Goal: Task Accomplishment & Management: Use online tool/utility

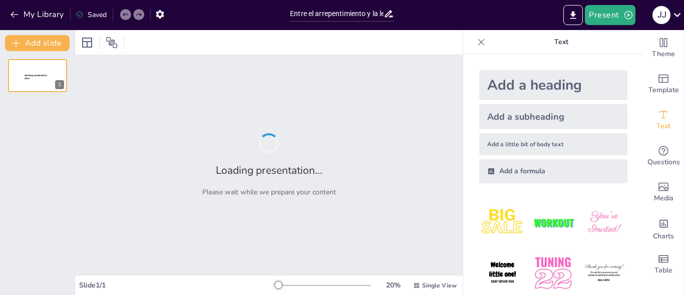
type input "Entre el arrepentimiento y la ley: Consecuencias para un chico de 16 años"
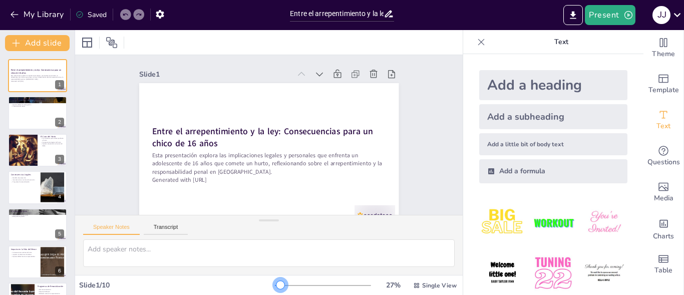
drag, startPoint x: 274, startPoint y: 284, endPoint x: 279, endPoint y: 283, distance: 5.0
click at [279, 283] on div at bounding box center [280, 285] width 8 height 8
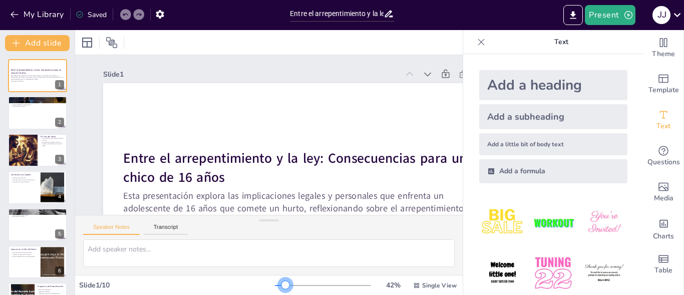
click at [281, 283] on div at bounding box center [285, 285] width 8 height 8
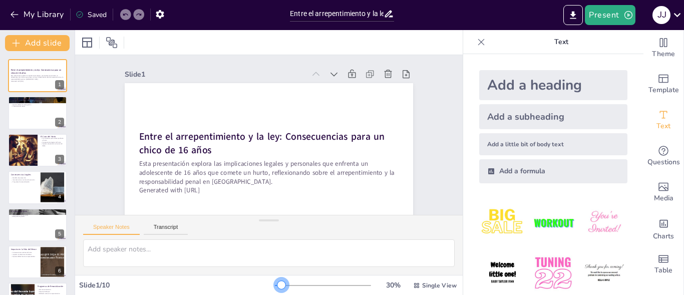
click at [277, 284] on div at bounding box center [281, 285] width 8 height 8
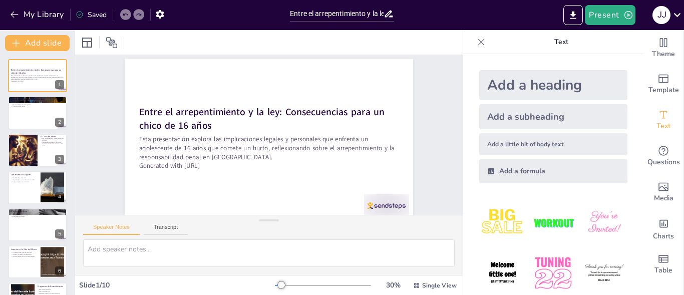
scroll to position [38, 0]
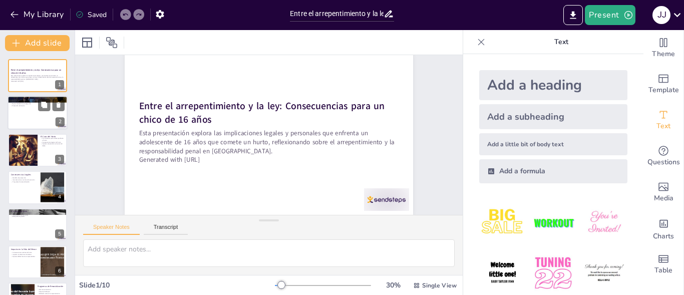
click at [29, 114] on div at bounding box center [38, 113] width 60 height 34
type textarea "Este punto destaca la importancia del marco legal que protege a los menores en …"
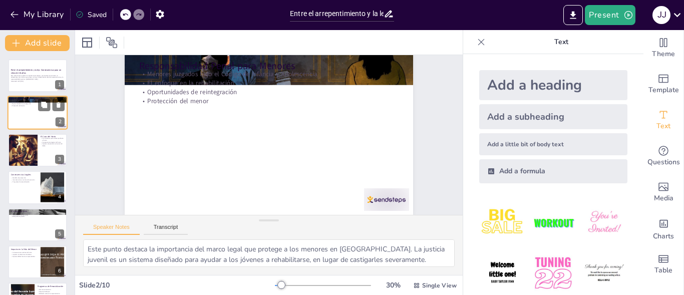
scroll to position [0, 0]
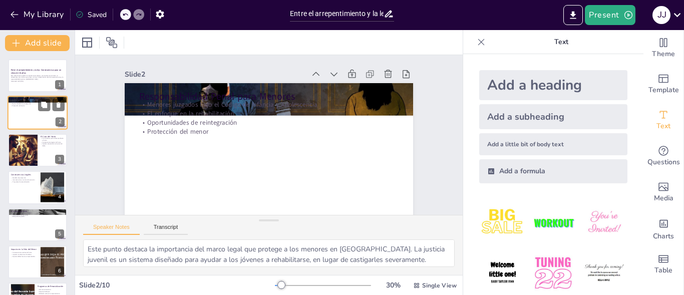
click at [29, 114] on div at bounding box center [38, 113] width 60 height 34
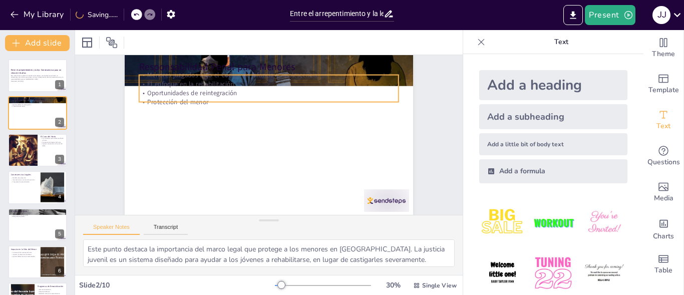
click at [205, 84] on p "El enfoque en la rehabilitación" at bounding box center [274, 84] width 259 height 36
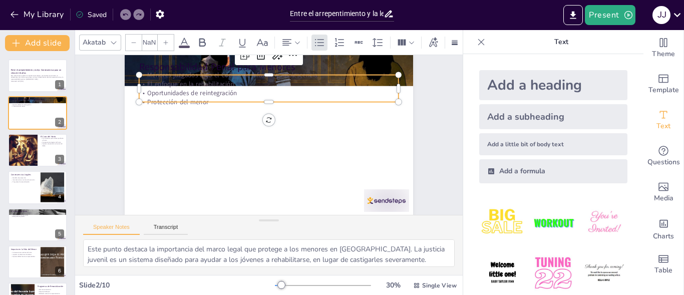
type input "32"
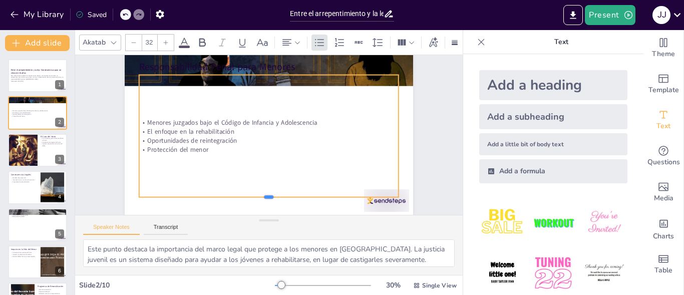
drag, startPoint x: 264, startPoint y: 104, endPoint x: 260, endPoint y: 212, distance: 108.3
click at [260, 212] on div "Slide 1 Entre el arrepentimiento y la ley: Consecuencias para un chico de 16 añ…" at bounding box center [269, 134] width 402 height 199
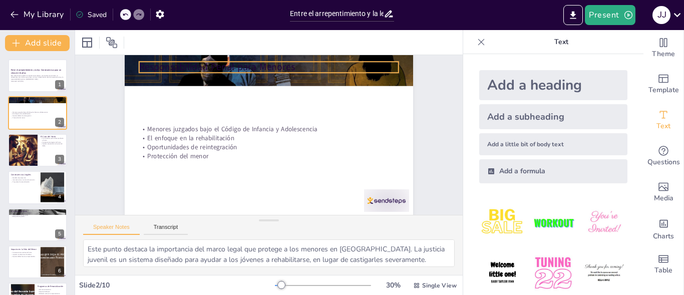
click at [253, 64] on p "Responsabilidad Penal para Menores" at bounding box center [283, 68] width 257 height 67
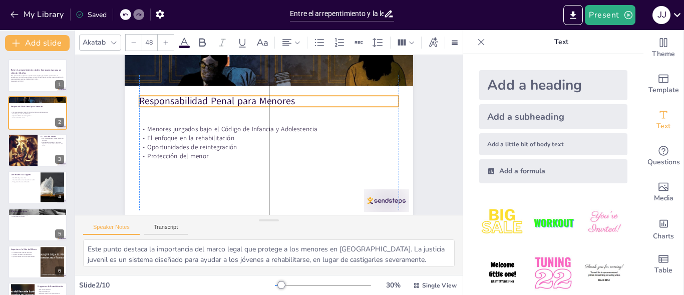
drag, startPoint x: 253, startPoint y: 64, endPoint x: 253, endPoint y: 98, distance: 34.1
click at [253, 54] on div "Responsabilidad Penal para Menores Menores juzgados bajo el Código de Infancia …" at bounding box center [269, 54] width 289 height 0
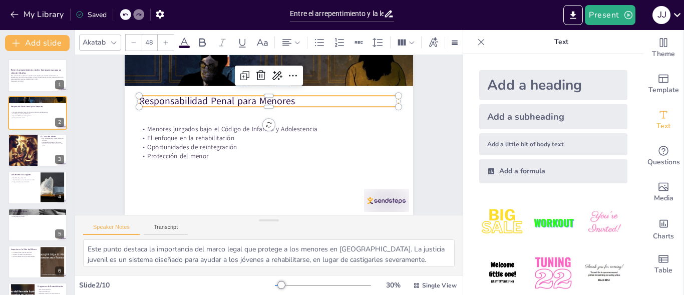
scroll to position [38, 0]
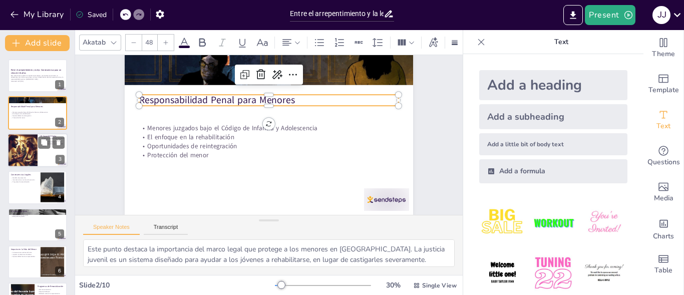
click at [38, 149] on div at bounding box center [38, 150] width 60 height 34
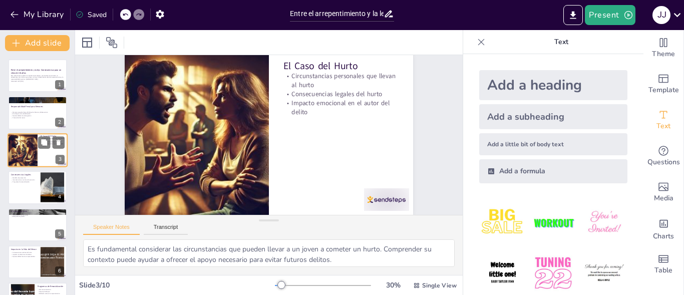
scroll to position [0, 0]
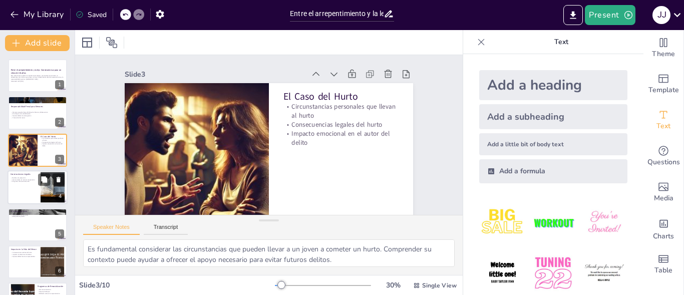
click at [31, 188] on div at bounding box center [38, 187] width 60 height 34
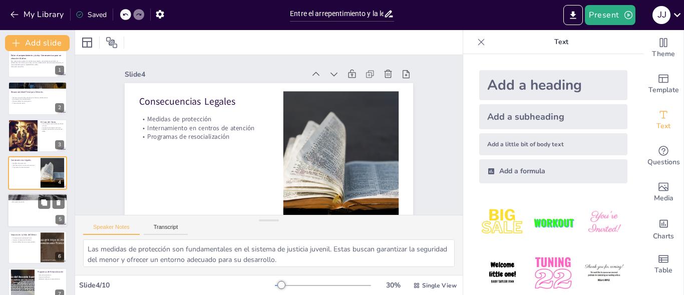
click at [33, 204] on div at bounding box center [38, 210] width 60 height 34
type textarea "El arrepentimiento es un aspecto clave en el proceso de justicia juvenil. Un me…"
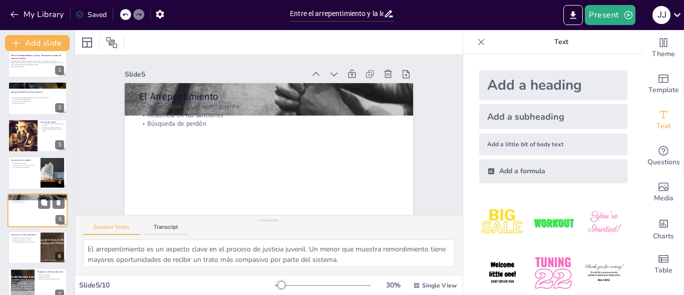
scroll to position [52, 0]
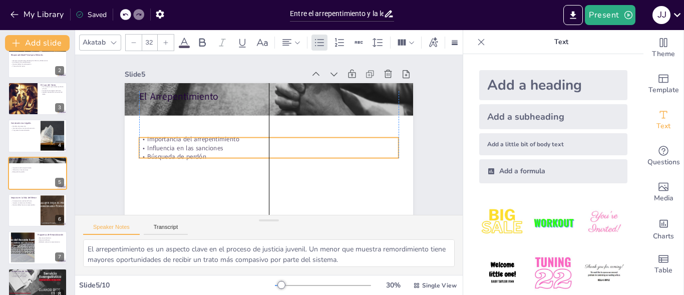
drag, startPoint x: 156, startPoint y: 111, endPoint x: 158, endPoint y: 144, distance: 33.1
click at [158, 144] on p "Influencia en las sanciones" at bounding box center [266, 147] width 256 height 63
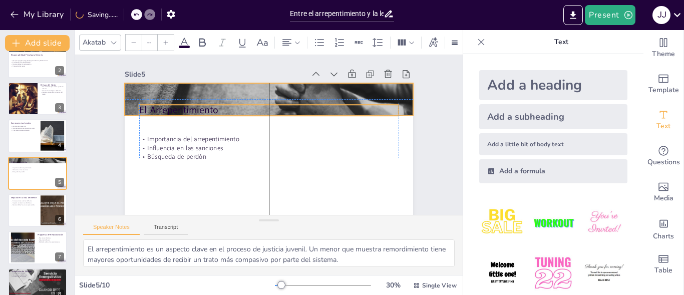
type input "48"
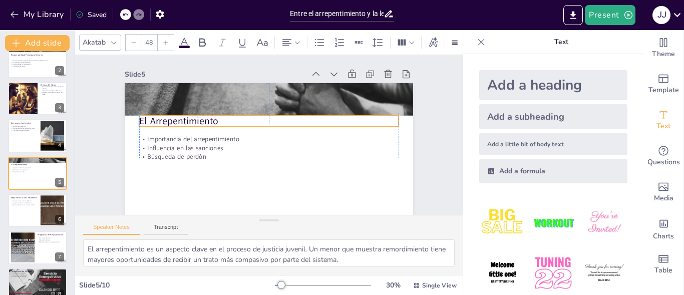
drag, startPoint x: 173, startPoint y: 99, endPoint x: 173, endPoint y: 121, distance: 22.0
click at [173, 121] on p "El Arrepentimiento" at bounding box center [270, 121] width 259 height 41
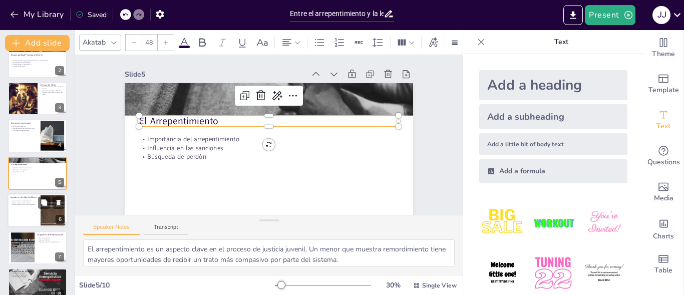
click at [24, 211] on div at bounding box center [38, 210] width 60 height 34
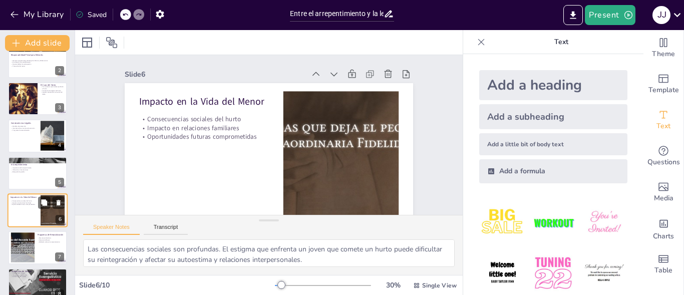
scroll to position [89, 0]
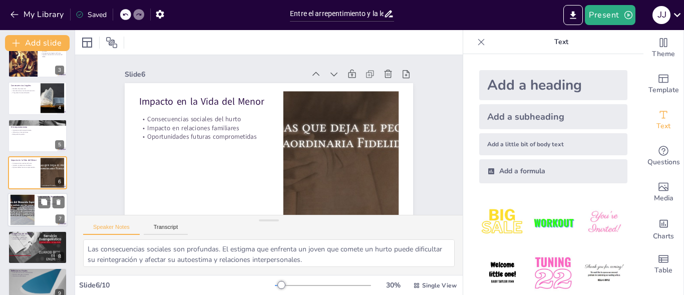
click at [51, 216] on div at bounding box center [38, 210] width 60 height 34
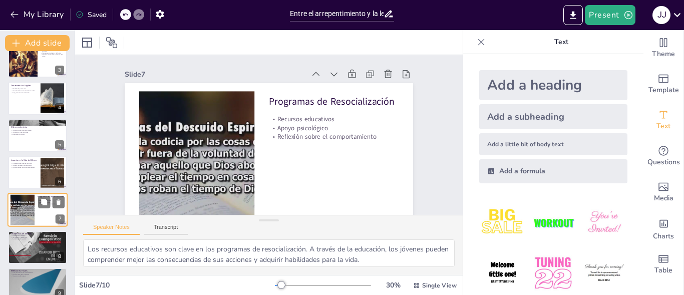
scroll to position [126, 0]
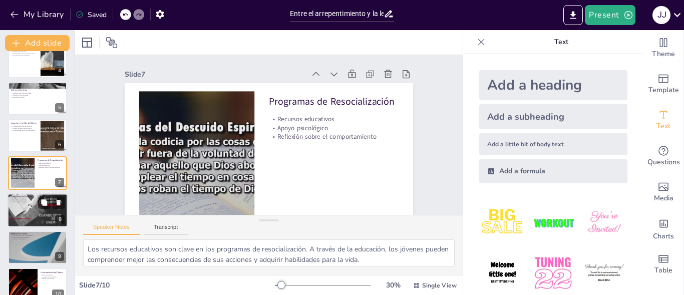
click at [49, 213] on div at bounding box center [38, 210] width 60 height 34
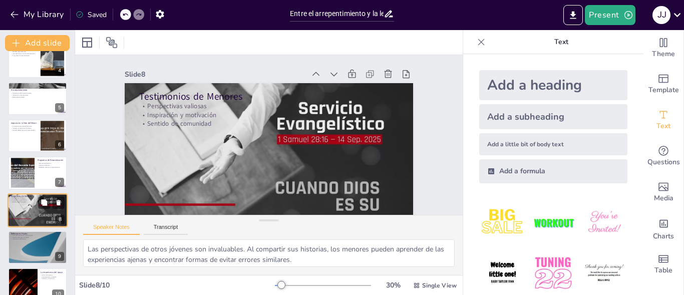
scroll to position [141, 0]
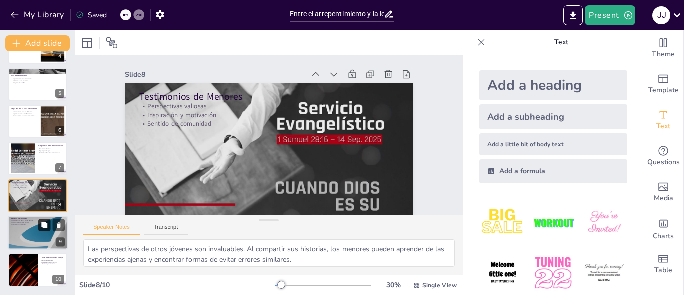
click at [47, 223] on icon at bounding box center [44, 225] width 7 height 7
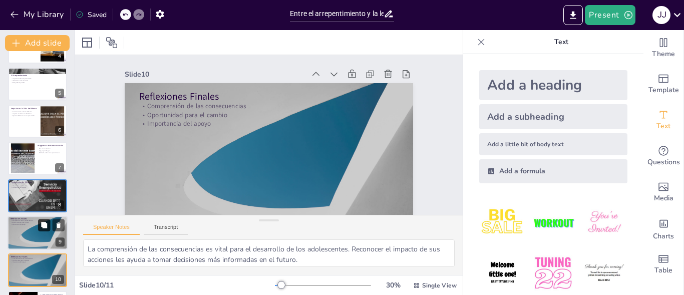
scroll to position [30, 0]
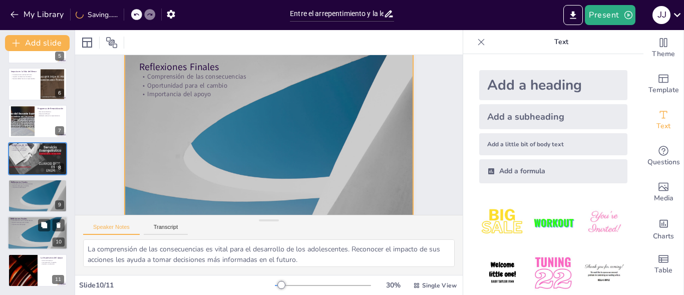
click at [33, 232] on div at bounding box center [38, 233] width 60 height 34
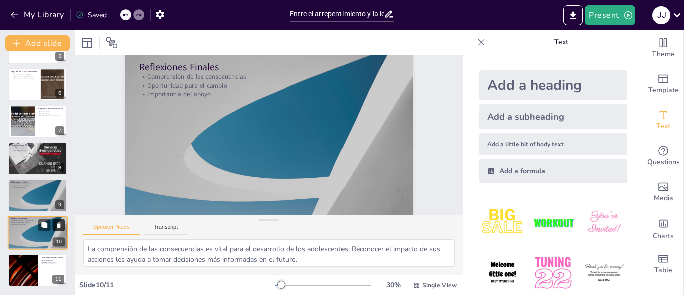
click at [57, 224] on icon at bounding box center [59, 226] width 4 height 6
type textarea "Un entorno de apoyo es fundamental para el bienestar de los jóvenes. La familia…"
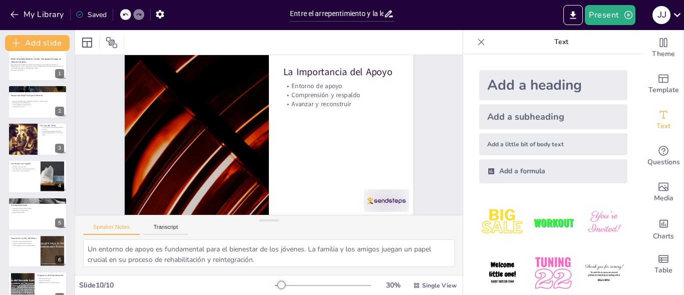
scroll to position [0, 0]
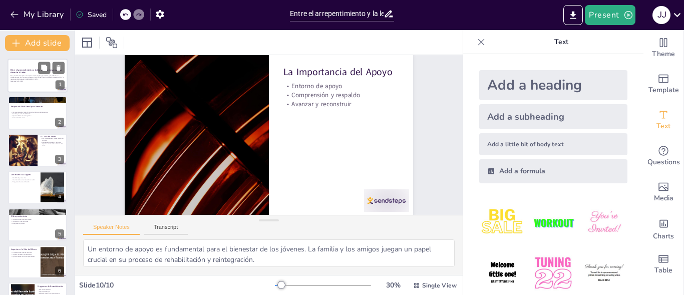
click at [11, 79] on p "Esta presentación explora las implicaciones legales y personales que enfrenta u…" at bounding box center [38, 78] width 54 height 6
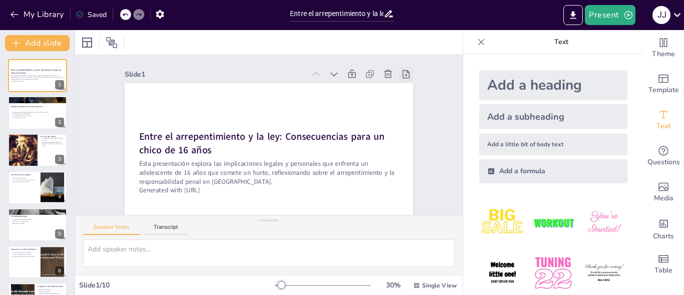
click at [410, 98] on icon at bounding box center [416, 104] width 12 height 12
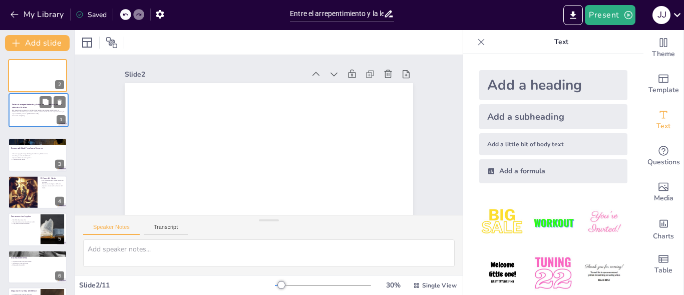
drag, startPoint x: 37, startPoint y: 74, endPoint x: 38, endPoint y: 118, distance: 44.6
click at [38, 94] on div "Entre el arrepentimiento y la ley: Consecuencias para un chico de 16 años Esta …" at bounding box center [38, 94] width 59 height 0
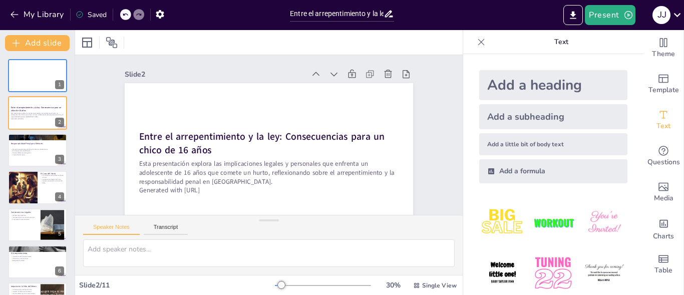
click at [38, 70] on button at bounding box center [44, 68] width 12 height 12
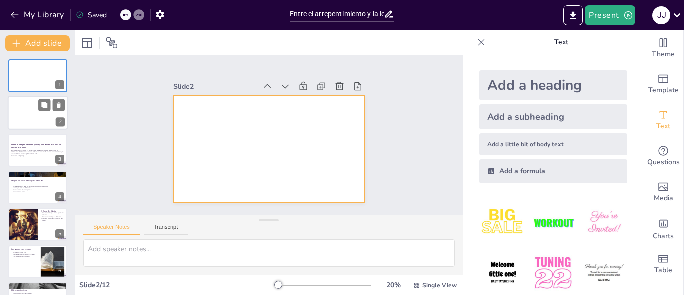
click at [41, 121] on div at bounding box center [38, 113] width 60 height 34
click at [234, 98] on div at bounding box center [266, 148] width 210 height 145
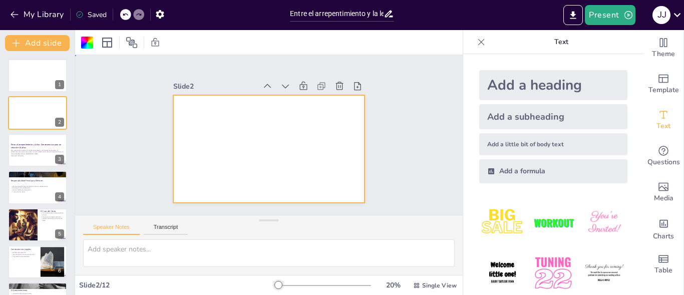
click at [234, 98] on div at bounding box center [264, 148] width 215 height 161
click at [234, 98] on div at bounding box center [266, 148] width 210 height 145
click at [175, 228] on button "Transcript" at bounding box center [166, 229] width 45 height 11
click at [211, 109] on div at bounding box center [259, 146] width 214 height 208
click at [211, 109] on div at bounding box center [268, 149] width 202 height 127
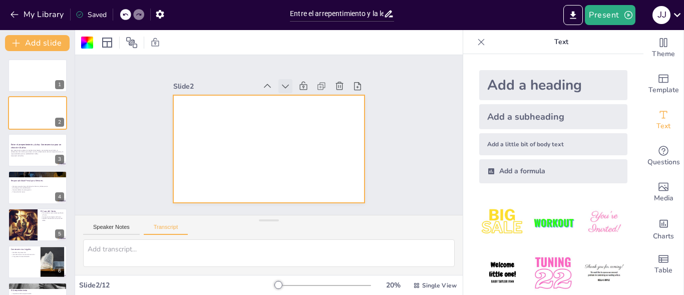
click at [294, 87] on icon at bounding box center [300, 93] width 13 height 13
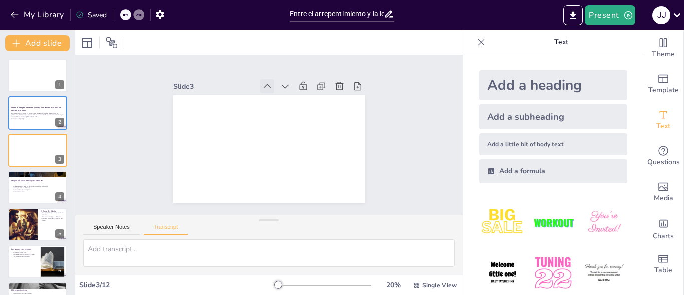
click at [267, 83] on icon at bounding box center [272, 86] width 11 height 11
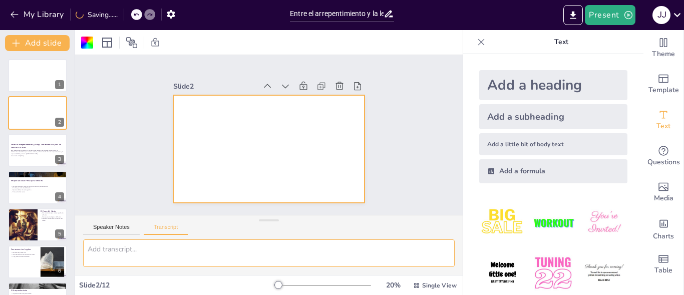
click at [157, 257] on textarea at bounding box center [269, 253] width 372 height 28
type textarea "nom"
click at [45, 156] on p "Generated with Sendsteps.ai" at bounding box center [38, 156] width 54 height 2
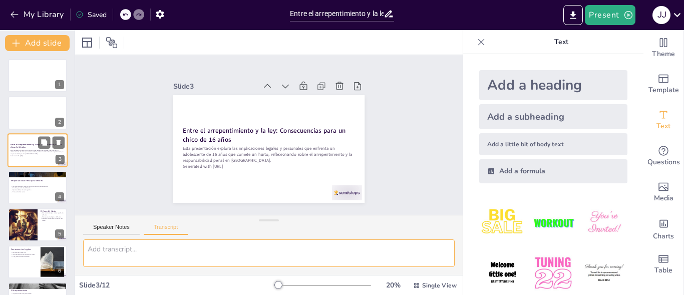
click at [45, 156] on p "Generated with Sendsteps.ai" at bounding box center [38, 156] width 54 height 2
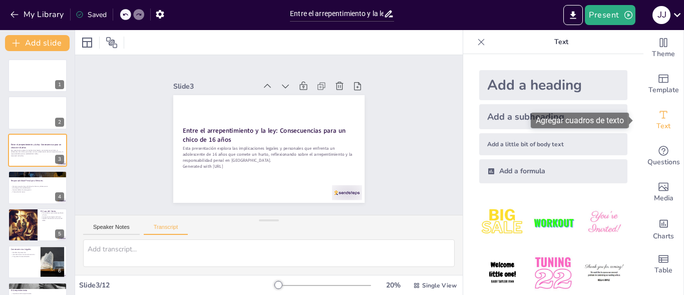
click at [663, 116] on div "Text" at bounding box center [664, 120] width 40 height 36
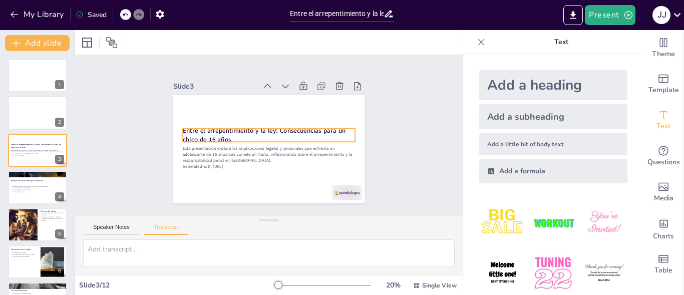
click at [312, 129] on strong "Entre el arrepentimiento y la ley: Consecuencias para un chico de 16 años" at bounding box center [265, 128] width 142 height 103
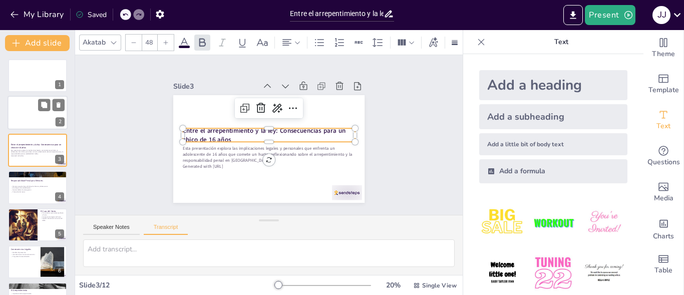
click at [42, 121] on div at bounding box center [38, 113] width 60 height 34
type textarea "nom"
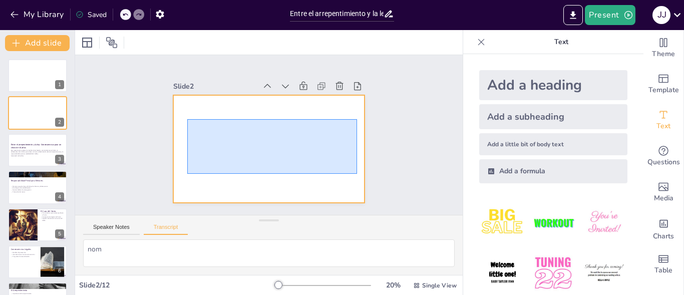
drag, startPoint x: 187, startPoint y: 119, endPoint x: 357, endPoint y: 174, distance: 178.4
click at [357, 174] on div at bounding box center [268, 148] width 202 height 127
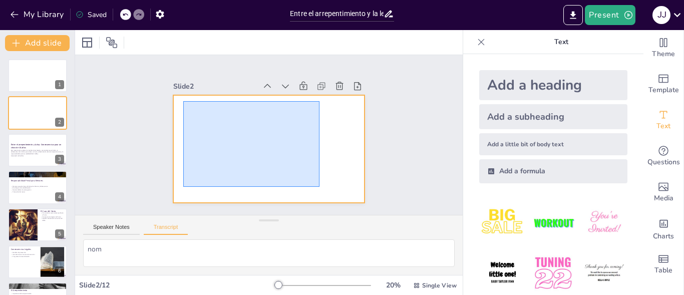
drag, startPoint x: 183, startPoint y: 101, endPoint x: 320, endPoint y: 187, distance: 160.9
click at [320, 187] on div at bounding box center [277, 124] width 218 height 200
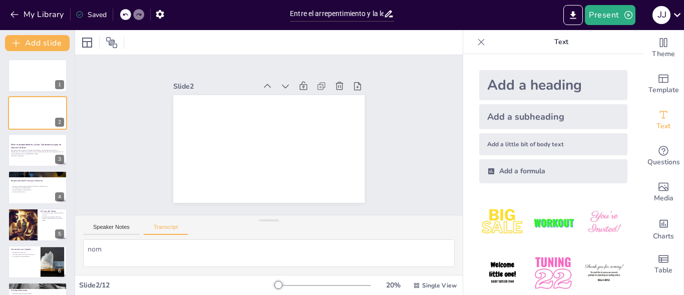
drag, startPoint x: 202, startPoint y: 116, endPoint x: 190, endPoint y: 134, distance: 22.4
drag, startPoint x: 189, startPoint y: 131, endPoint x: 238, endPoint y: 163, distance: 58.9
click at [238, 163] on div at bounding box center [268, 148] width 202 height 127
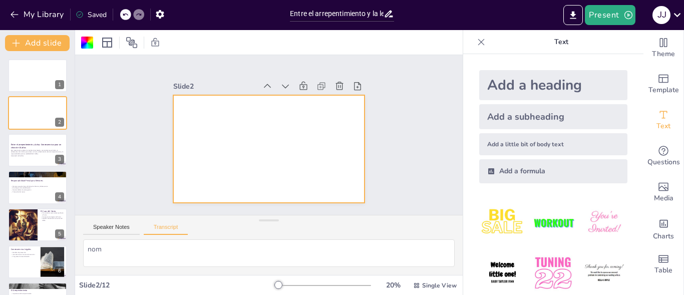
drag, startPoint x: 261, startPoint y: 154, endPoint x: 248, endPoint y: 130, distance: 27.3
click at [386, 146] on div "Slide 1 Slide 2 Slide 3 Entre el arrepentimiento y la ley: Consecuencias para u…" at bounding box center [269, 135] width 412 height 237
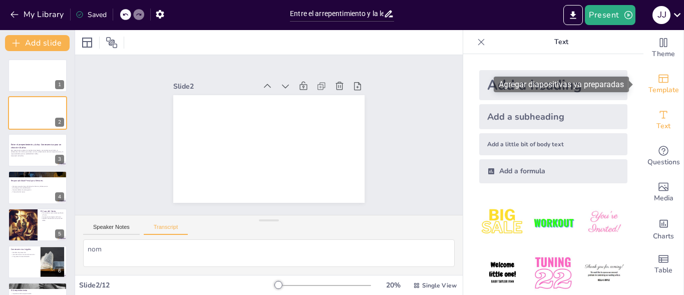
click at [667, 73] on div "Template" at bounding box center [664, 84] width 40 height 36
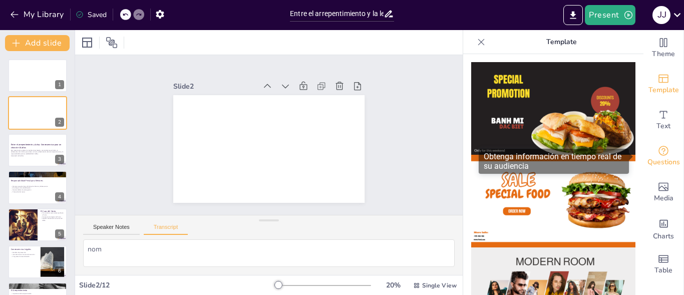
click at [658, 147] on icon "Get real-time input from your audience" at bounding box center [664, 151] width 12 height 12
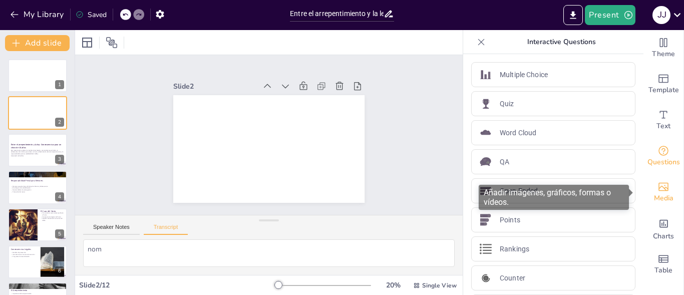
click at [658, 188] on icon "Add images, graphics, shapes or video" at bounding box center [664, 187] width 12 height 12
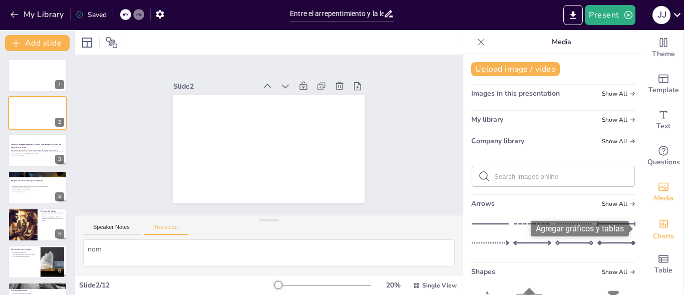
click at [647, 219] on div "Charts" at bounding box center [664, 228] width 40 height 36
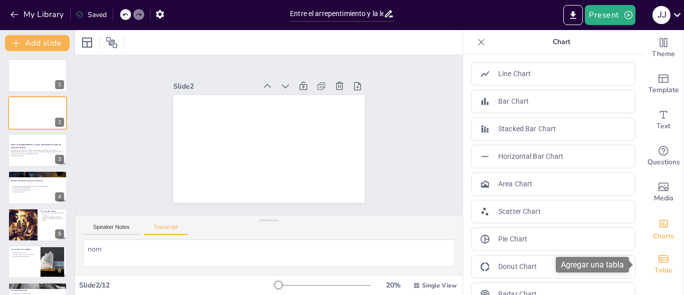
click at [663, 270] on span "Table" at bounding box center [664, 270] width 18 height 11
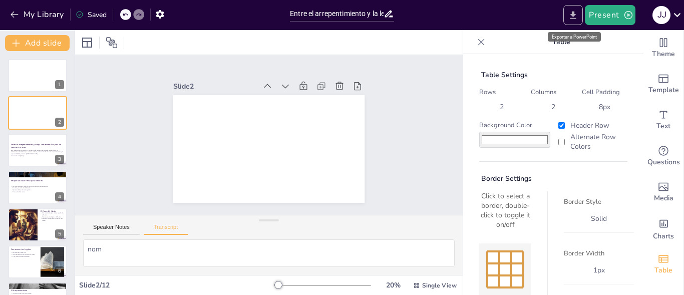
click at [574, 15] on icon "Export to PowerPoint" at bounding box center [574, 15] width 6 height 8
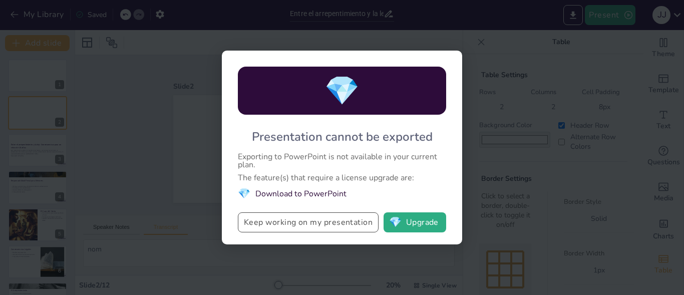
click at [303, 230] on button "Keep working on my presentation" at bounding box center [308, 222] width 141 height 20
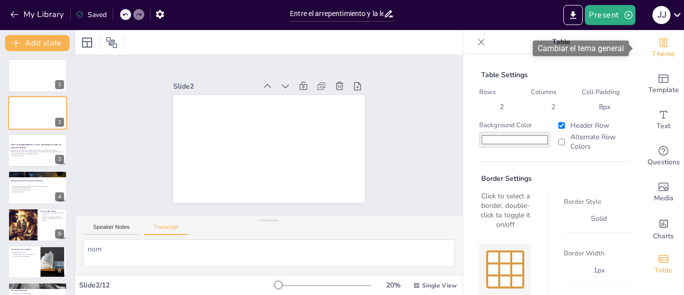
click at [652, 50] on span "Theme" at bounding box center [663, 54] width 23 height 11
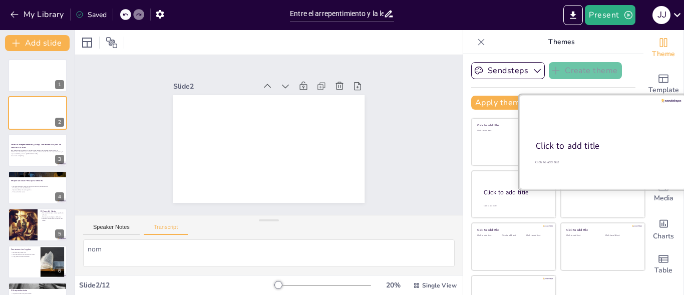
click at [519, 154] on div at bounding box center [603, 142] width 168 height 95
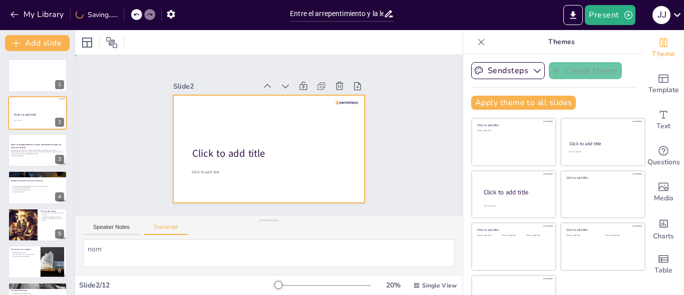
click at [221, 181] on div at bounding box center [268, 148] width 202 height 127
click at [476, 37] on icon at bounding box center [481, 42] width 10 height 10
click at [463, 37] on div at bounding box center [269, 42] width 388 height 25
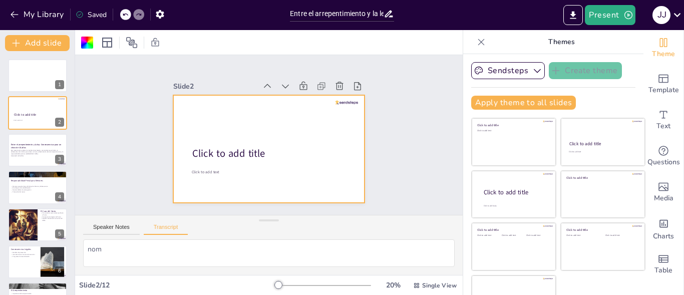
click at [463, 37] on div at bounding box center [269, 42] width 388 height 25
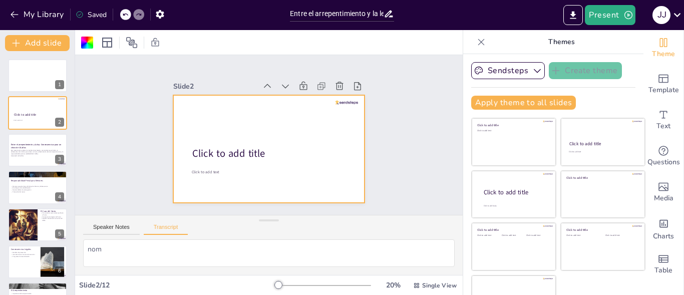
click at [463, 37] on div at bounding box center [269, 42] width 388 height 25
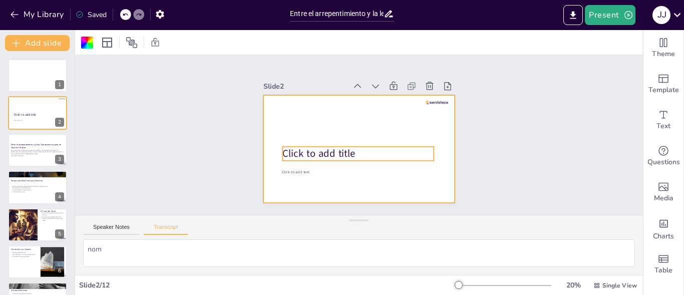
click at [325, 155] on span "Click to add title" at bounding box center [316, 145] width 74 height 29
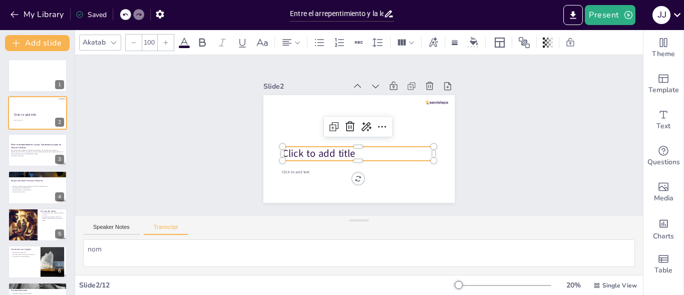
click at [353, 147] on p "Click to add title" at bounding box center [354, 152] width 151 height 45
click at [353, 147] on p "Click to add title" at bounding box center [356, 154] width 152 height 30
click at [353, 147] on p "Click to add title" at bounding box center [352, 152] width 148 height 60
click at [376, 123] on icon at bounding box center [382, 129] width 13 height 13
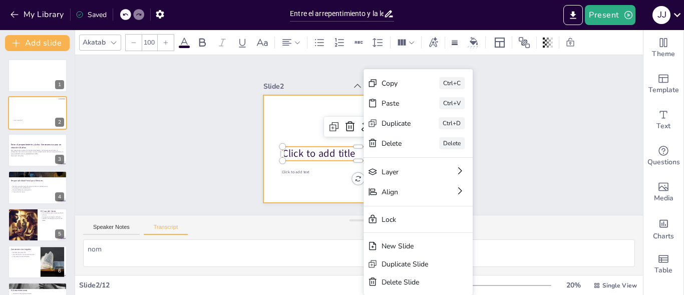
click at [328, 179] on div at bounding box center [356, 148] width 210 height 145
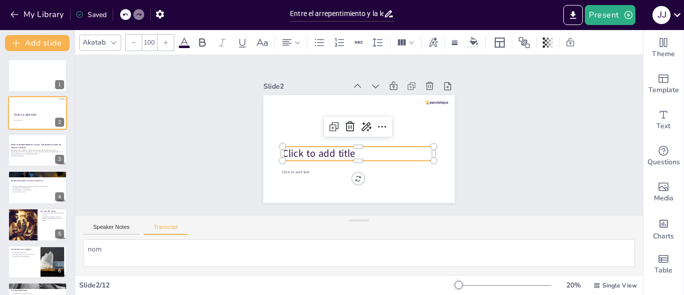
click at [358, 148] on p "Click to add title" at bounding box center [356, 154] width 152 height 30
click at [358, 148] on p "Click to add title" at bounding box center [354, 153] width 151 height 45
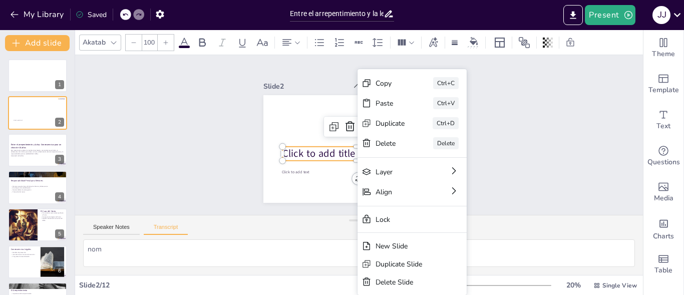
click at [350, 152] on p "Click to add title" at bounding box center [356, 154] width 152 height 30
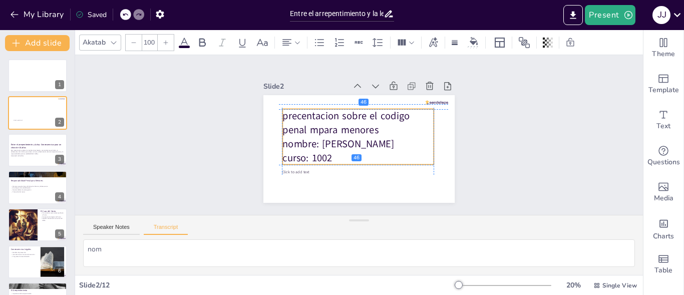
drag, startPoint x: 409, startPoint y: 162, endPoint x: 405, endPoint y: 123, distance: 39.2
click at [405, 123] on p "precentacion sobre el codigo penal mpara menores" at bounding box center [361, 123] width 154 height 59
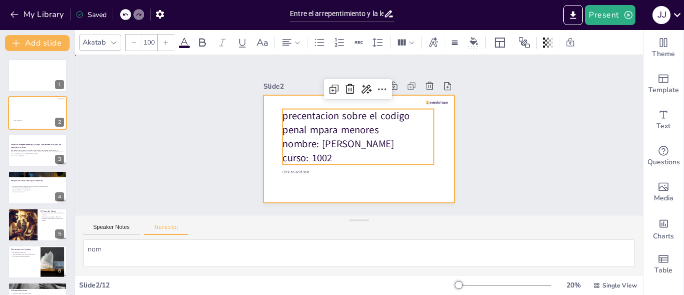
click at [391, 181] on div at bounding box center [358, 149] width 202 height 127
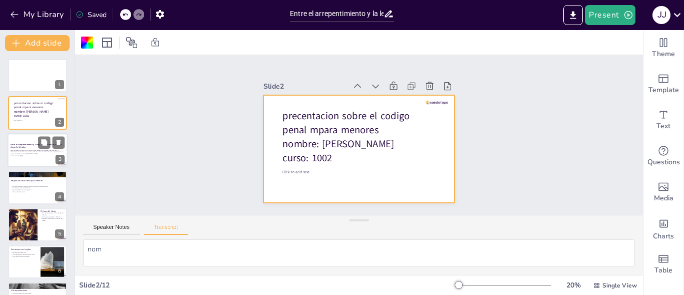
click at [43, 160] on div at bounding box center [38, 150] width 60 height 34
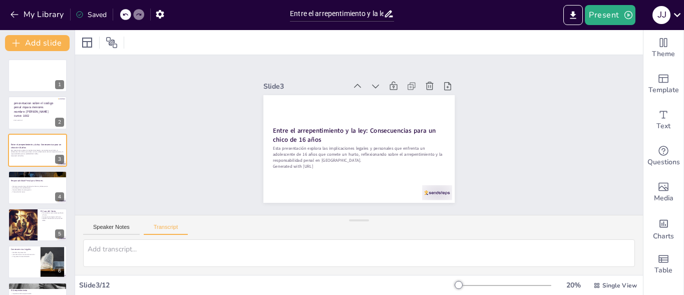
click at [457, 286] on div at bounding box center [503, 285] width 96 height 8
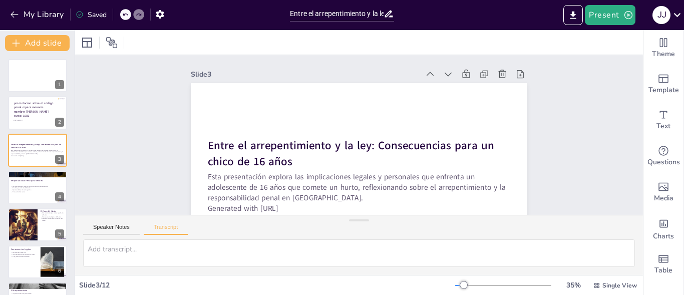
click at [460, 286] on div at bounding box center [464, 285] width 8 height 8
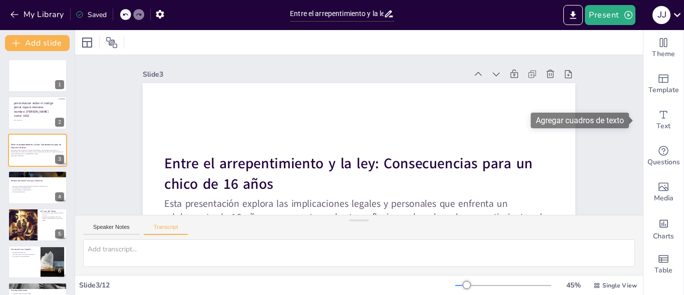
drag, startPoint x: 631, startPoint y: 118, endPoint x: 632, endPoint y: 127, distance: 8.5
click at [632, 127] on div "Agregar cuadros de texto" at bounding box center [583, 121] width 105 height 16
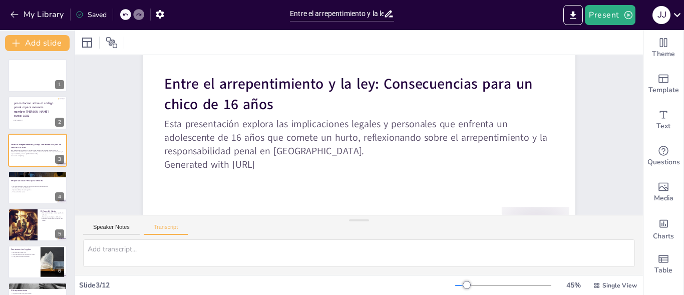
scroll to position [81, 0]
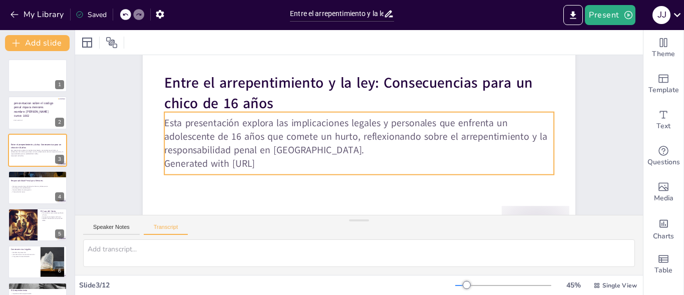
click at [473, 125] on p "Esta presentación explora las implicaciones legales y personales que enfrenta u…" at bounding box center [359, 136] width 392 height 81
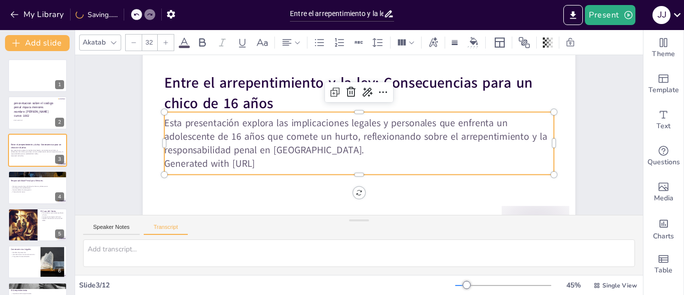
click at [290, 162] on p "Generated with Sendsteps.ai" at bounding box center [353, 163] width 384 height 94
click at [290, 162] on p "Generated with Sendsteps.ai" at bounding box center [347, 161] width 361 height 171
click at [279, 165] on p "Generated with Sendsteps.ai" at bounding box center [353, 163] width 384 height 94
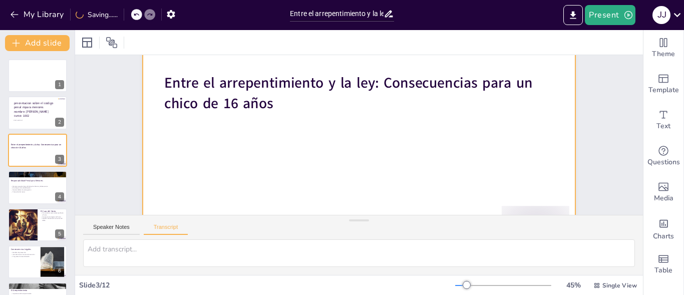
scroll to position [87, 0]
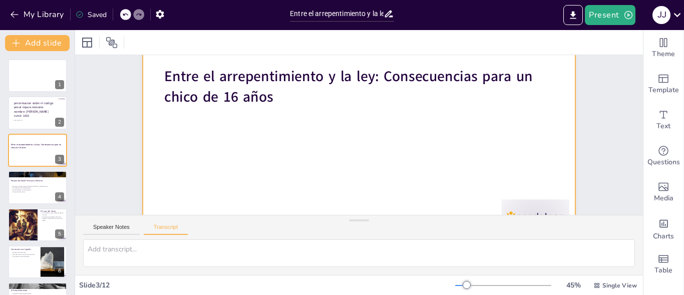
drag, startPoint x: 290, startPoint y: 123, endPoint x: 286, endPoint y: 131, distance: 8.5
click at [289, 125] on div at bounding box center [366, 119] width 494 height 398
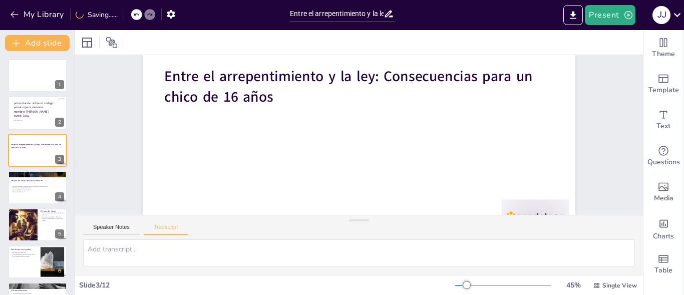
click at [257, 147] on div at bounding box center [361, 118] width 456 height 288
click at [496, 147] on div at bounding box center [361, 118] width 456 height 288
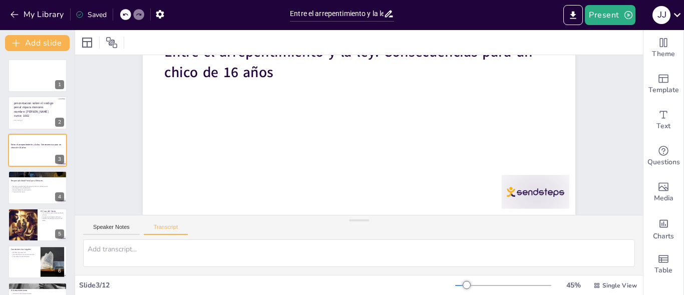
scroll to position [119, 0]
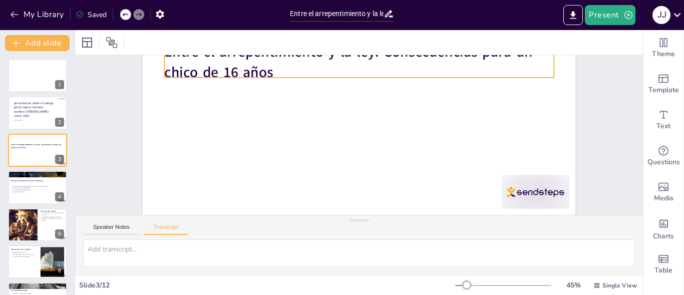
click at [201, 63] on strong "Entre el arrepentimiento y la ley: Consecuencias para un chico de 16 años" at bounding box center [364, 52] width 369 height 96
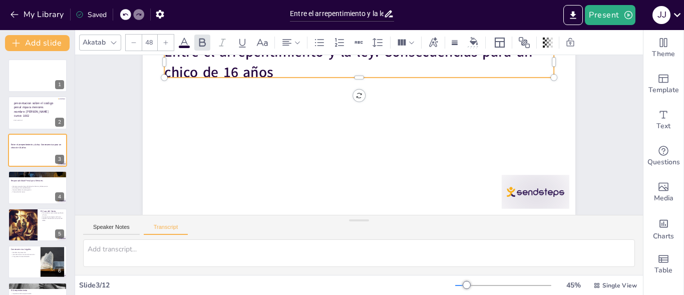
click at [264, 61] on strong "Entre el arrepentimiento y la ley: Consecuencias para un chico de 16 años" at bounding box center [356, 51] width 371 height 58
click at [263, 67] on strong "Entre el arrepentimiento y la ley: Consecuencias para un chico de 16 años" at bounding box center [364, 52] width 369 height 96
click at [265, 67] on strong "Entre el arrepentimiento y la ley: Consecuencias para un chico de 16 años" at bounding box center [356, 52] width 371 height 58
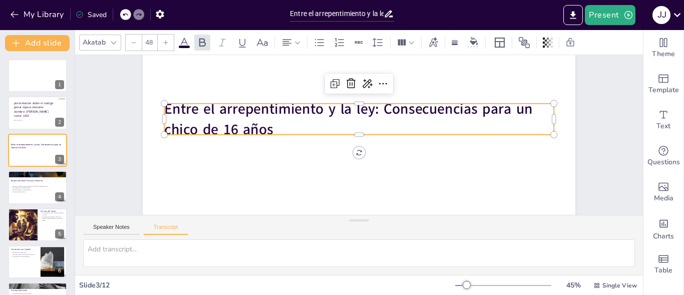
scroll to position [47, 0]
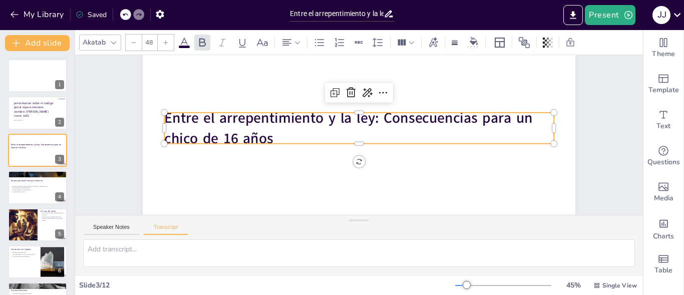
click at [263, 137] on strong "Entre el arrepentimiento y la ley: Consecuencias para un chico de 16 años" at bounding box center [349, 117] width 371 height 58
click at [278, 139] on p "Entre el arrepentimiento y la ley: Consecuencias para un chico de 16 años" at bounding box center [360, 128] width 392 height 81
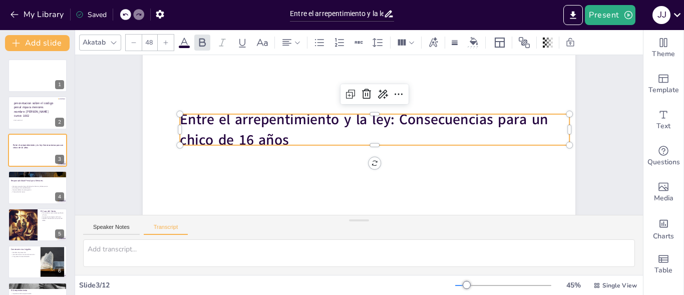
click at [278, 139] on strong "Entre el arrepentimiento y la ley: Consecuencias para un chico de 16 años" at bounding box center [365, 122] width 363 height 132
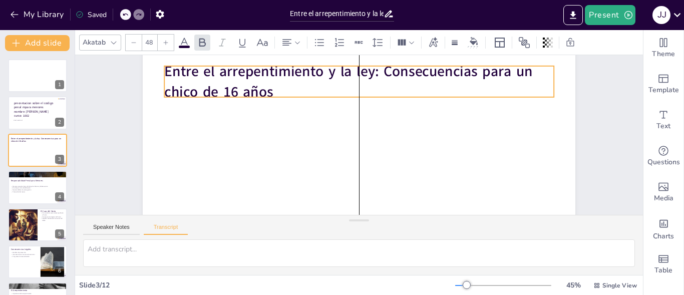
drag, startPoint x: 293, startPoint y: 139, endPoint x: 280, endPoint y: 91, distance: 49.8
click at [280, 91] on p "Entre el arrepentimiento y la ley: Consecuencias para un chico de 16 años" at bounding box center [375, 84] width 383 height 159
click at [280, 91] on p "Entre el arrepentimiento y la ley: Consecuencias para un chico de 16 años" at bounding box center [365, 81] width 392 height 81
click at [265, 91] on p "Entre el arrepentimiento y la ley: Consecuencias para un chico de 16 años" at bounding box center [370, 83] width 389 height 121
click at [256, 91] on strong "Entre el arrepentimiento y la ley: Consecuencias para un chico de 16 años" at bounding box center [354, 71] width 371 height 58
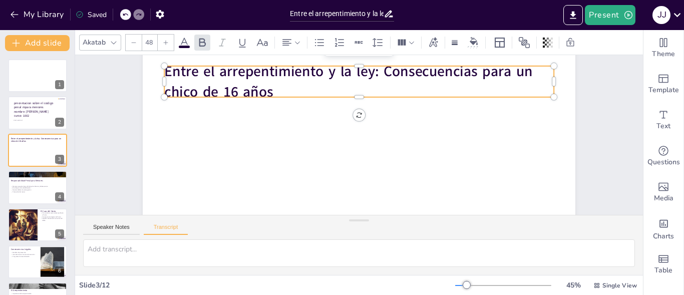
click at [256, 91] on strong "Entre el arrepentimiento y la ley: Consecuencias para un chico de 16 años" at bounding box center [348, 82] width 368 height 40
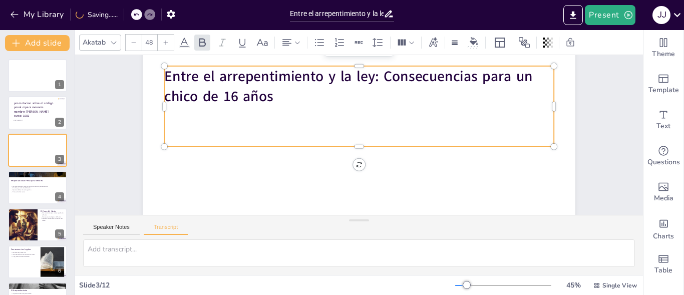
scroll to position [37, 0]
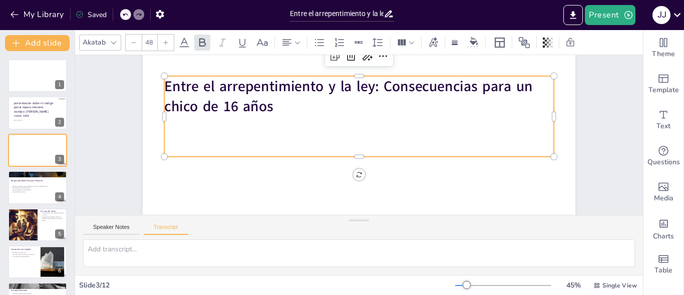
click at [189, 121] on p at bounding box center [360, 126] width 385 height 101
click at [188, 125] on p at bounding box center [363, 127] width 364 height 177
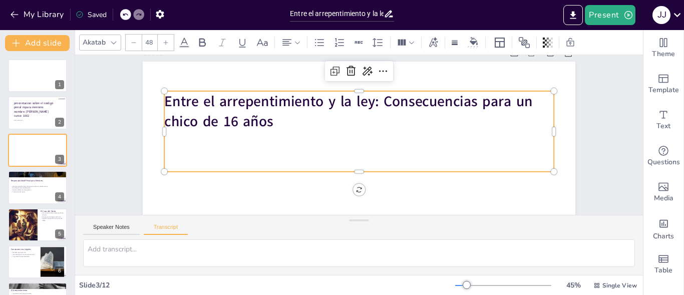
scroll to position [21, 0]
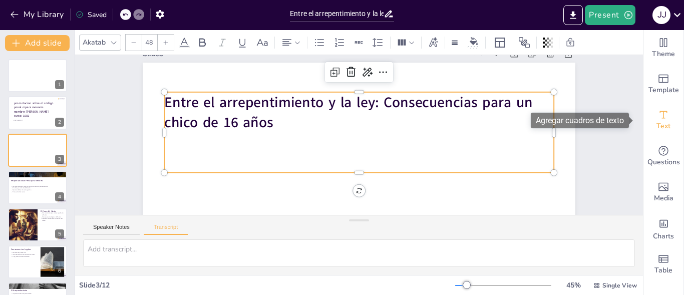
click at [657, 122] on span "Text" at bounding box center [664, 126] width 14 height 11
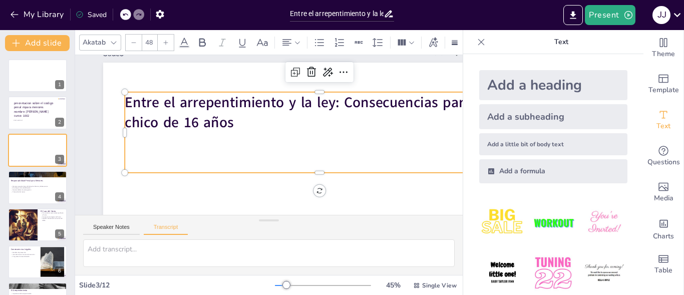
click at [553, 137] on div "Add a little bit of body text" at bounding box center [553, 144] width 148 height 22
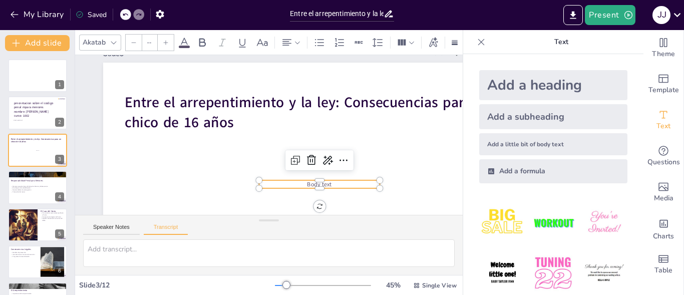
type input "26"
click at [334, 188] on p "Body text" at bounding box center [313, 189] width 121 height 21
click at [334, 182] on p "Body text" at bounding box center [313, 189] width 121 height 21
click at [327, 184] on span "Body text" at bounding box center [314, 189] width 25 height 11
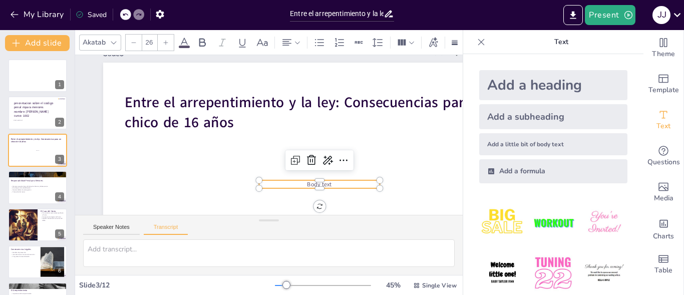
click at [308, 192] on span "Body text" at bounding box center [295, 201] width 26 height 18
click at [321, 187] on span "Body text" at bounding box center [309, 193] width 26 height 13
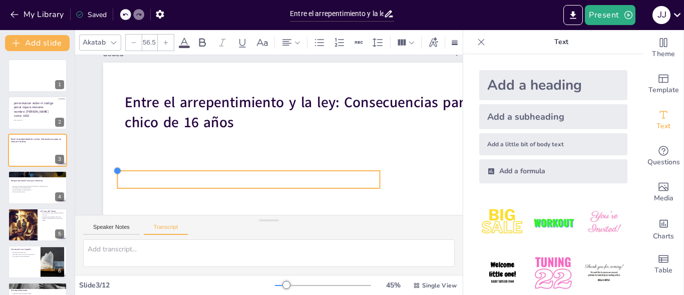
drag, startPoint x: 256, startPoint y: 179, endPoint x: 287, endPoint y: 170, distance: 32.0
click at [287, 170] on div "Entre el arrepentimiento y la ley: Consecuencias para un chico de 16 años" at bounding box center [302, 197] width 487 height 365
click at [183, 176] on p at bounding box center [244, 177] width 263 height 45
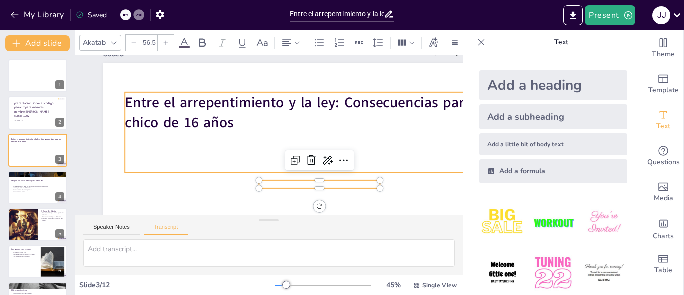
click at [234, 125] on p "Entre el arrepentimiento y la ley: Consecuencias para un chico de 16 años" at bounding box center [323, 123] width 389 height 120
type input "48"
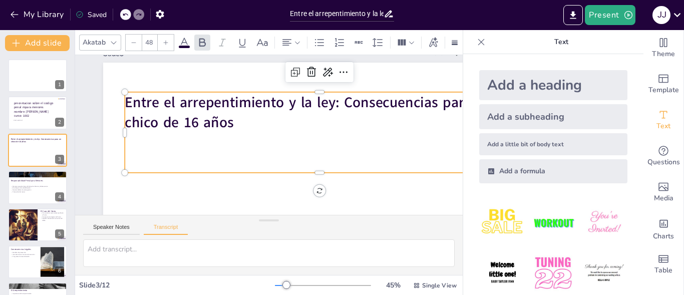
click at [231, 120] on strong "Entre el arrepentimiento y la ley: Consecuencias para un chico de 16 años" at bounding box center [313, 111] width 369 height 96
click at [231, 120] on strong "Entre el arrepentimiento y la ley: Consecuencias para un chico de 16 años" at bounding box center [311, 107] width 371 height 58
click at [231, 120] on strong "Entre el arrepentimiento y la ley: Consecuencias para un chico de 16 años" at bounding box center [314, 116] width 363 height 132
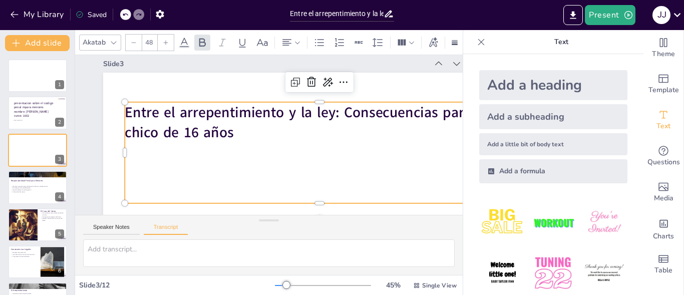
click at [245, 131] on p "Entre el arrepentimiento y la ley: Consecuencias para un chico de 16 años" at bounding box center [320, 143] width 372 height 195
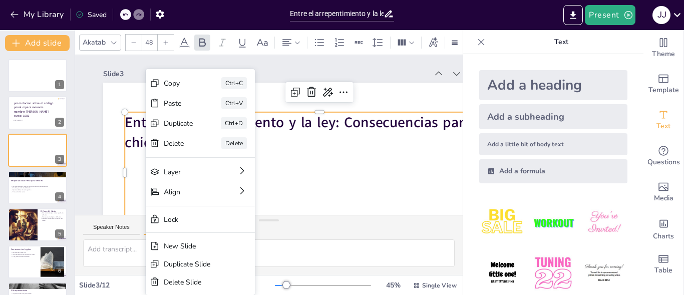
click at [298, 164] on p at bounding box center [317, 167] width 390 height 61
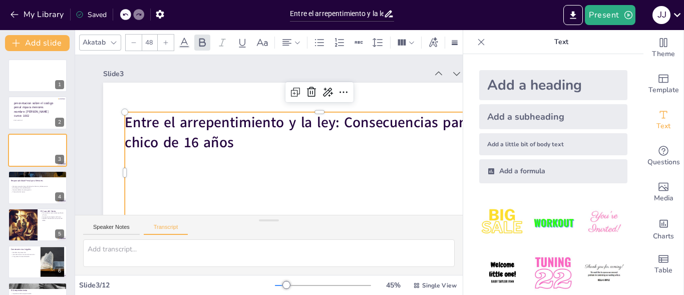
click at [242, 157] on p at bounding box center [317, 167] width 390 height 61
click at [245, 146] on p "Entre el arrepentimiento y la ley: Consecuencias para un chico de 16 años" at bounding box center [320, 137] width 392 height 81
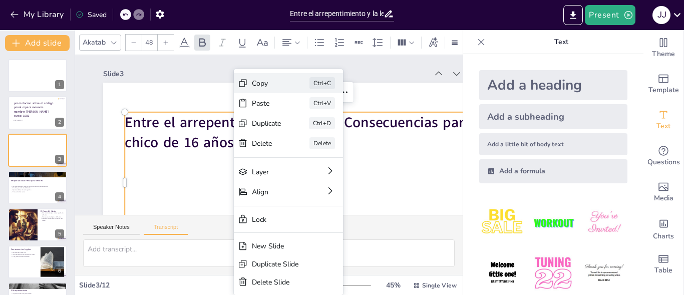
click at [303, 141] on div "Copy Ctrl+C" at bounding box center [358, 167] width 110 height 53
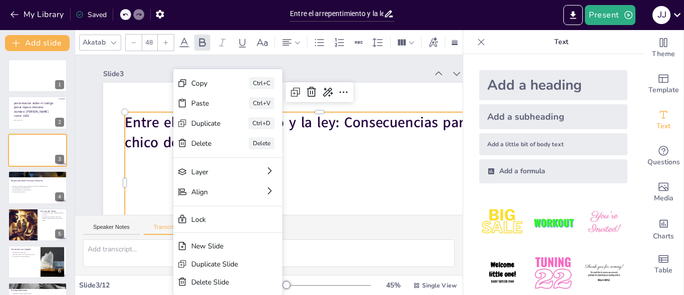
click at [316, 146] on p "Entre el arrepentimiento y la ley: Consecuencias para un chico de 16 años" at bounding box center [318, 143] width 389 height 121
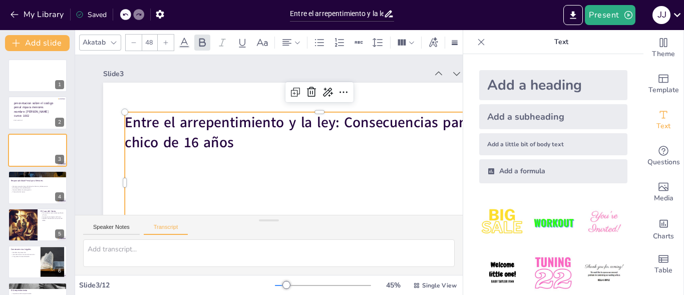
click at [239, 148] on p "Entre el arrepentimiento y la ley: Consecuencias para un chico de 16 años" at bounding box center [320, 137] width 392 height 81
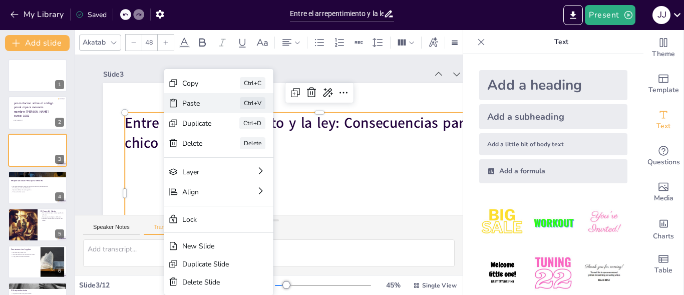
click at [254, 152] on div "Paste" at bounding box center [269, 158] width 31 height 13
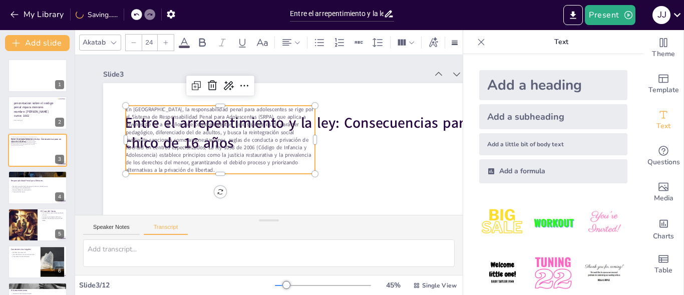
click at [216, 173] on div at bounding box center [216, 173] width 189 height 28
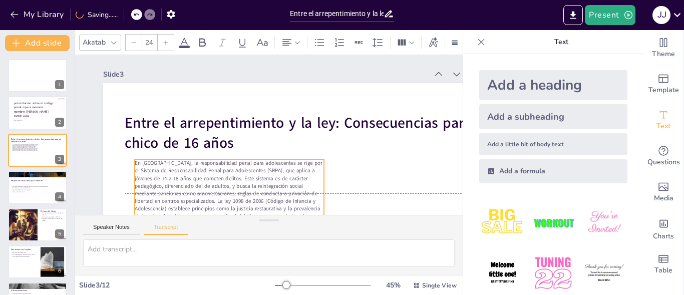
drag, startPoint x: 224, startPoint y: 148, endPoint x: 232, endPoint y: 202, distance: 54.2
click at [232, 202] on span "En [GEOGRAPHIC_DATA], la responsabilidad penal para adolescentes se rige por el…" at bounding box center [223, 184] width 194 height 78
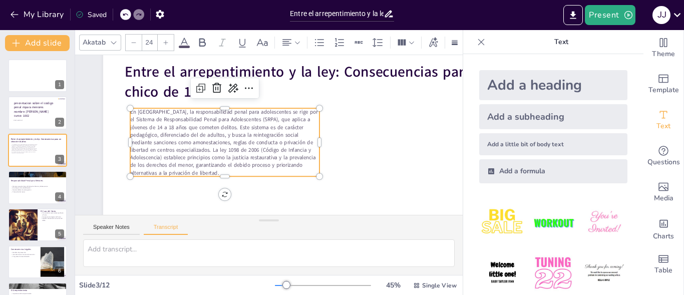
scroll to position [53, 0]
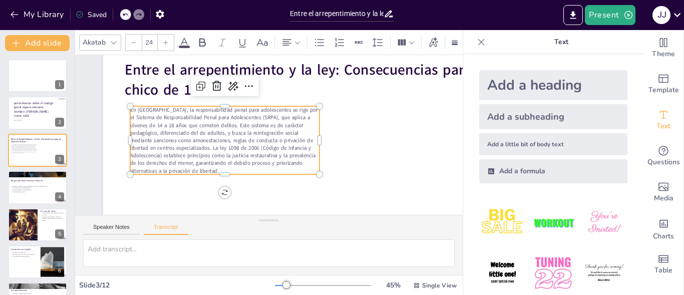
click at [282, 283] on div at bounding box center [286, 285] width 8 height 8
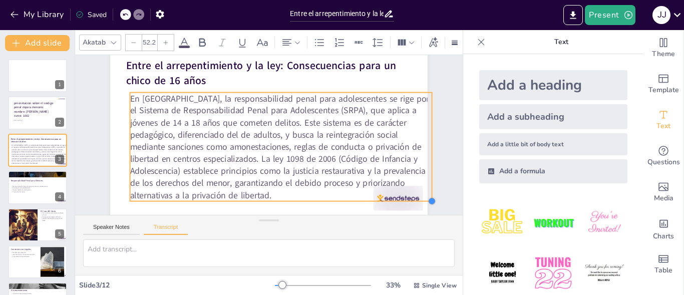
drag, startPoint x: 261, startPoint y: 139, endPoint x: 347, endPoint y: 197, distance: 103.8
click at [347, 197] on div "Entre el arrepentimiento y la ley: Consecuencias para un chico de 16 años En Co…" at bounding box center [271, 126] width 348 height 240
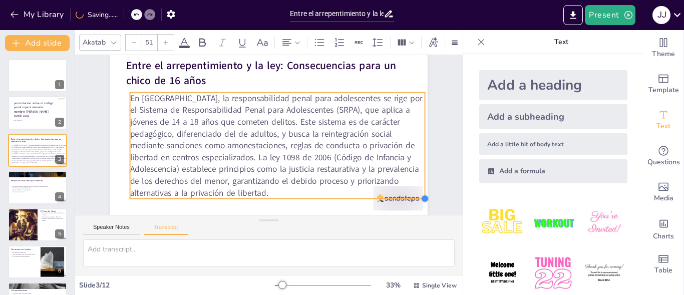
drag, startPoint x: 424, startPoint y: 195, endPoint x: 388, endPoint y: 192, distance: 35.7
click at [388, 192] on div "Entre el arrepentimiento y la ley: Consecuencias para un chico de 16 años En Co…" at bounding box center [270, 126] width 335 height 211
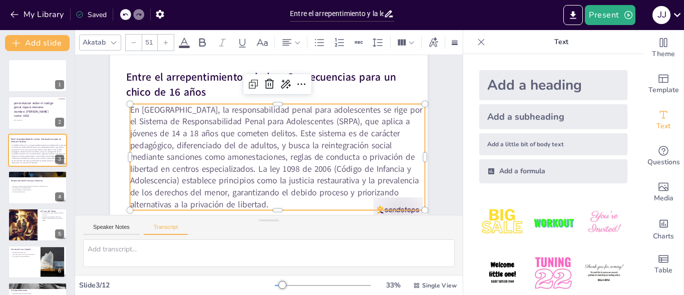
scroll to position [40, 0]
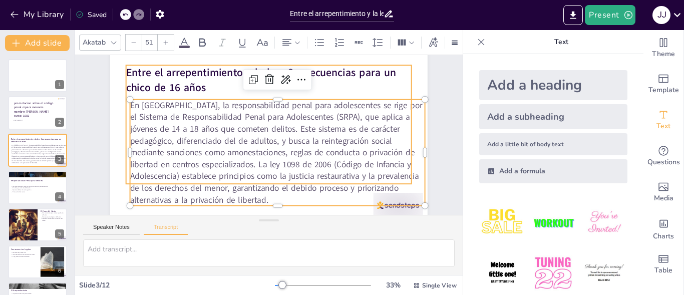
click at [204, 87] on p "Entre el arrepentimiento y la ley: Consecuencias para un chico de 16 años" at bounding box center [281, 81] width 286 height 88
type input "48"
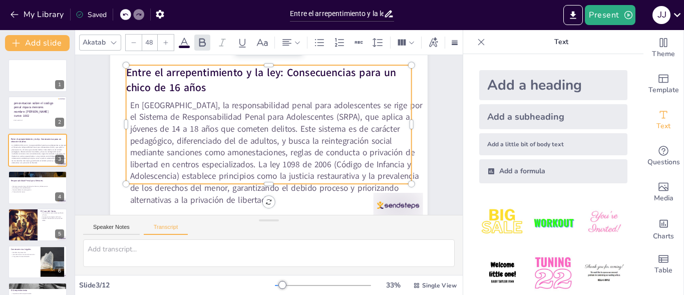
click at [199, 87] on p "Entre el arrepentimiento y la ley: Consecuencias para un chico de 16 años" at bounding box center [281, 81] width 286 height 88
click at [196, 86] on strong "Entre el arrepentimiento y la ley: Consecuencias para un chico de 16 años" at bounding box center [266, 72] width 271 height 43
click at [196, 86] on strong "Entre el arrepentimiento y la ley: Consecuencias para un chico de 16 años" at bounding box center [279, 73] width 266 height 97
click at [196, 86] on strong "Entre el arrepentimiento y la ley: Consecuencias para un chico de 16 años" at bounding box center [266, 72] width 271 height 43
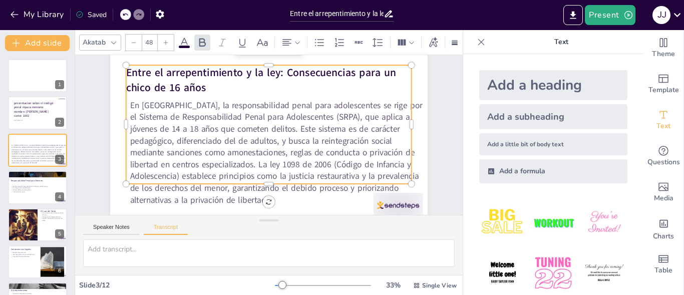
click at [196, 86] on strong "Entre el arrepentimiento y la ley: Consecuencias para un chico de 16 años" at bounding box center [284, 75] width 258 height 123
click at [200, 87] on p "Entre el arrepentimiento y la ley: Consecuencias para un chico de 16 años" at bounding box center [291, 84] width 273 height 143
click at [200, 87] on p "Entre el arrepentimiento y la ley: Consecuencias para un chico de 16 años" at bounding box center [286, 83] width 281 height 116
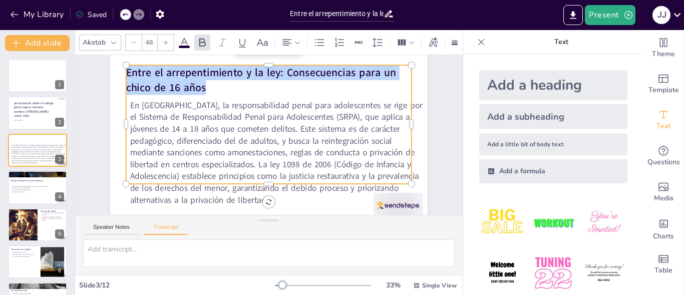
click at [200, 88] on p "Entre el arrepentimiento y la ley: Consecuencias para un chico de 16 años" at bounding box center [286, 83] width 281 height 117
click at [200, 88] on p "Entre el arrepentimiento y la ley: Consecuencias para un chico de 16 años" at bounding box center [281, 81] width 286 height 88
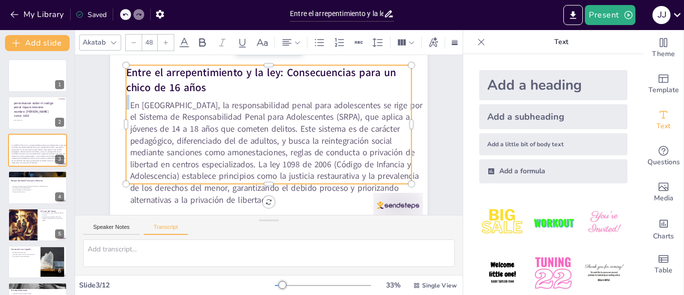
click at [200, 88] on p "Entre el arrepentimiento y la ley: Consecuencias para un chico de 16 años" at bounding box center [281, 81] width 286 height 88
click at [200, 88] on p "Entre el arrepentimiento y la ley: Consecuencias para un chico de 16 años" at bounding box center [286, 83] width 281 height 116
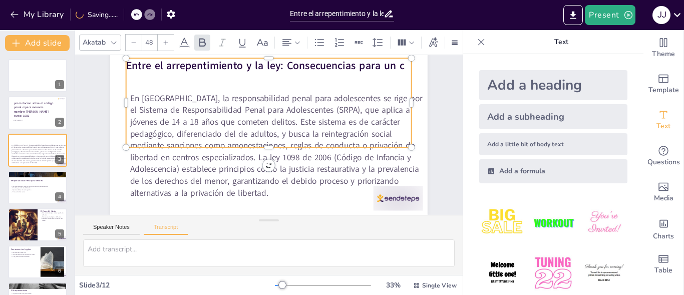
scroll to position [50, 0]
click at [339, 63] on p "Entre el arrepentimiento y la ley: sistema de" at bounding box center [283, 67] width 282 height 74
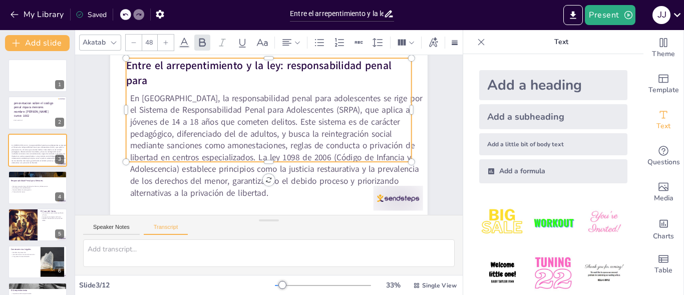
scroll to position [42, 0]
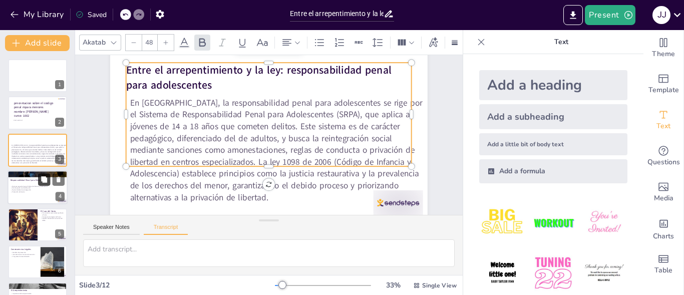
click at [42, 177] on icon at bounding box center [44, 179] width 6 height 6
type textarea "En Colombia, los menores de 18 años son juzgados bajo el Código de Infancia y A…"
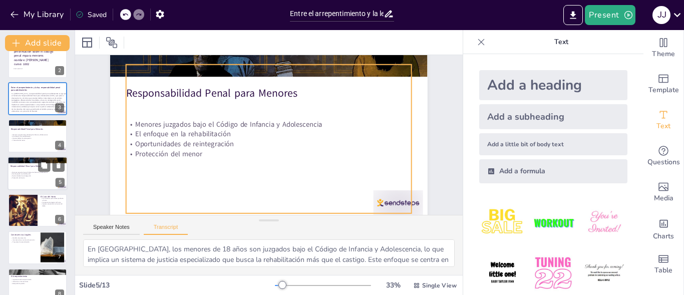
scroll to position [38, 0]
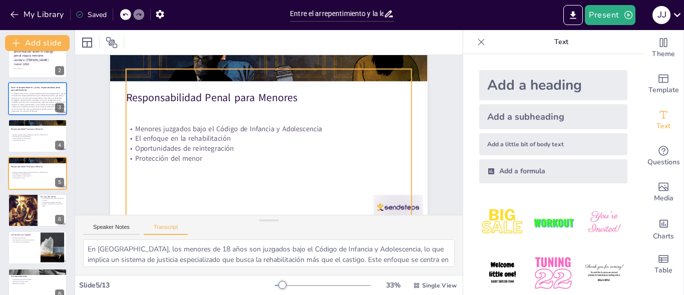
click at [290, 94] on div "Menores juzgados bajo el Código de Infancia y Adolescencia El enfoque en la reh…" at bounding box center [267, 143] width 318 height 230
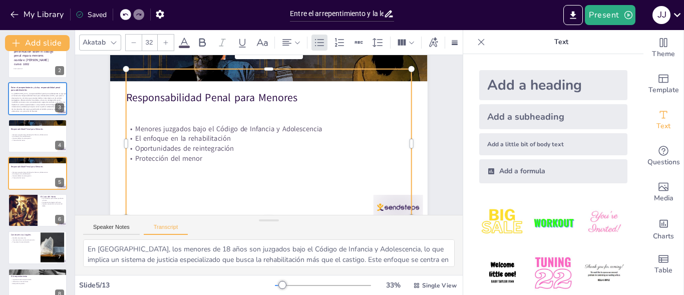
click at [287, 98] on div "Menores juzgados bajo el Código de Infancia y Adolescencia El enfoque en la reh…" at bounding box center [267, 143] width 318 height 230
click at [289, 97] on div "Menores juzgados bajo el Código de Infancia y Adolescencia El enfoque en la reh…" at bounding box center [267, 143] width 318 height 230
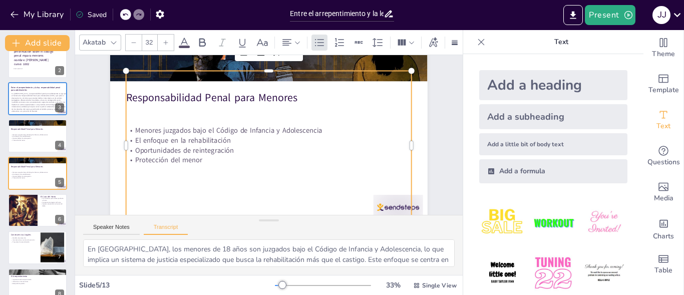
click at [289, 97] on div "Menores juzgados bajo el Código de Infancia y Adolescencia El enfoque en la reh…" at bounding box center [267, 145] width 310 height 205
click at [289, 97] on div "Menores juzgados bajo el Código de Infancia y Adolescencia El enfoque en la reh…" at bounding box center [266, 145] width 318 height 230
click at [289, 97] on div "Menores juzgados bajo el Código de Infancia y Adolescencia El enfoque en la reh…" at bounding box center [261, 128] width 288 height 319
click at [289, 97] on div "Menores juzgados bajo el Código de Infancia y Adolescencia El enfoque en la reh…" at bounding box center [267, 145] width 311 height 205
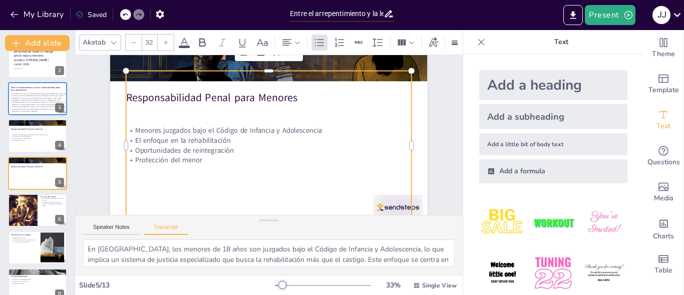
click at [289, 97] on div "Menores juzgados bajo el Código de Infancia y Adolescencia El enfoque en la reh…" at bounding box center [264, 143] width 322 height 271
click at [189, 162] on p "Protección del menor" at bounding box center [263, 159] width 281 height 69
drag, startPoint x: 189, startPoint y: 162, endPoint x: 203, endPoint y: 163, distance: 14.6
click at [189, 162] on p "Protección del menor" at bounding box center [258, 157] width 265 height 125
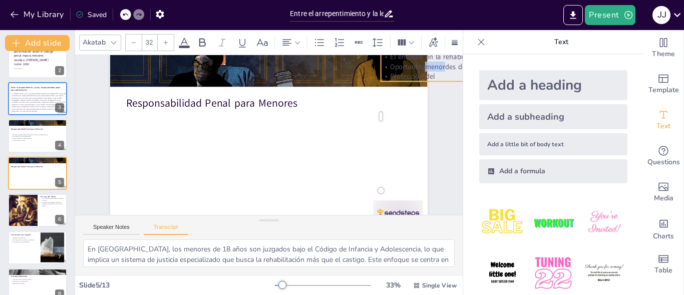
scroll to position [0, 132]
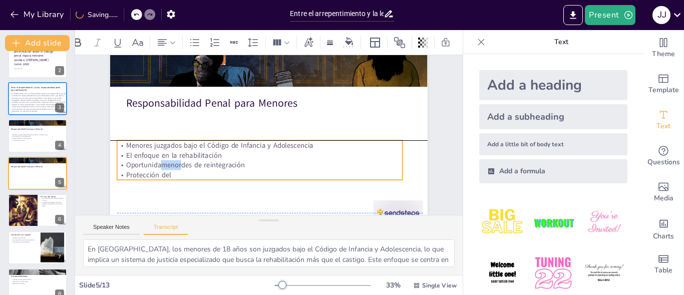
click at [157, 165] on p "Oportunidamenordes de reintegración" at bounding box center [256, 164] width 285 height 40
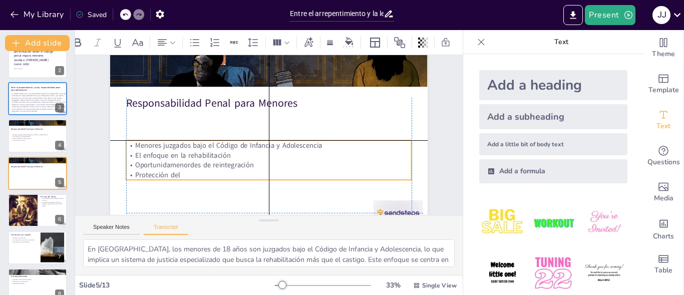
drag, startPoint x: 111, startPoint y: 159, endPoint x: 178, endPoint y: 172, distance: 68.5
click at [178, 172] on p "Protección del" at bounding box center [264, 175] width 285 height 40
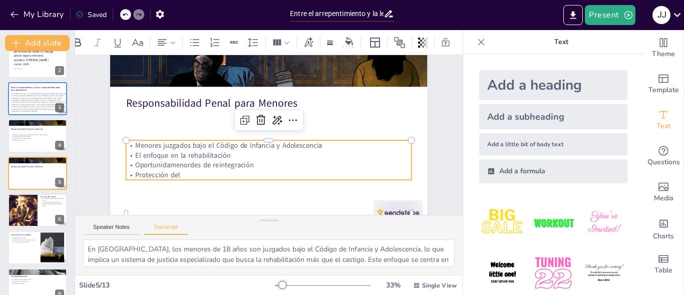
click at [169, 172] on p "Protección del" at bounding box center [260, 174] width 281 height 69
click at [171, 173] on p "Protección del" at bounding box center [260, 174] width 281 height 69
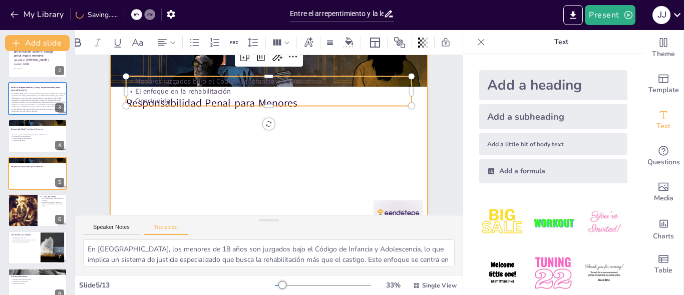
click at [214, 104] on div "Responsabilidad Penal para Menores" at bounding box center [295, 55] width 302 height 98
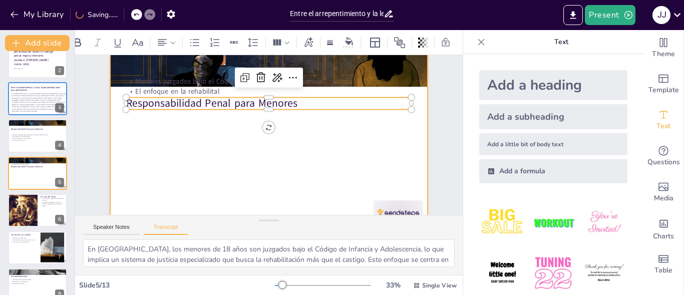
scroll to position [42, 0]
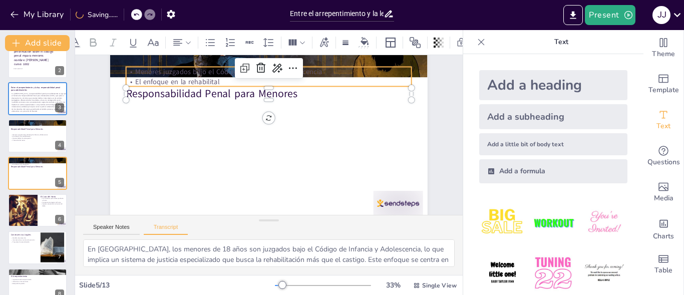
type input "32"
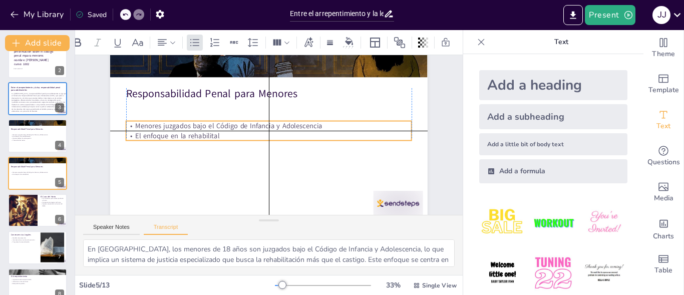
drag, startPoint x: 196, startPoint y: 75, endPoint x: 199, endPoint y: 126, distance: 51.7
click at [199, 126] on p "Menores juzgados bajo el Código de Infancia y Adolescencia" at bounding box center [272, 126] width 265 height 125
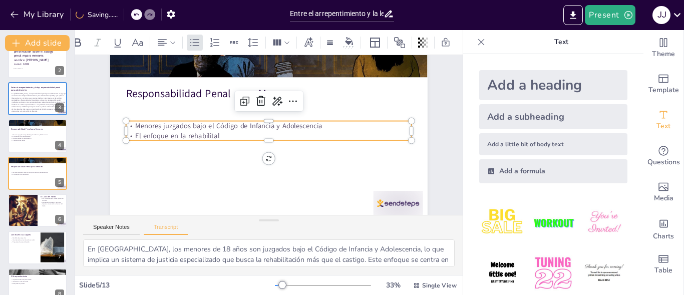
click at [210, 133] on p "El enfoque en la rehabilital" at bounding box center [268, 135] width 281 height 69
click at [210, 133] on p "El enfoque en la rehabilital" at bounding box center [269, 134] width 286 height 10
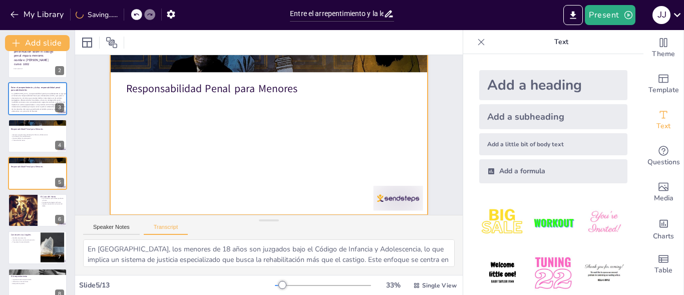
scroll to position [0, 0]
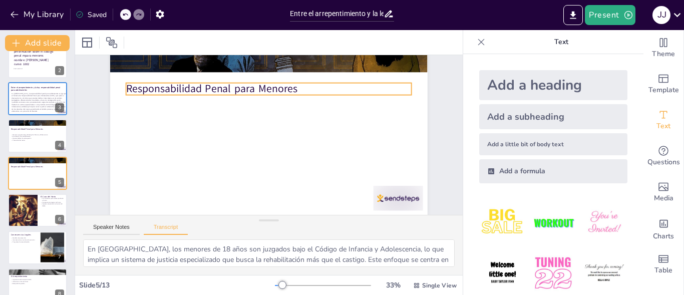
click at [288, 87] on p "Responsabilidad Penal para Menores" at bounding box center [287, 93] width 267 height 130
click at [288, 87] on p "Responsabilidad Penal para Menores" at bounding box center [283, 91] width 276 height 102
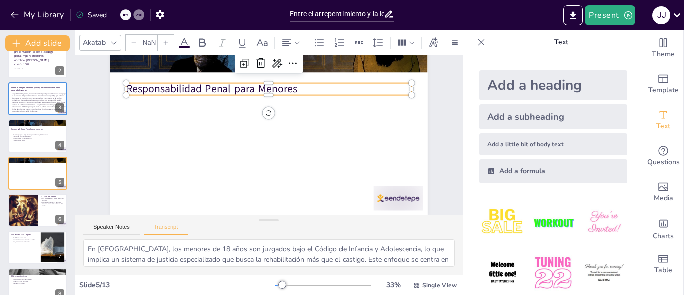
type input "48"
click at [288, 87] on p "Responsabilidad Penal para Menores" at bounding box center [283, 91] width 276 height 102
click at [288, 87] on p "Responsabilidad Penal para Menores" at bounding box center [278, 90] width 282 height 74
click at [288, 87] on p "Responsabilidad Penal para Menores" at bounding box center [283, 91] width 276 height 102
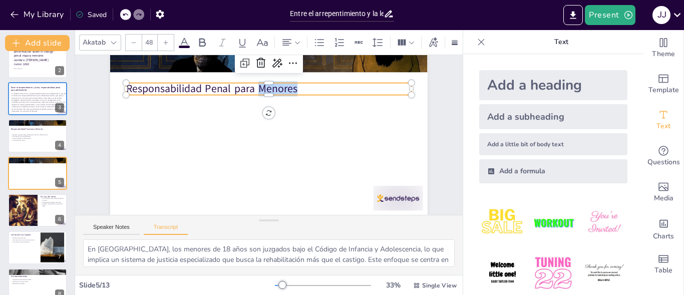
click at [289, 88] on p "Responsabilidad Penal para Menores" at bounding box center [283, 91] width 276 height 102
click at [289, 88] on p "Responsabilidad Penal para Menores" at bounding box center [287, 93] width 267 height 130
click at [289, 88] on p "Responsabilidad Penal para Menores" at bounding box center [278, 90] width 282 height 74
click at [289, 88] on p "Responsabilidad Penal para Menores" at bounding box center [269, 89] width 286 height 15
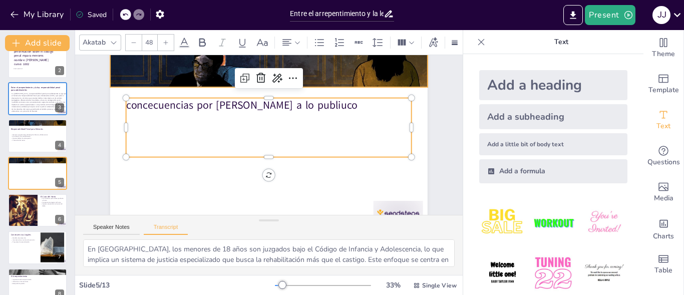
scroll to position [24, 0]
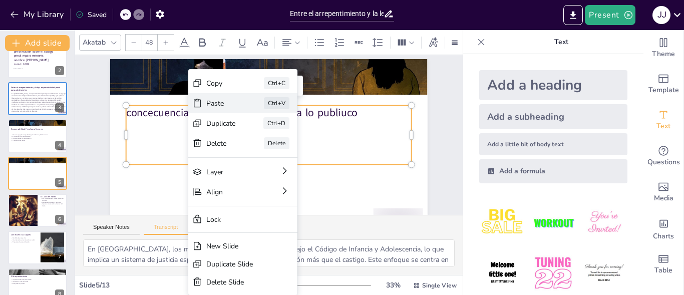
click at [218, 117] on div "Paste" at bounding box center [233, 128] width 31 height 23
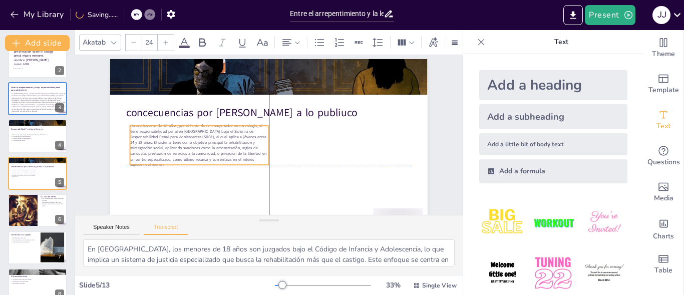
drag, startPoint x: 213, startPoint y: 141, endPoint x: 212, endPoint y: 148, distance: 7.1
click at [212, 148] on span "Un adolescente de 16 años, por el hurto de un computador en un colegio, sí tien…" at bounding box center [197, 118] width 140 height 75
click at [278, 287] on div at bounding box center [282, 285] width 8 height 8
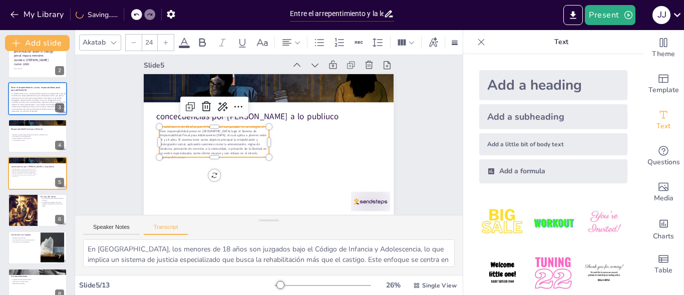
scroll to position [17, 0]
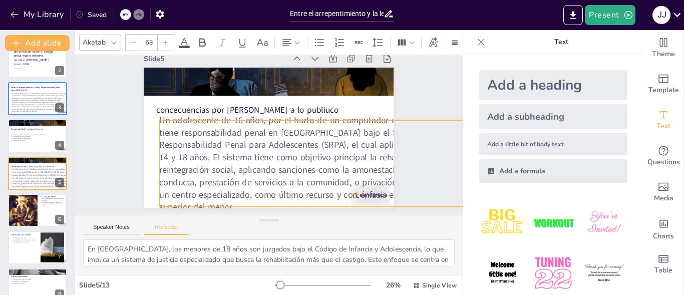
drag, startPoint x: 260, startPoint y: 151, endPoint x: 316, endPoint y: 207, distance: 79.0
click at [316, 207] on div "concecuencias por hurto a lo publiuco Un adolescente de 16 años, por el hurto d…" at bounding box center [266, 134] width 230 height 286
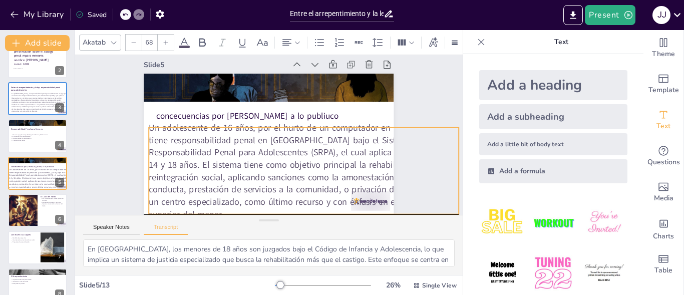
drag, startPoint x: 310, startPoint y: 152, endPoint x: 300, endPoint y: 155, distance: 10.8
click at [300, 155] on span "Un adolescente de 16 años, por el hurto de un computador en un colegio, sí tien…" at bounding box center [285, 169] width 312 height 168
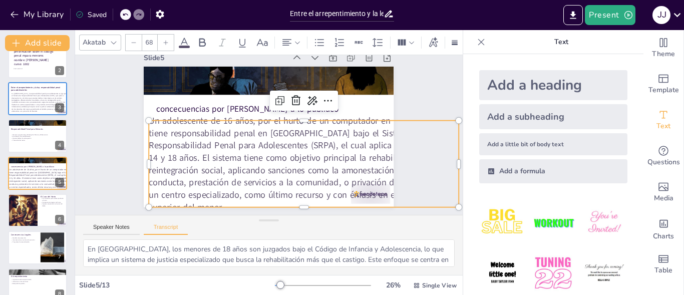
click at [276, 283] on div at bounding box center [280, 285] width 8 height 8
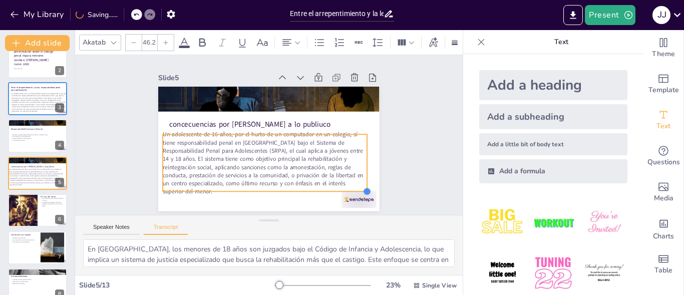
scroll to position [0, 0]
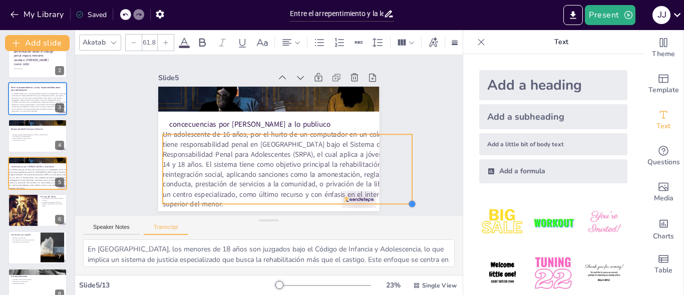
drag, startPoint x: 428, startPoint y: 192, endPoint x: 337, endPoint y: 185, distance: 91.4
click at [337, 185] on div "concecuencias por hurto a lo publiuco Un adolescente de 16 años, por el hurto d…" at bounding box center [261, 146] width 252 height 230
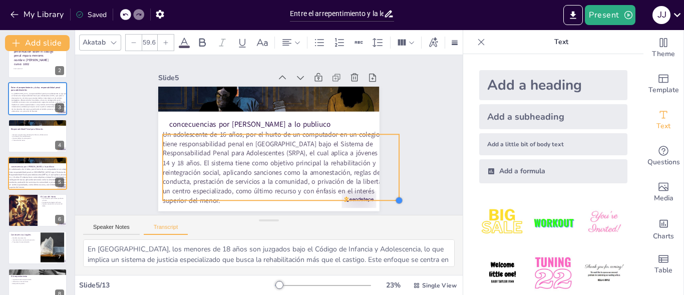
drag, startPoint x: 405, startPoint y: 197, endPoint x: 385, endPoint y: 193, distance: 20.8
click at [385, 193] on div "Slide 1 Slide 2 precentacion sobre el codigo penal mpara menores nombre: juan j…" at bounding box center [269, 135] width 303 height 207
drag, startPoint x: 390, startPoint y: 194, endPoint x: 375, endPoint y: 194, distance: 14.5
click at [375, 194] on div "Slide 1 Slide 2 precentacion sobre el codigo penal mpara menores nombre: juan j…" at bounding box center [269, 135] width 311 height 231
drag, startPoint x: 387, startPoint y: 195, endPoint x: 365, endPoint y: 195, distance: 21.5
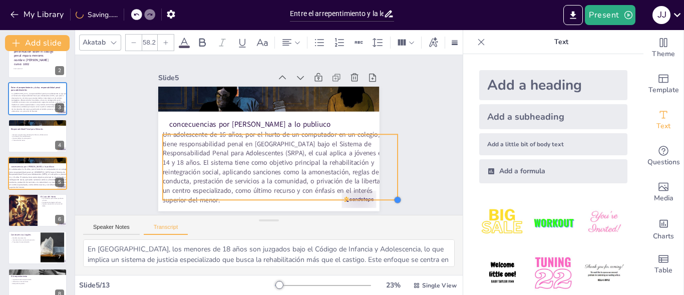
click at [365, 195] on div "concecuencias por hurto a lo publiuco Un adolescente de 16 años, por el hurto d…" at bounding box center [266, 149] width 242 height 168
drag, startPoint x: 387, startPoint y: 195, endPoint x: 365, endPoint y: 199, distance: 22.3
click at [365, 199] on div "concecuencias por hurto a lo publiuco Un adolescente de 16 años, por el hurto d…" at bounding box center [266, 149] width 242 height 168
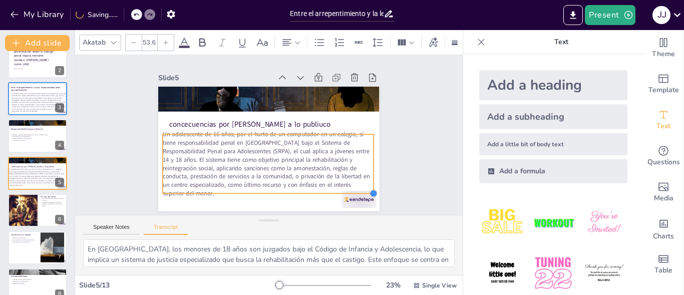
drag, startPoint x: 400, startPoint y: 197, endPoint x: 360, endPoint y: 180, distance: 43.1
click at [360, 180] on div "concecuencias por hurto a lo publiuco Un adolescente de 16 años, por el hurto d…" at bounding box center [262, 147] width 254 height 218
type input "51.5"
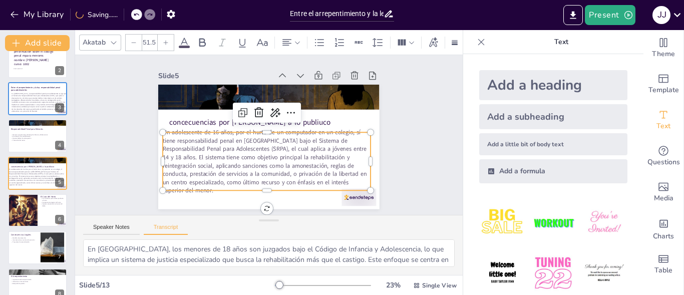
scroll to position [6, 0]
click at [37, 139] on p "Protección del menor" at bounding box center [38, 140] width 54 height 2
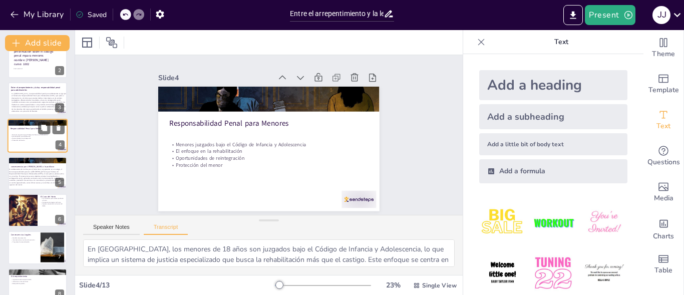
scroll to position [0, 0]
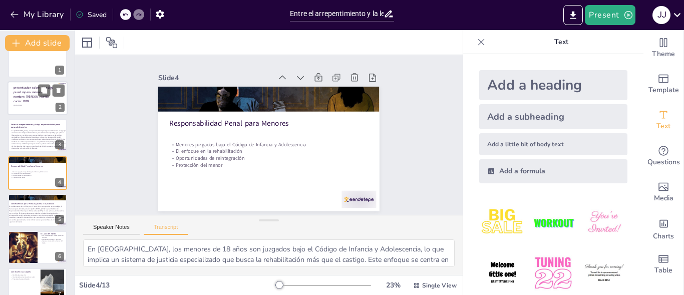
click at [32, 104] on div at bounding box center [38, 99] width 60 height 34
type textarea "nom"
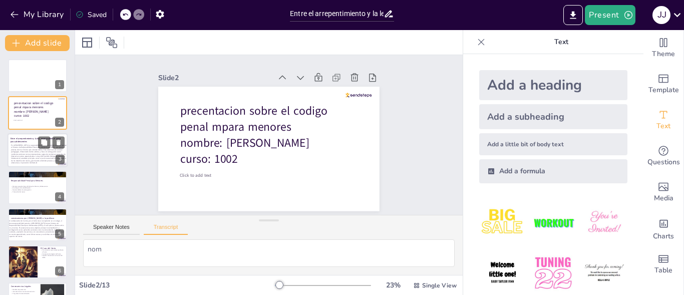
click at [31, 138] on strong "Entre el arrepentimiento y la ley: responsabilidad penal para adolescentes" at bounding box center [36, 140] width 51 height 6
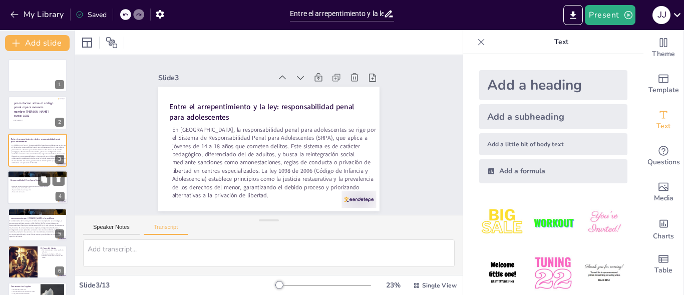
click at [31, 181] on div "Menores juzgados bajo el Código de Infancia y Adolescencia El enfoque en la reh…" at bounding box center [38, 189] width 54 height 28
type textarea "En Colombia, los menores de 18 años son juzgados bajo el Código de Infancia y A…"
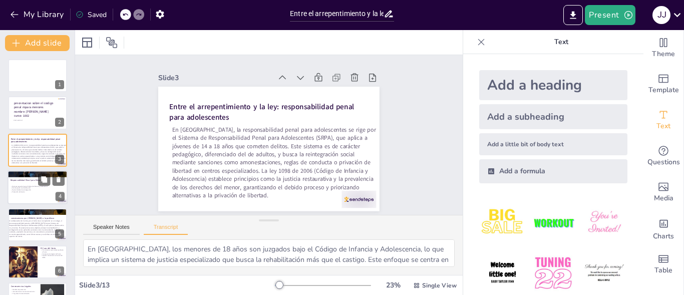
scroll to position [15, 0]
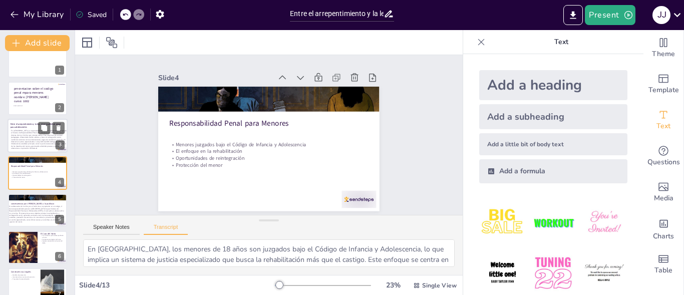
click at [32, 139] on span "En [GEOGRAPHIC_DATA], la responsabilidad penal para adolescentes se rige por el…" at bounding box center [39, 139] width 56 height 20
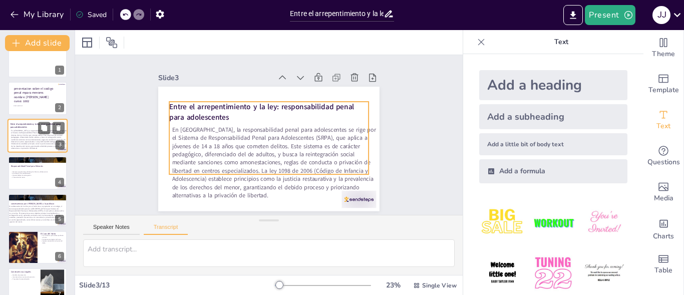
scroll to position [0, 0]
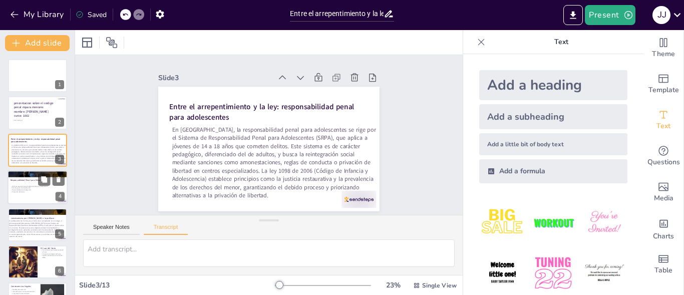
click at [27, 182] on div "Menores juzgados bajo el Código de Infancia y Adolescencia El enfoque en la reh…" at bounding box center [38, 189] width 54 height 28
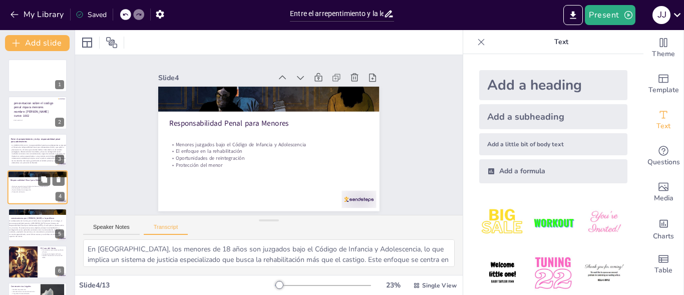
scroll to position [15, 0]
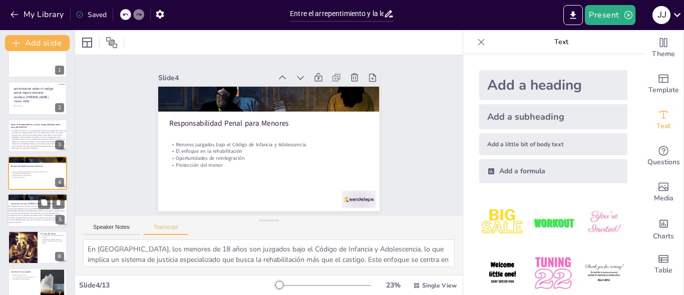
click at [45, 215] on span "Un adolescente de 16 años, por el hurto de un computador en un colegio, sí tien…" at bounding box center [37, 214] width 56 height 18
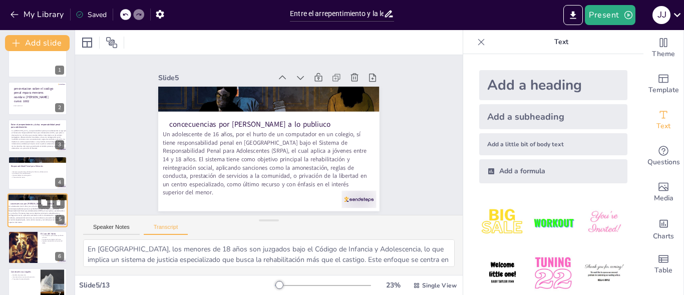
scroll to position [52, 0]
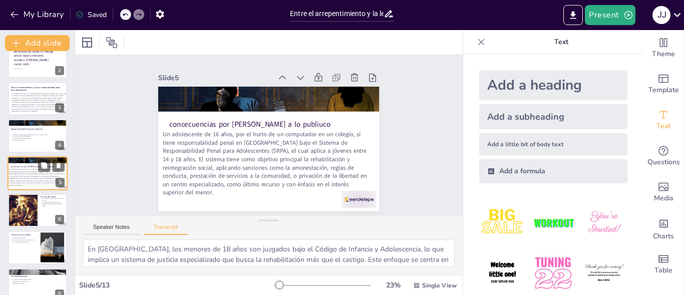
click at [45, 215] on div at bounding box center [37, 210] width 59 height 33
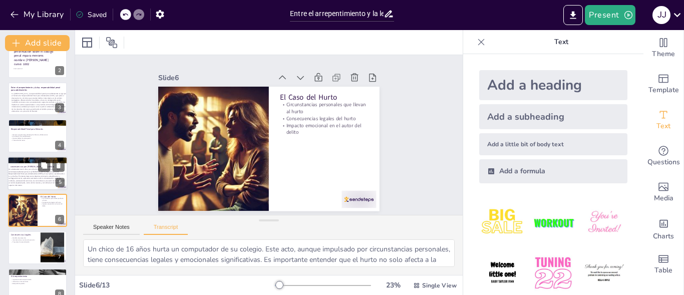
scroll to position [89, 0]
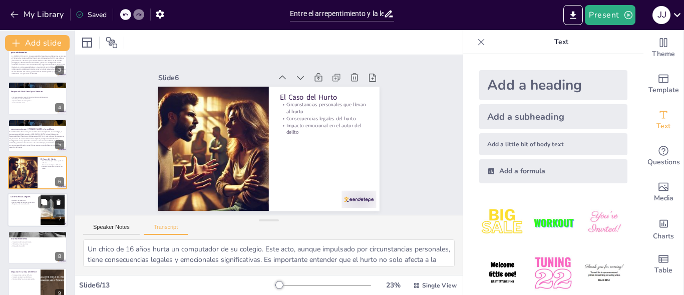
click at [20, 207] on div at bounding box center [38, 210] width 60 height 34
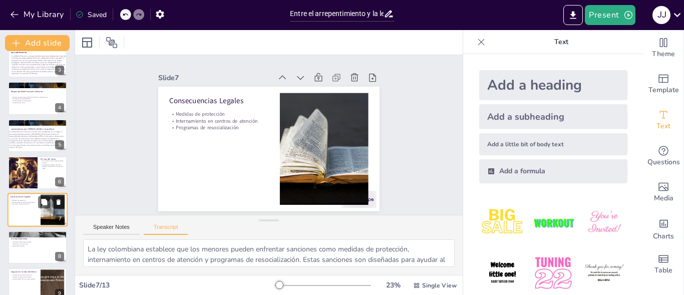
scroll to position [126, 0]
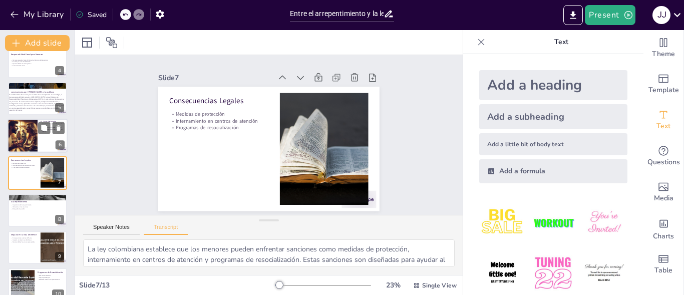
click at [30, 145] on div at bounding box center [23, 136] width 34 height 34
type textarea "Un chico de 16 años hurta un computador de su colegio. Este acto, aunque impuls…"
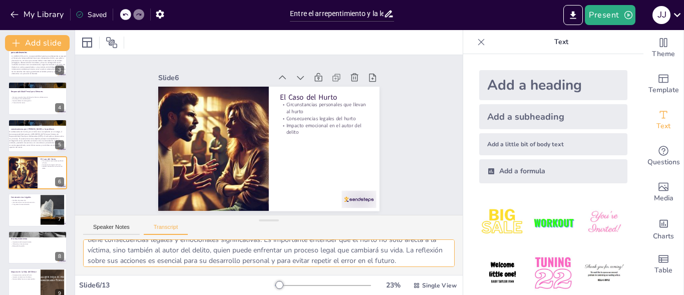
scroll to position [34, 0]
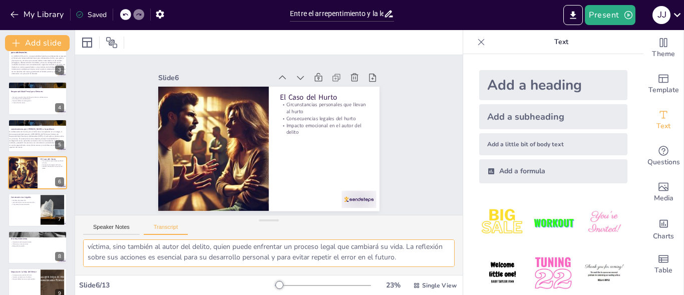
click at [282, 245] on textarea "Un chico de 16 años hurta un computador de su colegio. Este acto, aunque impuls…" at bounding box center [269, 253] width 372 height 28
drag, startPoint x: 114, startPoint y: 257, endPoint x: 73, endPoint y: 238, distance: 45.5
click at [73, 238] on div "Document fonts Akatab Recently used Akatab Popular fonts Lato Montserrat Open S…" at bounding box center [342, 162] width 684 height 265
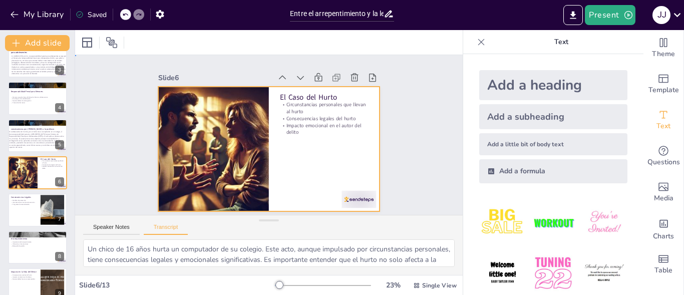
click at [292, 150] on div at bounding box center [263, 148] width 252 height 204
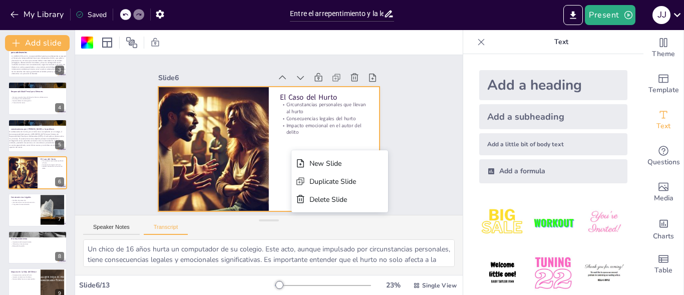
click at [325, 232] on div "New Slide Duplicate Slide Delete Slide" at bounding box center [376, 276] width 111 height 89
click at [320, 143] on div at bounding box center [263, 148] width 252 height 204
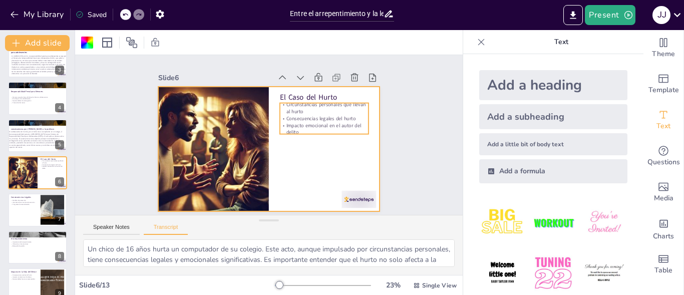
click at [297, 127] on p "Impacto emocional en el autor del delito" at bounding box center [323, 146] width 88 height 41
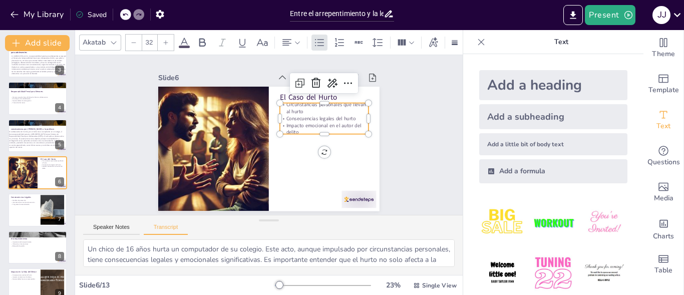
click at [292, 128] on p "Impacto emocional en el autor del delito" at bounding box center [323, 146] width 88 height 41
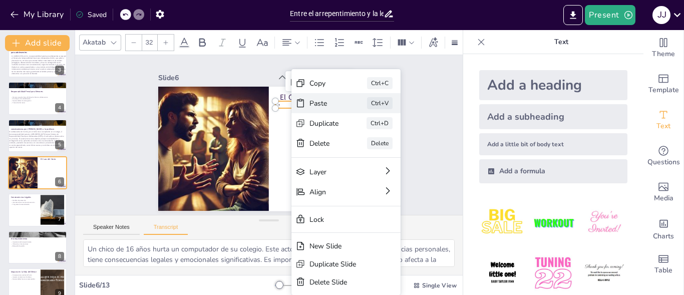
click at [376, 177] on div "Paste" at bounding box center [391, 185] width 31 height 16
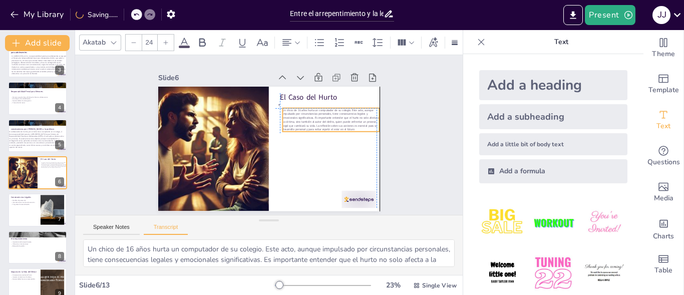
drag, startPoint x: 206, startPoint y: 98, endPoint x: 320, endPoint y: 110, distance: 114.3
click at [320, 114] on span "Un chico de 16 años hurta un computador de su colegio. Este acto, aunque impuls…" at bounding box center [331, 138] width 96 height 48
drag, startPoint x: 320, startPoint y: 126, endPoint x: 309, endPoint y: 130, distance: 11.6
click at [309, 123] on div "El Caso del Hurto Un chico de 16 años hurta un computador de su colegio. Este a…" at bounding box center [284, 89] width 210 height 68
drag, startPoint x: 265, startPoint y: 126, endPoint x: 266, endPoint y: 107, distance: 18.5
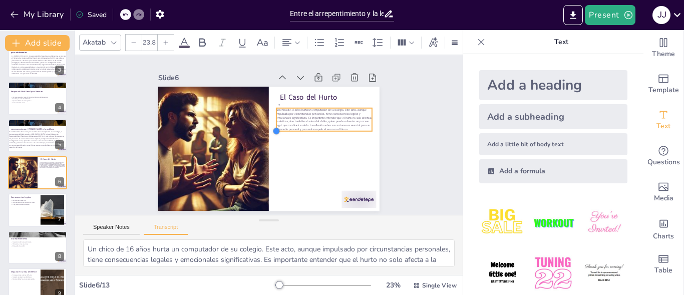
click at [266, 107] on div "El Caso del Hurto Un chico de 16 años hurta un computador de su colegio. Este a…" at bounding box center [266, 149] width 242 height 168
type input "23.9"
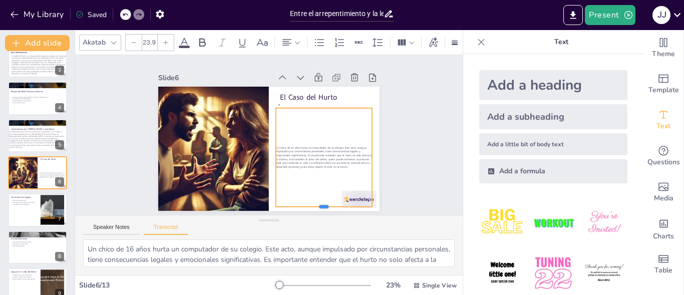
drag, startPoint x: 315, startPoint y: 128, endPoint x: 318, endPoint y: 203, distance: 75.2
click at [318, 206] on div at bounding box center [307, 220] width 96 height 28
click at [310, 148] on span "Un chico de 16 años hurta un computador de su colegio. Este acto, aunque impuls…" at bounding box center [313, 170] width 96 height 47
click at [313, 156] on span "Un chico de 16 años hurta un computador de su colegio. Este acto, aunque impuls…" at bounding box center [313, 170] width 96 height 47
click at [313, 156] on span "Un chico de 16 años hurta un computador de su colegio. Este acto, aunque impuls…" at bounding box center [320, 161] width 97 height 31
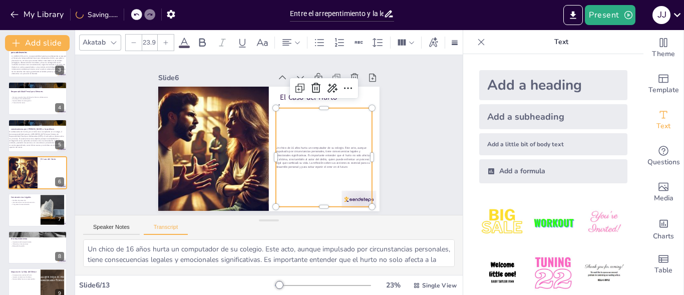
click at [313, 156] on span "Un chico de 16 años hurta un computador de su colegio. Este acto, aunque impuls…" at bounding box center [313, 170] width 96 height 47
click at [353, 162] on p "Un chico de 16 años hurta un computador de su colegio. Este acto, aunque impuls…" at bounding box center [314, 173] width 99 height 52
click at [297, 124] on p "Un chico de 16 años hurta un computador de su colegio. Este acto, aunque impuls…" at bounding box center [267, 75] width 60 height 97
click at [353, 162] on p "Un chico de 16 años hurta un computador de su colegio. Este acto, aunque impuls…" at bounding box center [321, 162] width 98 height 33
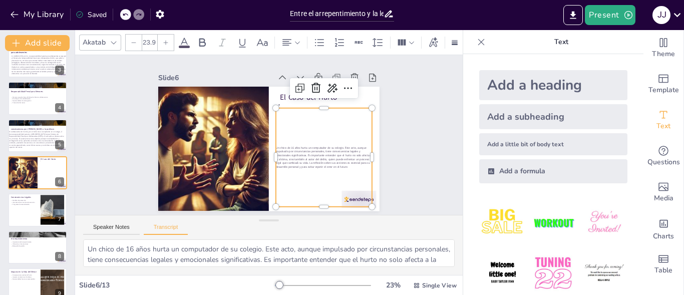
click at [353, 162] on p "Un chico de 16 años hurta un computador de su colegio. Este acto, aunque impuls…" at bounding box center [309, 178] width 97 height 60
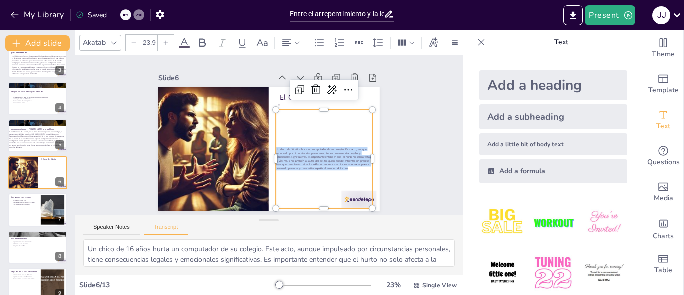
click at [348, 162] on span "Un chico de 16 años hurta un computador de su colegio. Este acto, aunque impuls…" at bounding box center [302, 181] width 91 height 64
click at [276, 286] on div at bounding box center [279, 285] width 8 height 8
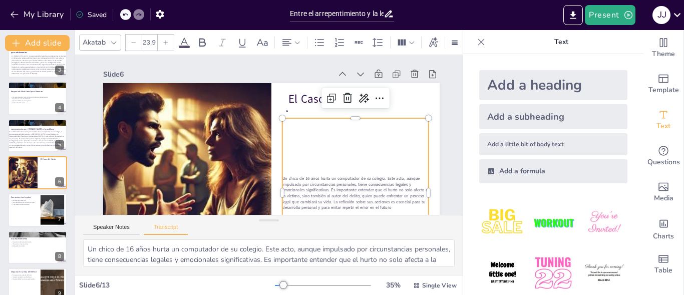
click at [282, 179] on span "Un chico de 16 años hurta un computador de su colegio. Este acto, aunque impuls…" at bounding box center [321, 219] width 143 height 85
click at [282, 179] on span "Un chico de 16 años hurta un computador de su colegio. Este acto, aunque impuls…" at bounding box center [331, 213] width 146 height 72
click at [282, 179] on span "Un chico de 16 años hurta un computador de su colegio. Este acto, aunque impuls…" at bounding box center [339, 206] width 147 height 58
click at [282, 179] on span "Un chico de 16 años hurta un computador de su colegio. Este acto, aunque impuls…" at bounding box center [259, 236] width 99 height 139
click at [282, 179] on span "Un chico de 16 años hurta un computador de su colegio. Este acto, aunque impuls…" at bounding box center [339, 206] width 147 height 58
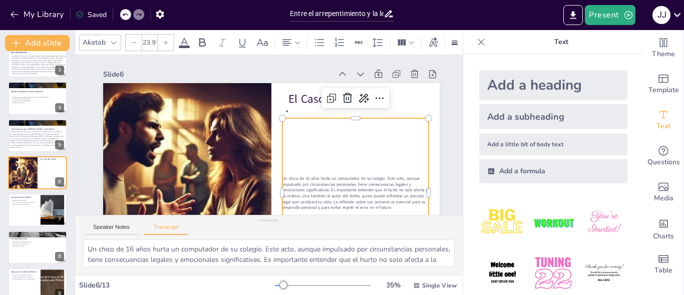
click at [282, 179] on span "Un chico de 16 años hurta un computador de su colegio. Este acto, aunque impuls…" at bounding box center [331, 213] width 146 height 72
click at [282, 179] on span "Un chico de 16 años hurta un computador de su colegio. Este acto, aunque impuls…" at bounding box center [339, 206] width 147 height 58
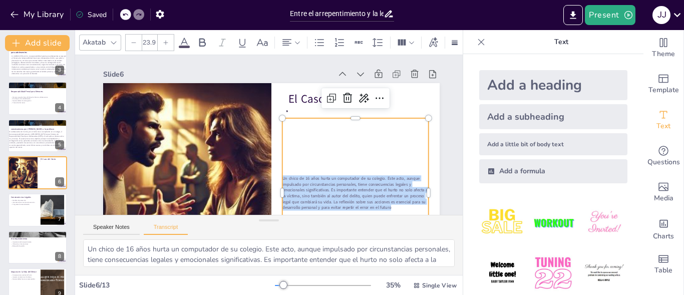
click at [282, 179] on span "Un chico de 16 años hurta un computador de su colegio. Este acto, aunque impuls…" at bounding box center [321, 219] width 143 height 85
click at [282, 179] on span "Un chico de 16 años hurta un computador de su colegio. Este acto, aunque impuls…" at bounding box center [312, 225] width 138 height 97
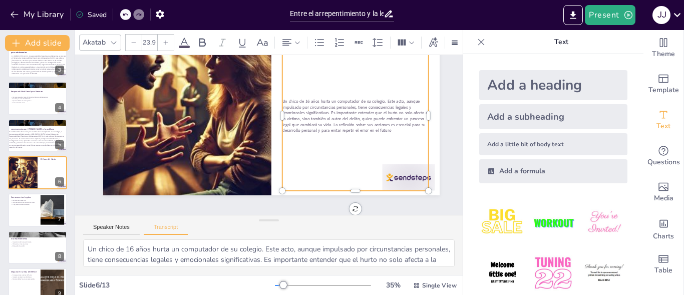
scroll to position [85, 0]
click at [411, 123] on p "Un chico de 16 años hurta un computador de su colegio. Este acto, aunque impuls…" at bounding box center [346, 179] width 132 height 124
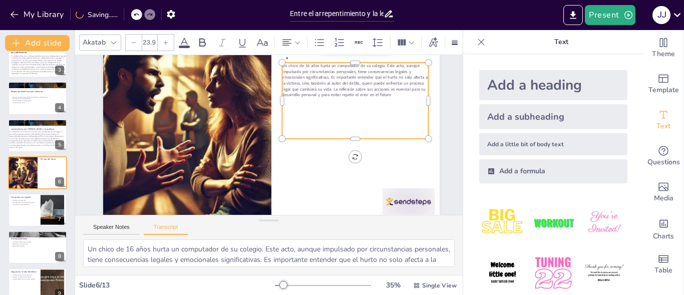
scroll to position [47, 0]
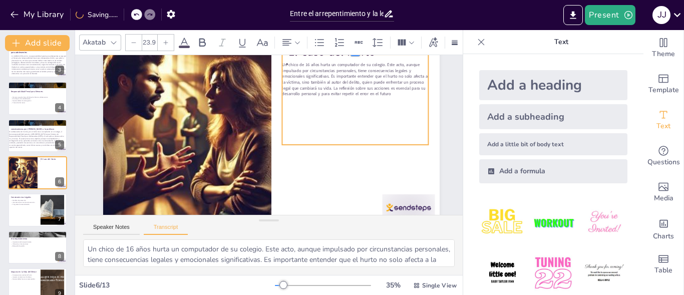
drag, startPoint x: 354, startPoint y: 67, endPoint x: 354, endPoint y: 53, distance: 14.0
click at [354, 53] on div "Akatab 23.9 Slide 1 Slide 2 precentacion sobre el codigo penal mpara menores no…" at bounding box center [269, 162] width 388 height 265
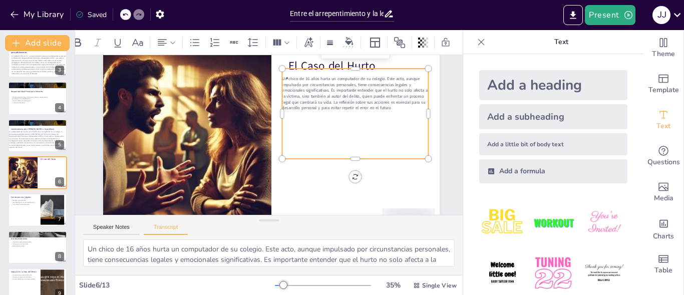
scroll to position [36, 0]
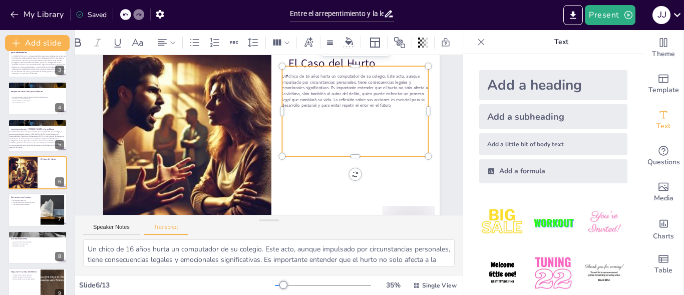
click at [411, 104] on p "Un chico de 16 años hurta un computador de su colegio. Este acto, aunque impuls…" at bounding box center [365, 119] width 150 height 79
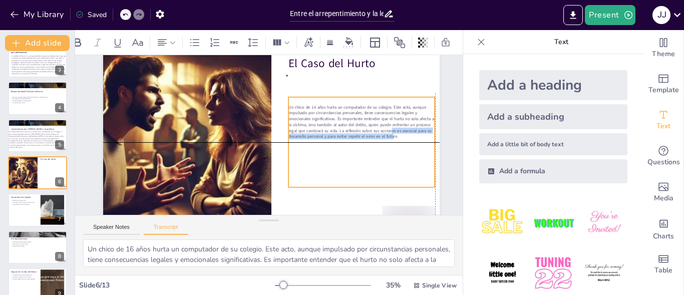
drag, startPoint x: 398, startPoint y: 108, endPoint x: 410, endPoint y: 132, distance: 27.1
click at [410, 132] on span "Un chico de 16 años hurta un computador de su colegio. Este acto, aunque impuls…" at bounding box center [353, 166] width 138 height 97
click at [414, 158] on p at bounding box center [346, 190] width 136 height 65
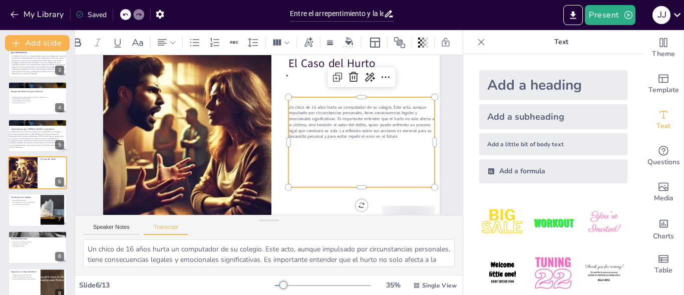
click at [258, 150] on p at bounding box center [233, 220] width 51 height 141
click at [403, 137] on p "Un chico de 16 años hurta un computador de su colegio. Este acto, aunque impuls…" at bounding box center [341, 195] width 124 height 132
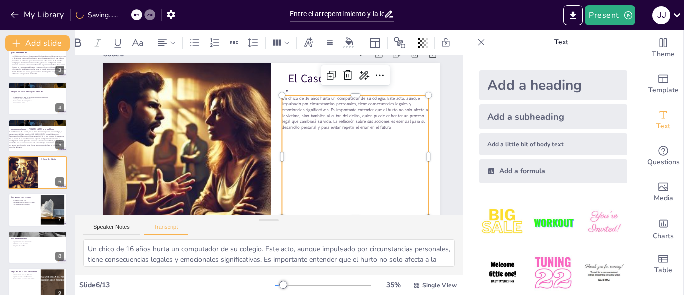
scroll to position [15, 0]
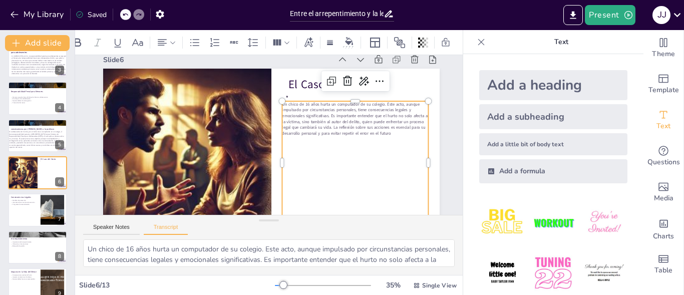
click at [409, 134] on p "Un chico de 16 años hurta un computador de su colegio. Este acto, aunque impuls…" at bounding box center [354, 156] width 148 height 92
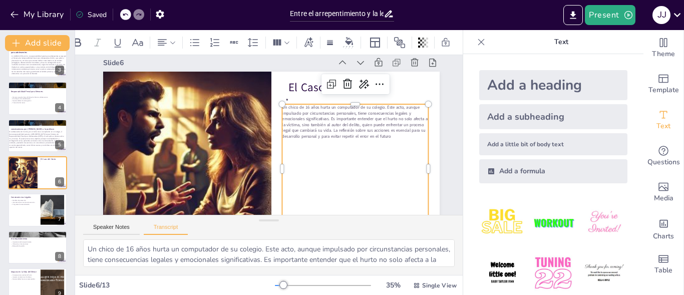
click at [362, 160] on p at bounding box center [338, 192] width 136 height 65
click at [414, 137] on p "Un chico de 16 años hurta un computador de su colegio. Este acto, aunque impuls…" at bounding box center [355, 149] width 150 height 79
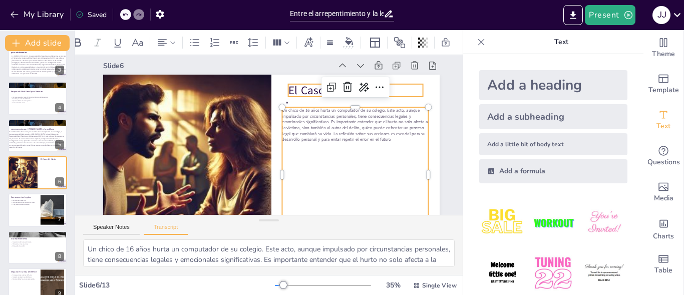
click at [394, 95] on p "El Caso del Hurto" at bounding box center [366, 129] width 129 height 69
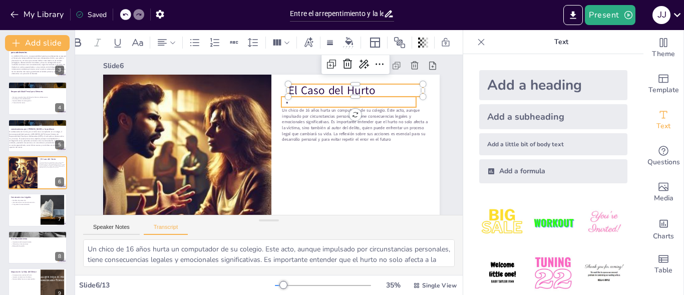
click at [412, 104] on div "El Caso del Hurto Un chico de 16 años hurta un computador de su colegio. Este a…" at bounding box center [257, 168] width 385 height 310
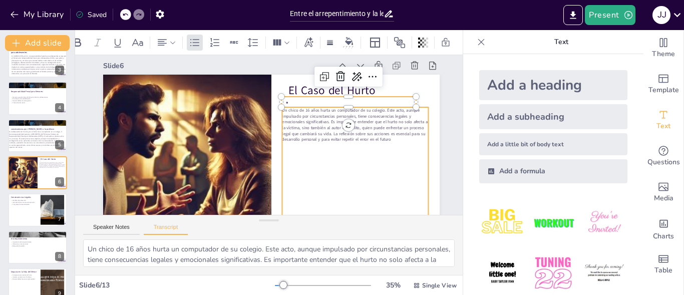
click at [401, 124] on span "Un chico de 16 años hurta un computador de su colegio. Este acto, aunque impuls…" at bounding box center [354, 132] width 147 height 46
click at [401, 124] on span "Un chico de 16 años hurta un computador de su colegio. Este acto, aunque impuls…" at bounding box center [353, 140] width 147 height 58
click at [401, 124] on span "Un chico de 16 años hurta un computador de su colegio. Este acto, aunque impuls…" at bounding box center [349, 157] width 143 height 85
click at [401, 124] on span "Un chico de 16 años hurta un computador de su colegio. Este acto, aunque impuls…" at bounding box center [346, 166] width 138 height 97
click at [401, 124] on span "Un chico de 16 años hurta un computador de su colegio. Este acto, aunque impuls…" at bounding box center [353, 140] width 147 height 58
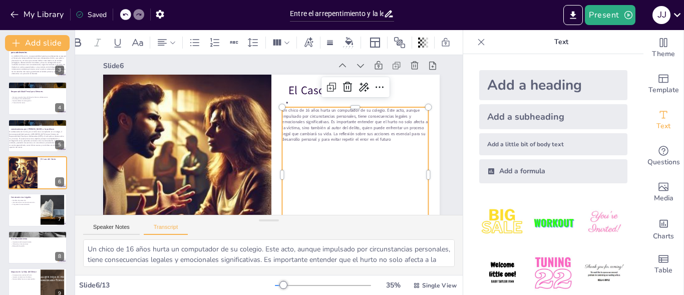
drag, startPoint x: 284, startPoint y: 112, endPoint x: 338, endPoint y: 130, distance: 56.7
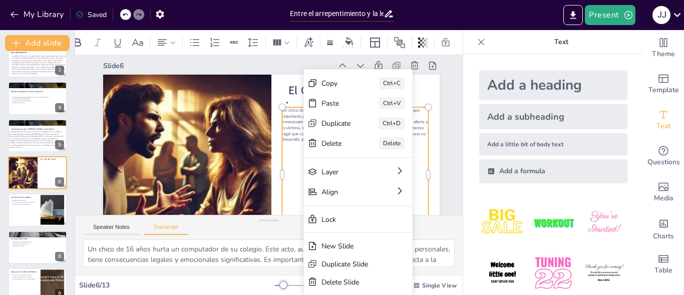
drag, startPoint x: 292, startPoint y: 168, endPoint x: 400, endPoint y: 156, distance: 108.8
click at [292, 168] on p at bounding box center [310, 218] width 113 height 102
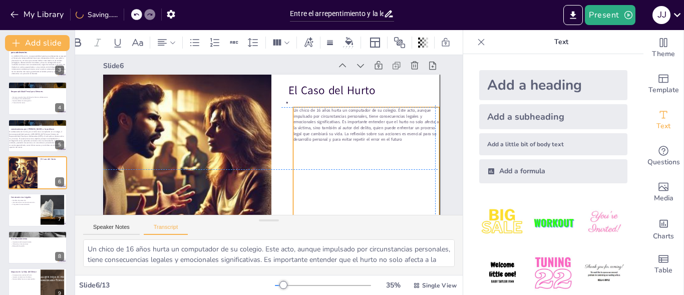
scroll to position [9, 16]
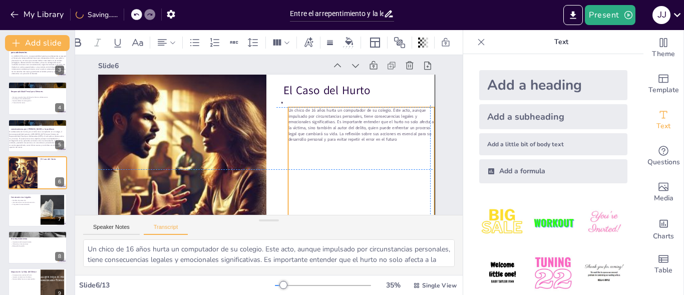
drag, startPoint x: 410, startPoint y: 140, endPoint x: 404, endPoint y: 138, distance: 5.7
click at [404, 138] on p "Un chico de 16 años hurta un computador de su colegio. Este acto, aunque impuls…" at bounding box center [360, 154] width 150 height 79
click at [403, 138] on span "Un chico de 16 años hurta un computador de su colegio. Este acto, aunque impuls…" at bounding box center [351, 169] width 138 height 97
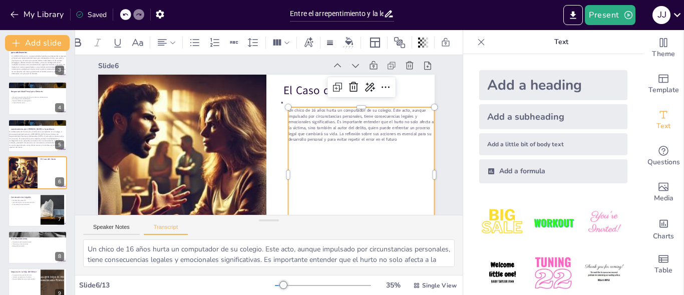
click at [402, 139] on span "Un chico de 16 años hurta un computador de su colegio. Este acto, aunque impuls…" at bounding box center [358, 151] width 146 height 72
click at [402, 139] on span "Un chico de 16 años hurta un computador de su colegio. Este acto, aunque impuls…" at bounding box center [360, 141] width 147 height 58
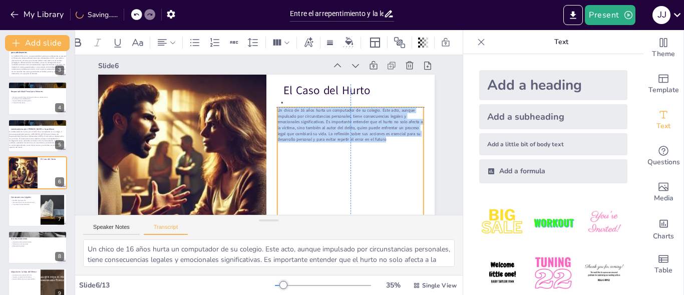
click at [387, 139] on span "Un chico de 16 años hurta un computador de su colegio. Este acto, aunque impuls…" at bounding box center [328, 186] width 118 height 126
click at [517, 119] on div "Add a subheading" at bounding box center [553, 116] width 148 height 25
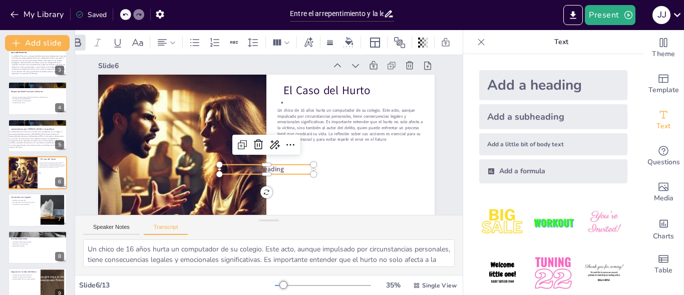
type input "38"
click at [251, 143] on icon at bounding box center [256, 142] width 11 height 12
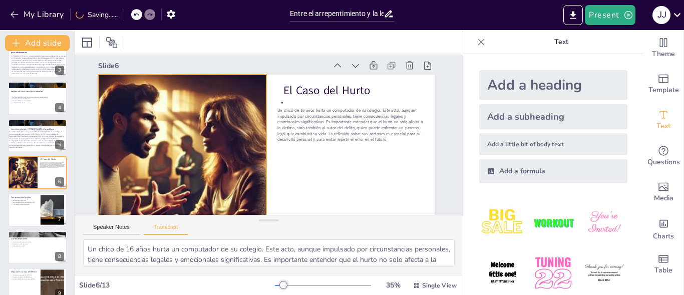
scroll to position [0, 0]
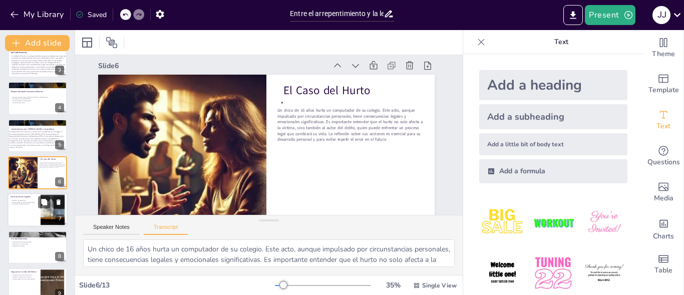
click at [41, 194] on div at bounding box center [38, 210] width 60 height 34
type textarea "La ley colombiana establece que los menores pueden enfrentar sanciones como med…"
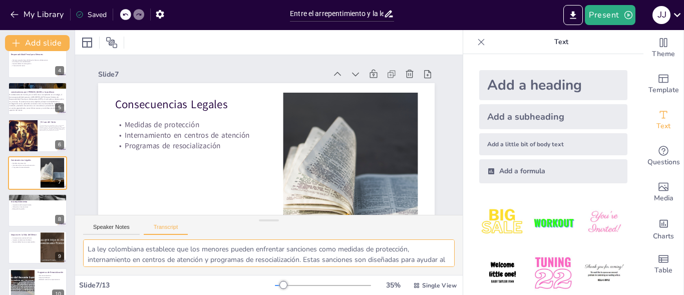
scroll to position [34, 0]
drag, startPoint x: 88, startPoint y: 248, endPoint x: 181, endPoint y: 271, distance: 96.0
click at [184, 273] on div "La ley colombiana establece que los menores pueden enfrentar sanciones como med…" at bounding box center [269, 257] width 388 height 36
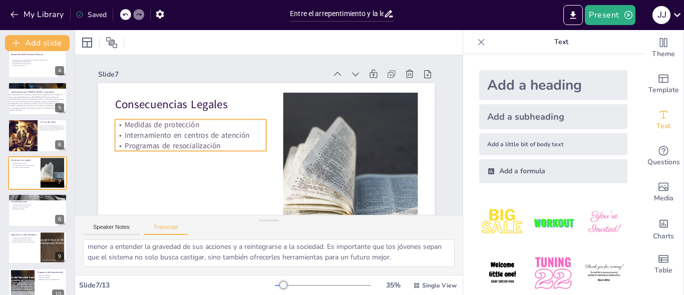
click at [205, 138] on p "Internamiento en centros de atención" at bounding box center [201, 96] width 136 height 85
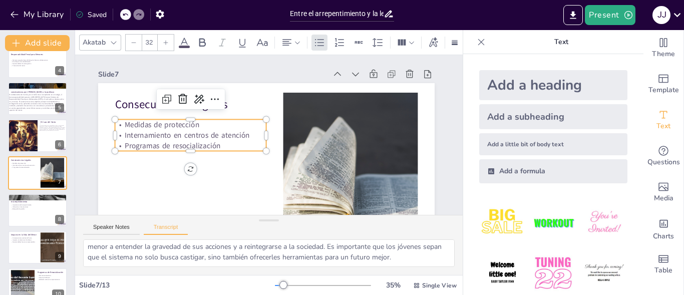
click at [208, 145] on p "Programas de resocialización" at bounding box center [193, 113] width 143 height 71
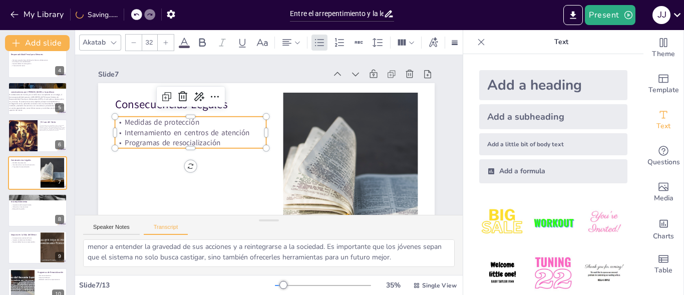
click at [209, 143] on p "Programas de resocialización" at bounding box center [194, 159] width 150 height 42
click at [209, 143] on p "Programas de resocialización" at bounding box center [194, 110] width 143 height 71
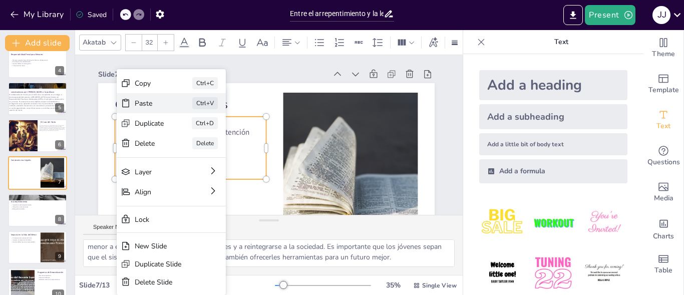
click at [215, 102] on div "Paste" at bounding box center [226, 108] width 23 height 31
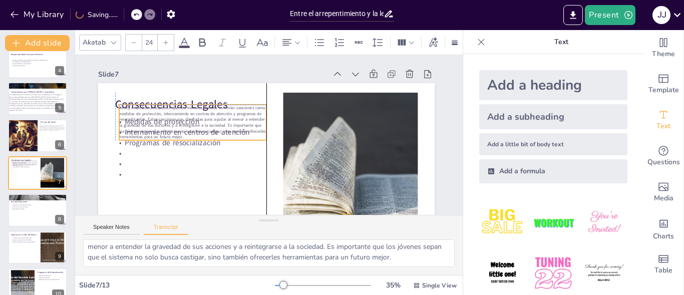
click at [156, 120] on span "La ley colombiana establece que los menores pueden enfrentar sanciones como med…" at bounding box center [194, 111] width 149 height 45
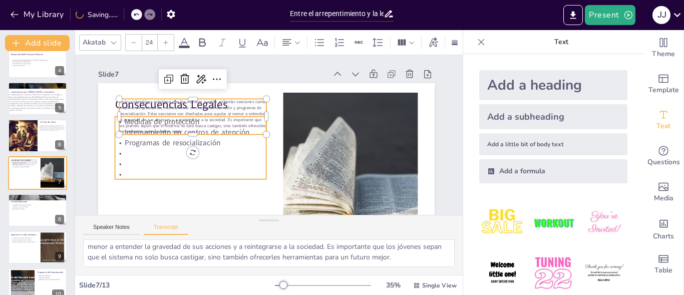
click at [117, 169] on div "Medidas de protección Internamiento en centros de atención Programas de resocia…" at bounding box center [189, 131] width 161 height 93
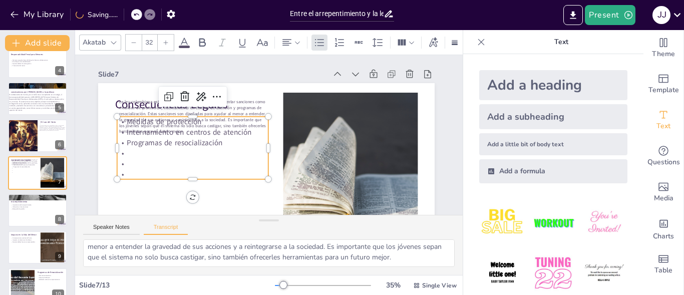
click at [115, 172] on p at bounding box center [183, 131] width 136 height 85
click at [112, 173] on p at bounding box center [186, 158] width 150 height 42
click at [115, 173] on p at bounding box center [183, 131] width 136 height 85
click at [113, 155] on div "Medidas de protección Internamiento en centros de atención Programas de resocia…" at bounding box center [194, 116] width 164 height 119
click at [117, 154] on p at bounding box center [190, 129] width 147 height 57
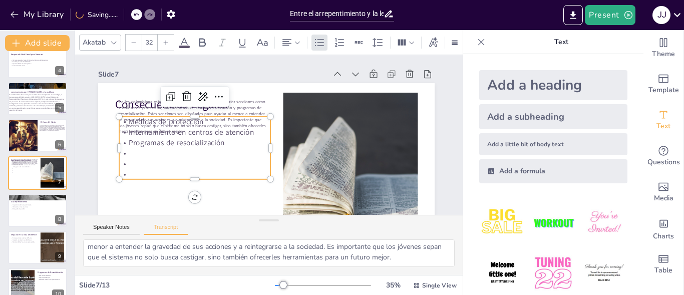
click at [113, 172] on p at bounding box center [188, 158] width 150 height 42
click at [117, 172] on p at bounding box center [188, 158] width 150 height 42
click at [187, 152] on p at bounding box center [205, 93] width 109 height 120
drag, startPoint x: 183, startPoint y: 161, endPoint x: 201, endPoint y: 156, distance: 18.7
click at [181, 164] on p at bounding box center [200, 157] width 152 height 26
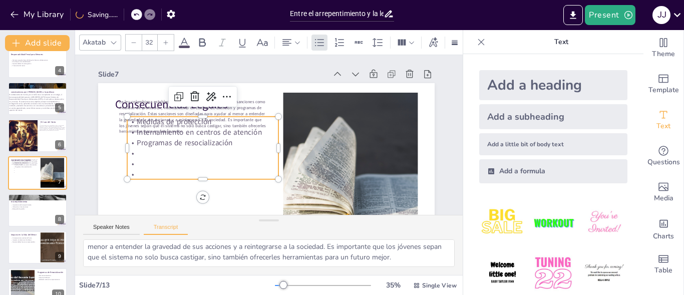
click at [189, 160] on div "Medidas de protección Internamiento en centros de atención Programas de resocia…" at bounding box center [201, 134] width 161 height 93
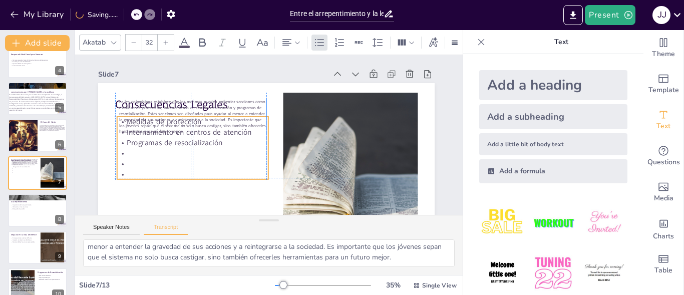
drag, startPoint x: 207, startPoint y: 148, endPoint x: 190, endPoint y: 148, distance: 17.5
click at [190, 148] on p at bounding box center [190, 129] width 147 height 57
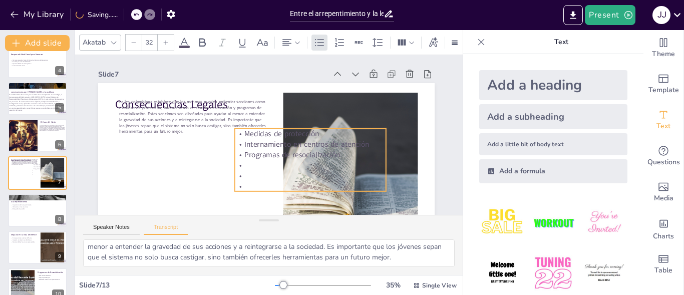
drag, startPoint x: 188, startPoint y: 126, endPoint x: 333, endPoint y: 110, distance: 146.1
click at [333, 110] on div "Consecuencias Legales Medidas de protección Internamiento en centros de atenció…" at bounding box center [305, 98] width 225 height 250
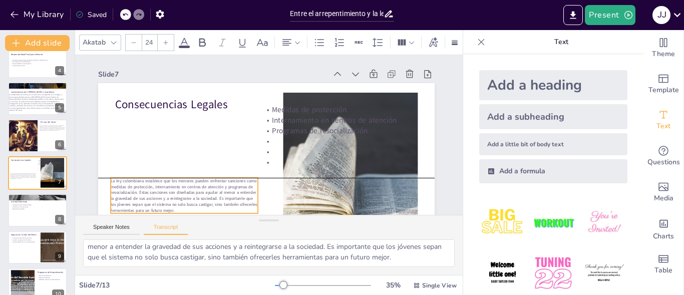
drag, startPoint x: 186, startPoint y: 126, endPoint x: 177, endPoint y: 186, distance: 60.8
click at [177, 186] on span "La ley colombiana establece que los menores pueden enfrentar sanciones como med…" at bounding box center [169, 163] width 150 height 73
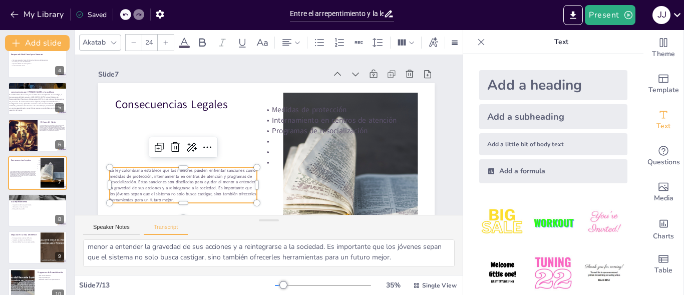
click at [279, 283] on div at bounding box center [283, 285] width 8 height 8
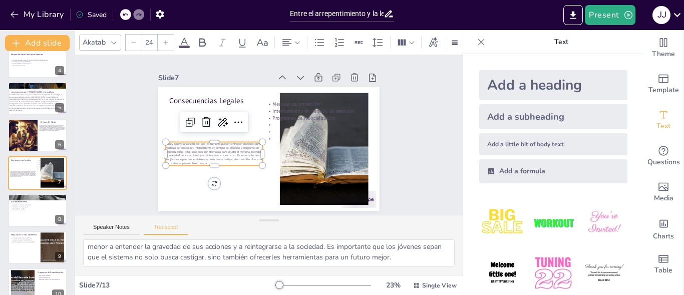
scroll to position [0, 0]
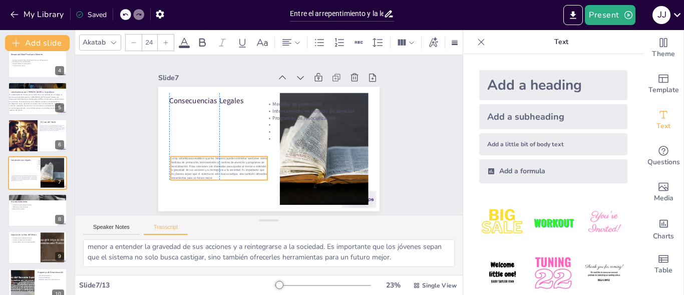
drag, startPoint x: 232, startPoint y: 140, endPoint x: 233, endPoint y: 174, distance: 34.1
click at [233, 171] on span "La ley colombiana establece que los menores pueden enfrentar sanciones como med…" at bounding box center [209, 143] width 97 height 57
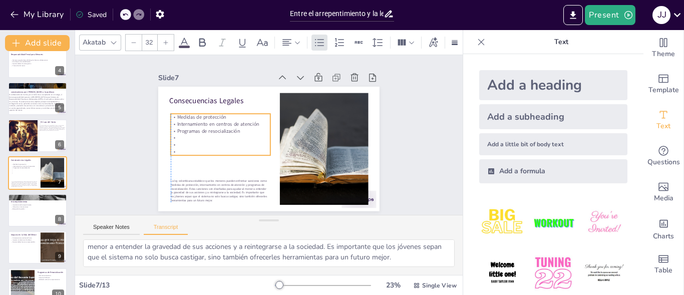
drag, startPoint x: 271, startPoint y: 118, endPoint x: 186, endPoint y: 127, distance: 86.1
click at [186, 127] on p "Programas de resocialización" at bounding box center [224, 117] width 97 height 38
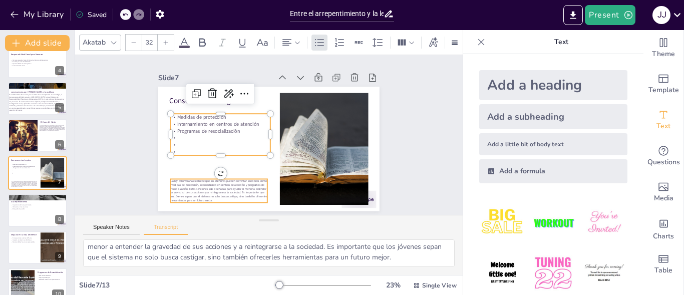
click at [309, 183] on span "La ley colombiana establece que los menores pueden enfrentar sanciones como med…" at bounding box center [343, 151] width 68 height 93
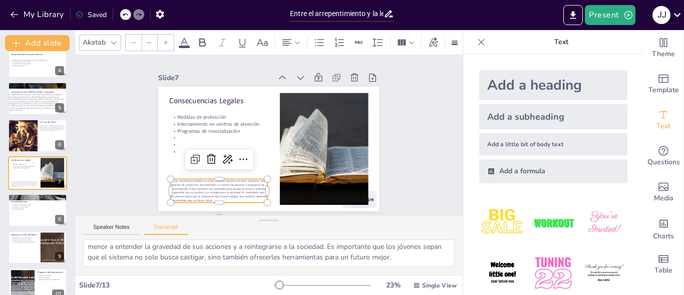
type input "24"
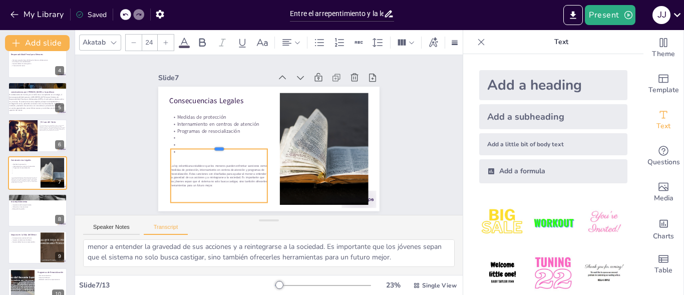
drag, startPoint x: 212, startPoint y: 172, endPoint x: 212, endPoint y: 144, distance: 28.6
click at [212, 144] on div at bounding box center [224, 109] width 77 height 71
click at [20, 213] on div at bounding box center [38, 210] width 60 height 34
type textarea "El arrepentimiento del chico es un factor crucial. La justicia juvenil consider…"
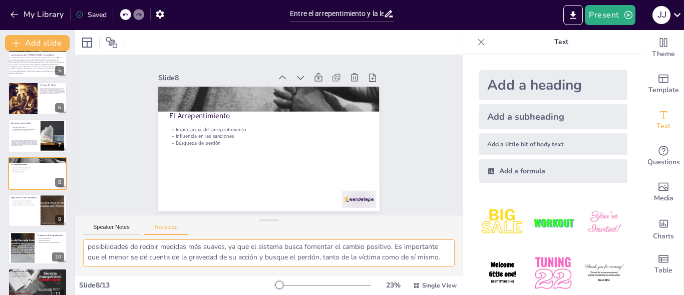
scroll to position [34, 0]
drag, startPoint x: 87, startPoint y: 245, endPoint x: 233, endPoint y: 248, distance: 146.8
click at [175, 263] on textarea "El arrepentimiento del chico es un factor crucial. La justicia juvenil consider…" at bounding box center [269, 253] width 372 height 28
drag, startPoint x: 86, startPoint y: 245, endPoint x: 183, endPoint y: 274, distance: 101.6
click at [183, 274] on div "El arrepentimiento del chico es un factor crucial. La justicia juvenil consider…" at bounding box center [269, 257] width 388 height 36
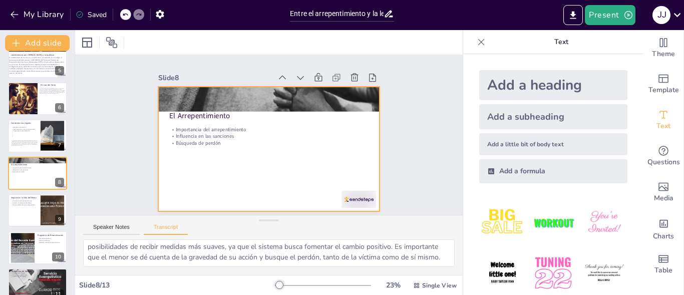
click at [224, 159] on div at bounding box center [262, 147] width 254 height 218
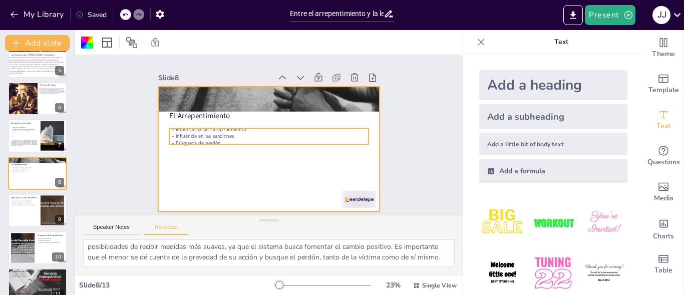
click at [212, 137] on p "Búsqueda de perdón" at bounding box center [265, 142] width 185 height 87
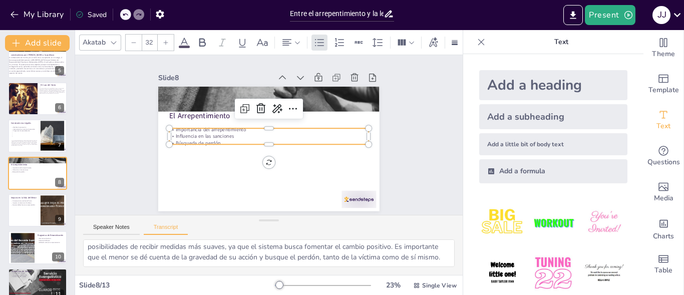
click at [212, 139] on p "Búsqueda de perdón" at bounding box center [268, 143] width 199 height 28
click at [214, 137] on p "Búsqueda de perdón" at bounding box center [268, 143] width 199 height 28
click at [214, 140] on p "Búsqueda de perdón" at bounding box center [268, 143] width 199 height 7
click at [214, 137] on p "Búsqueda de perdón" at bounding box center [267, 143] width 196 height 48
click at [211, 138] on p "Búsqueda de perdón" at bounding box center [267, 143] width 196 height 48
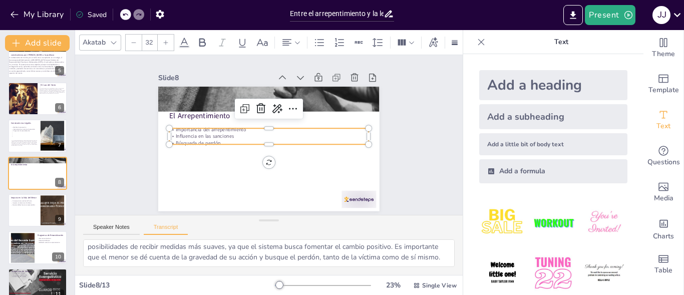
click at [212, 138] on p "Búsqueda de perdón" at bounding box center [266, 143] width 191 height 68
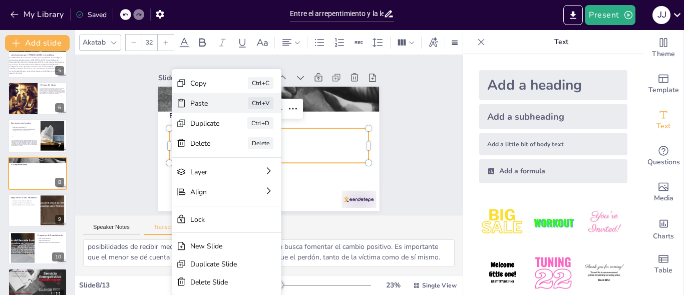
click at [257, 152] on div "Paste" at bounding box center [272, 161] width 31 height 18
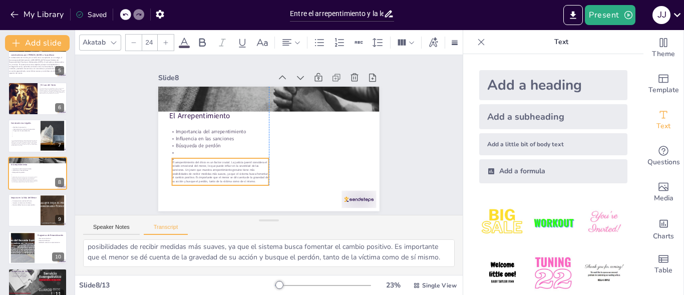
drag, startPoint x: 212, startPoint y: 106, endPoint x: 243, endPoint y: 196, distance: 95.5
click at [243, 168] on span "El arrepentimiento del chico es un factor crucial. La justicia juvenil consider…" at bounding box center [208, 128] width 86 height 79
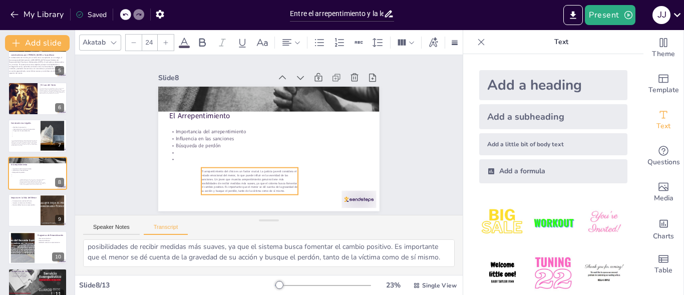
scroll to position [0, 0]
drag, startPoint x: 235, startPoint y: 177, endPoint x: 202, endPoint y: 170, distance: 33.8
click at [202, 170] on span "El arrepentimiento del chico es un factor crucial. La justicia juvenil consider…" at bounding box center [208, 162] width 98 height 48
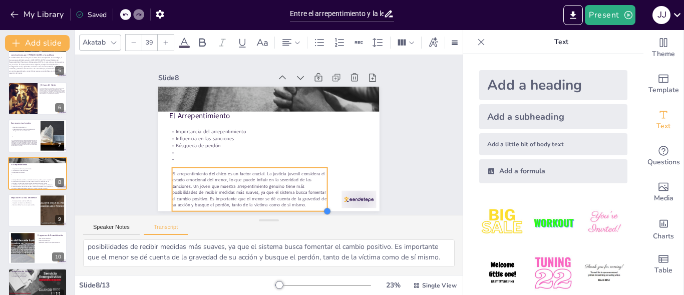
type input "38.5"
drag, startPoint x: 260, startPoint y: 190, endPoint x: 319, endPoint y: 187, distance: 58.7
click at [319, 187] on div "El Arrepentimiento Importancia del arrepentimiento Influencia en las sanciones …" at bounding box center [264, 148] width 249 height 187
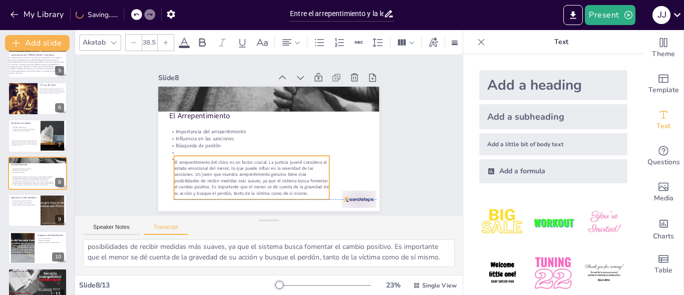
drag, startPoint x: 266, startPoint y: 188, endPoint x: 268, endPoint y: 178, distance: 9.7
click at [268, 178] on span "El arrepentimiento del chico es un factor crucial. La justicia juvenil consider…" at bounding box center [238, 167] width 157 height 77
click at [57, 213] on div at bounding box center [53, 210] width 54 height 31
type textarea "Las consecuencias de este hurto no solo son legales, sino que también afectan s…"
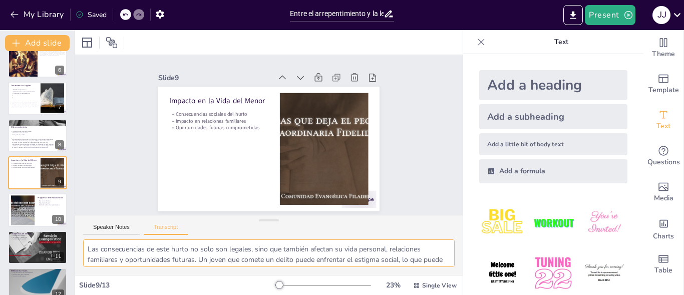
scroll to position [34, 0]
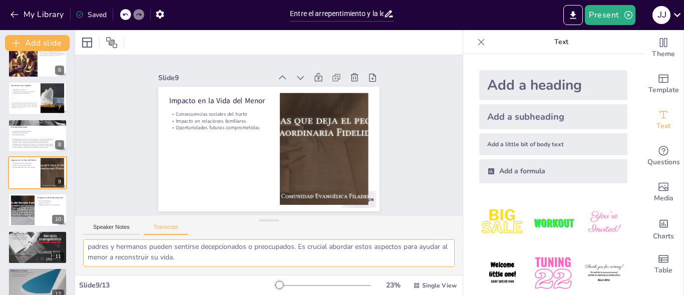
drag, startPoint x: 92, startPoint y: 248, endPoint x: 237, endPoint y: 261, distance: 145.8
click at [258, 267] on div "Las consecuencias de este hurto no solo son legales, sino que también afectan s…" at bounding box center [269, 257] width 388 height 36
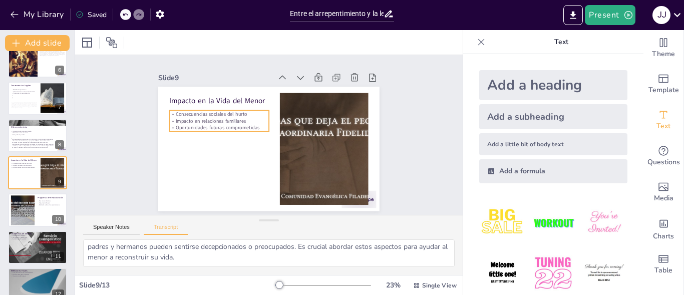
click at [251, 125] on p "Oportunidades futuras comprometidas" at bounding box center [226, 108] width 94 height 47
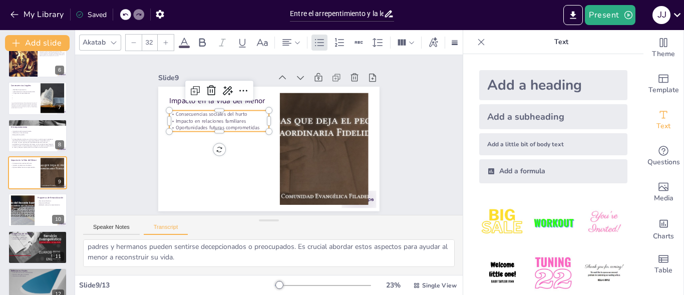
click at [251, 124] on p "Oportunidades futuras comprometidas" at bounding box center [223, 112] width 97 height 37
click at [251, 122] on p "Oportunidades futuras comprometidas" at bounding box center [224, 111] width 97 height 37
click at [251, 122] on p "Oportunidades futuras comprometidas" at bounding box center [222, 116] width 99 height 28
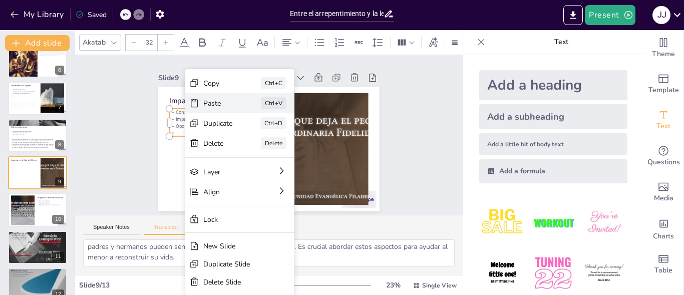
click at [272, 155] on div "Paste" at bounding box center [287, 163] width 31 height 16
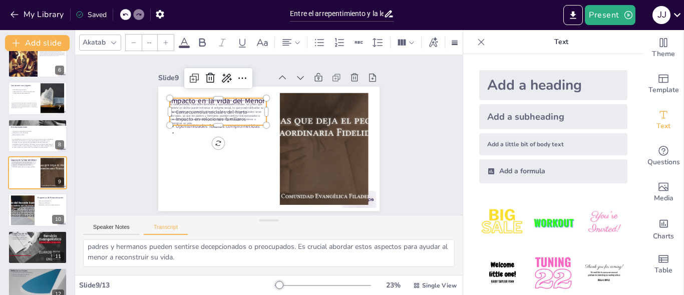
type input "24"
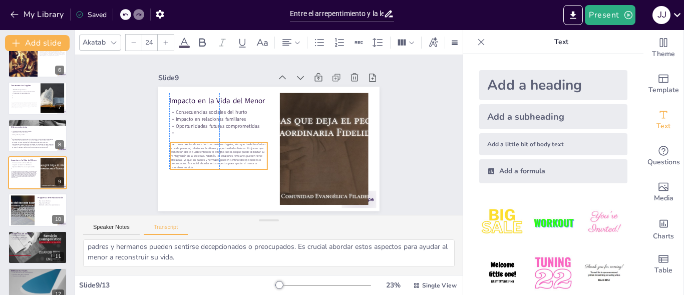
drag, startPoint x: 212, startPoint y: 106, endPoint x: 209, endPoint y: 151, distance: 45.2
click at [209, 151] on span "Las consecuencias de este hurto no solo son legales, sino que también afectan s…" at bounding box center [215, 117] width 92 height 69
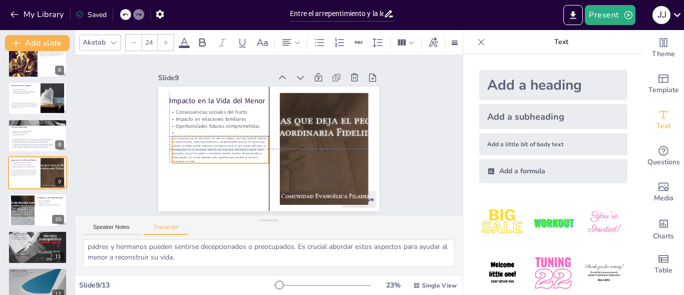
drag, startPoint x: 209, startPoint y: 164, endPoint x: 208, endPoint y: 158, distance: 6.6
click at [208, 158] on p "Las consecuencias de este hurto no solo son legales, sino que también afectan s…" at bounding box center [219, 144] width 99 height 37
click at [271, 134] on span "Las consecuencias de este hurto no solo son legales, sino que también afectan s…" at bounding box center [318, 120] width 95 height 27
click at [212, 111] on div "Impacto en la Vida del Menor Consecuencias sociales del hurto Impacto en relaci…" at bounding box center [279, 88] width 216 height 46
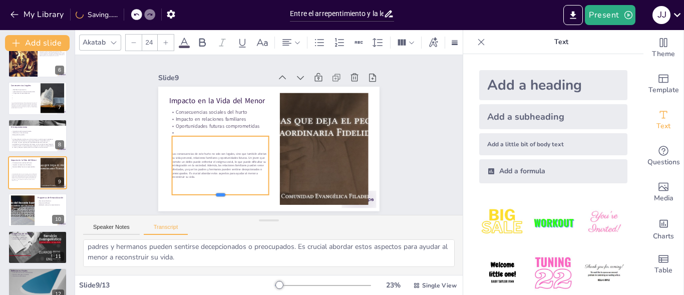
drag, startPoint x: 212, startPoint y: 160, endPoint x: 212, endPoint y: 191, distance: 31.6
click at [212, 191] on div at bounding box center [203, 181] width 95 height 38
click at [36, 203] on div at bounding box center [38, 210] width 60 height 34
type textarea "Existen programas diseñados para ayudar a los jóvenes a entender las consecuenc…"
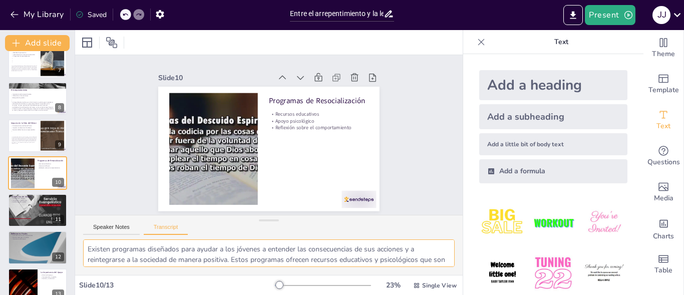
scroll to position [24, 0]
drag, startPoint x: 86, startPoint y: 248, endPoint x: 459, endPoint y: 267, distance: 373.7
click at [459, 267] on div "Document fonts Akatab Recently used Akatab Popular fonts Lato Montserrat Open S…" at bounding box center [342, 162] width 684 height 265
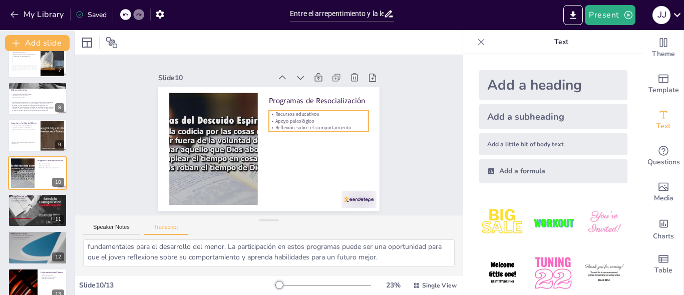
click at [328, 130] on p "Reflexión sobre el comportamiento" at bounding box center [300, 175] width 56 height 90
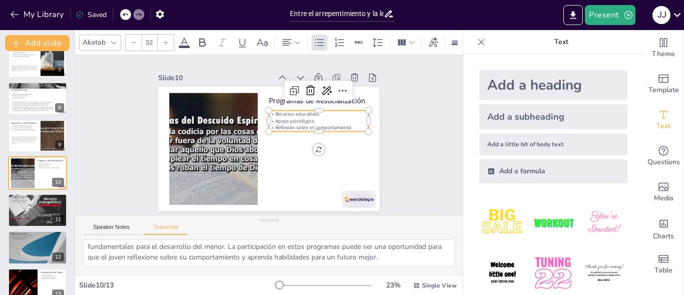
click at [342, 126] on p "Reflexión sobre el comportamiento" at bounding box center [316, 154] width 90 height 56
click at [342, 125] on p "Reflexión sobre el comportamiento" at bounding box center [318, 139] width 99 height 28
click at [342, 126] on p "Reflexión sobre el comportamiento" at bounding box center [316, 154] width 90 height 56
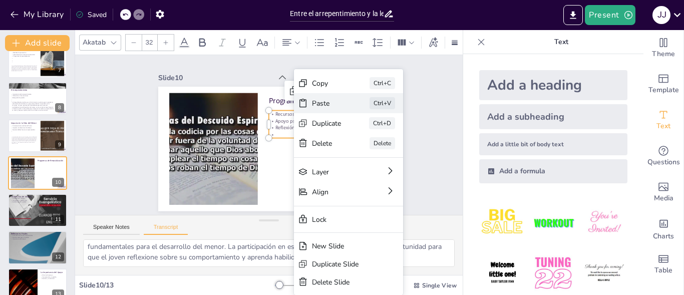
click at [360, 169] on div "Paste Ctrl+V" at bounding box center [415, 190] width 111 height 42
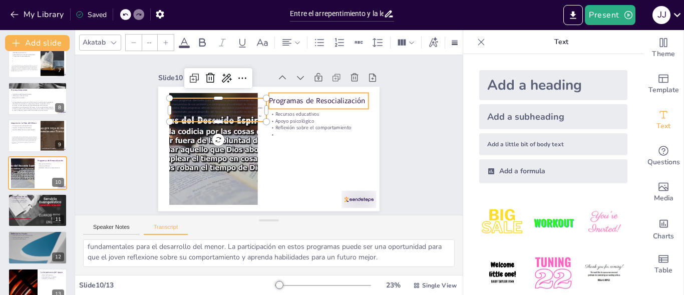
type input "24"
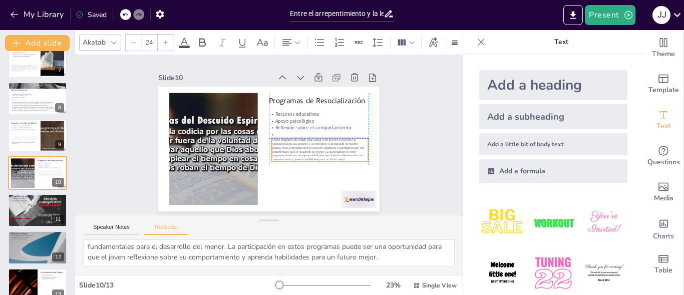
drag, startPoint x: 220, startPoint y: 106, endPoint x: 323, endPoint y: 149, distance: 110.9
click at [323, 149] on span "Existen programas diseñados para ayudar a los jóvenes a entender las consecuenc…" at bounding box center [313, 158] width 94 height 38
click at [314, 99] on div "Programas de Resocialización Recursos educativos Apoyo psicológico Reflexión so…" at bounding box center [274, 87] width 220 height 23
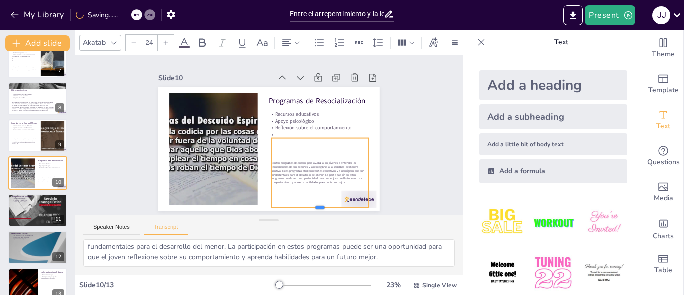
drag, startPoint x: 314, startPoint y: 158, endPoint x: 314, endPoint y: 204, distance: 46.1
click at [314, 207] on div at bounding box center [311, 216] width 97 height 18
click at [33, 212] on div at bounding box center [38, 210] width 60 height 34
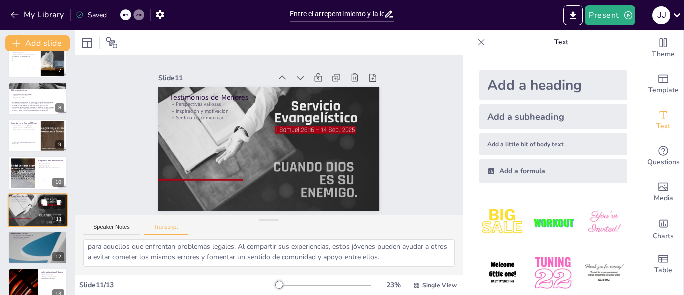
scroll to position [252, 0]
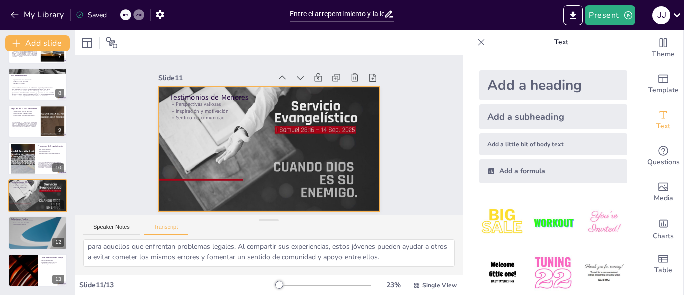
click at [340, 182] on div at bounding box center [266, 149] width 242 height 168
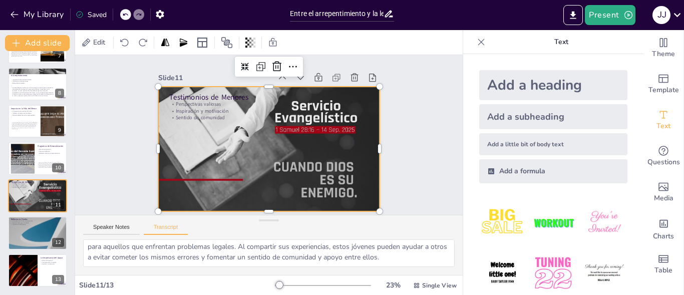
click at [337, 183] on div at bounding box center [266, 149] width 242 height 168
click at [330, 181] on div at bounding box center [266, 149] width 242 height 168
click at [328, 180] on div at bounding box center [259, 145] width 247 height 240
click at [328, 180] on div at bounding box center [266, 149] width 242 height 168
click at [254, 140] on div at bounding box center [255, 133] width 147 height 233
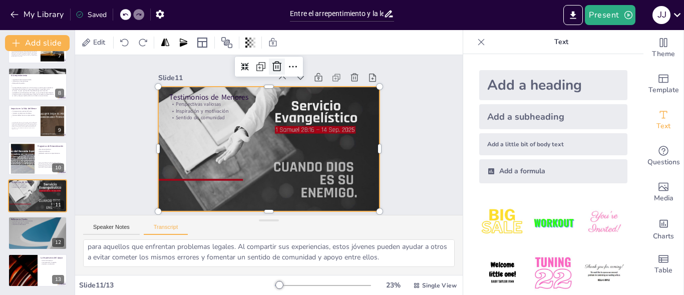
click at [277, 62] on icon at bounding box center [283, 68] width 13 height 13
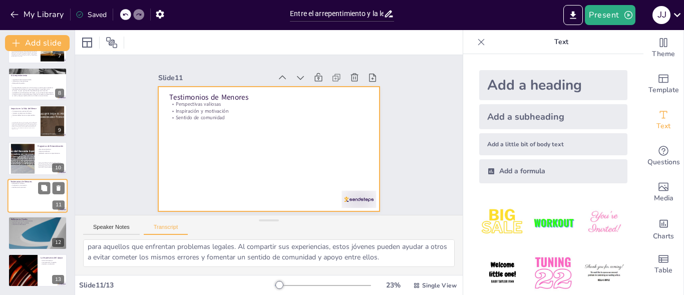
click at [35, 199] on div at bounding box center [38, 196] width 60 height 34
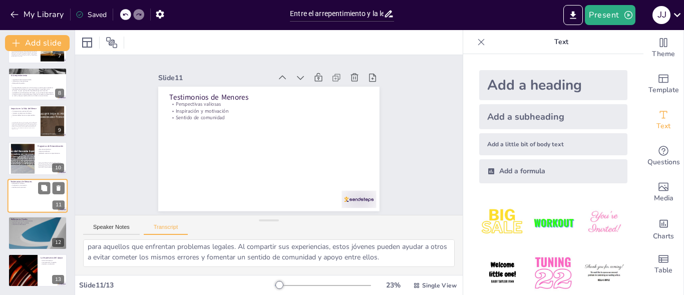
scroll to position [0, 0]
click at [356, 89] on div at bounding box center [364, 97] width 17 height 17
type textarea "Es fundamental que los adolescentes comprendan que sus acciones tienen consecue…"
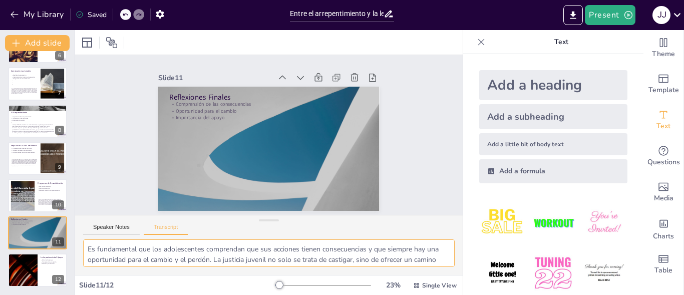
scroll to position [34, 0]
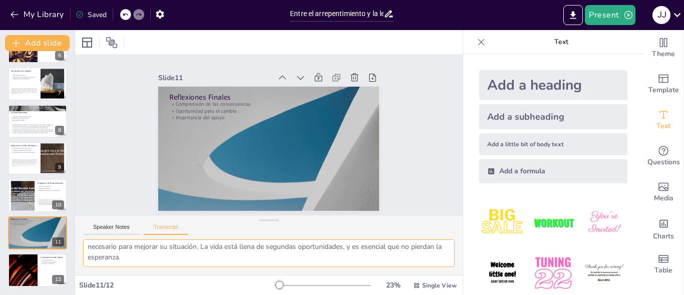
drag, startPoint x: 86, startPoint y: 247, endPoint x: 317, endPoint y: 267, distance: 231.7
click at [331, 268] on div "Es fundamental que los adolescentes comprendan que sus acciones tienen consecue…" at bounding box center [269, 257] width 388 height 36
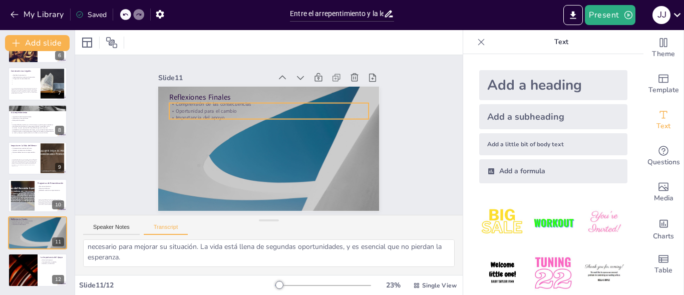
click at [218, 113] on p "Importancia del apoyo" at bounding box center [273, 119] width 191 height 68
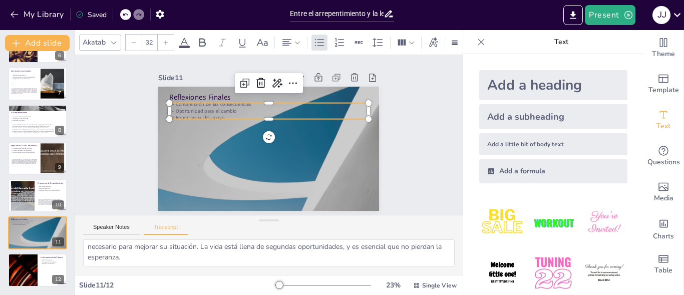
click at [217, 113] on p "Importancia del apoyo" at bounding box center [270, 118] width 199 height 28
click at [218, 113] on div at bounding box center [270, 121] width 199 height 29
click at [230, 113] on p "Importancia del apoyo" at bounding box center [283, 127] width 106 height 176
click at [216, 113] on p "Importancia del apoyo" at bounding box center [272, 119] width 196 height 48
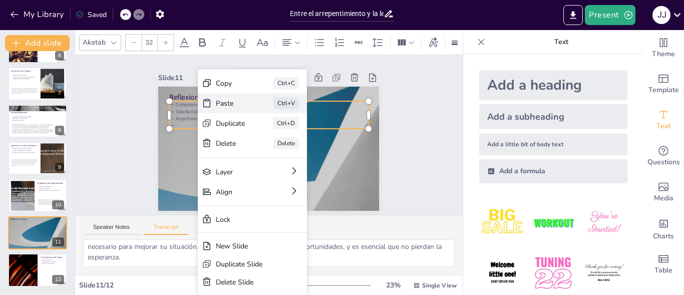
click at [236, 154] on div "Paste" at bounding box center [242, 169] width 13 height 31
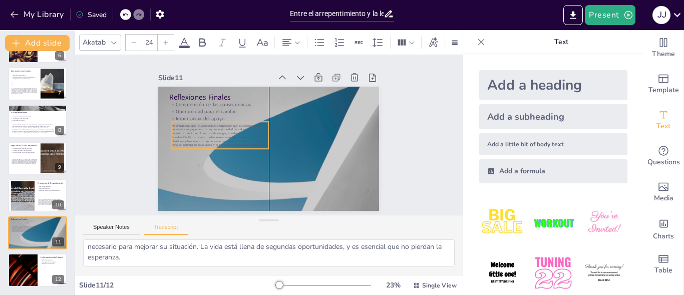
drag, startPoint x: 219, startPoint y: 107, endPoint x: 219, endPoint y: 133, distance: 26.0
click at [219, 133] on span "Es fundamental que los adolescentes comprendan que sus acciones tienen consecue…" at bounding box center [220, 125] width 97 height 42
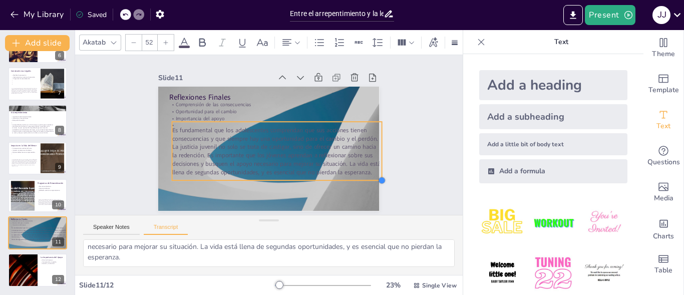
drag, startPoint x: 262, startPoint y: 144, endPoint x: 238, endPoint y: 175, distance: 39.3
click at [238, 175] on div "Reflexiones Finales Comprensión de las consecuencias Oportunidad para el cambio…" at bounding box center [267, 149] width 233 height 147
type input "51.5"
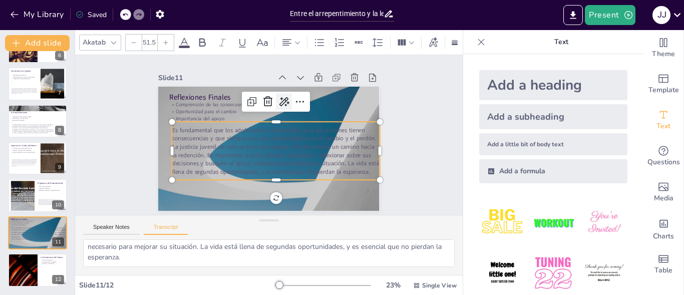
click at [283, 99] on icon at bounding box center [290, 106] width 14 height 14
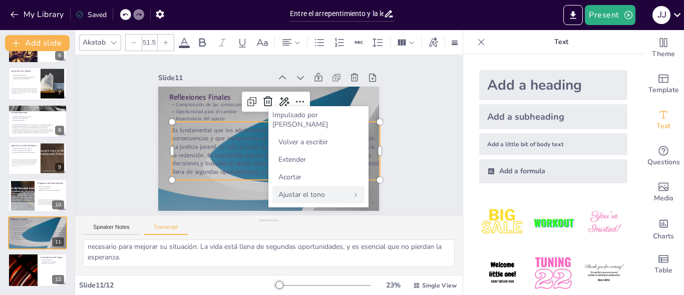
click at [315, 190] on font "Ajustar el tono" at bounding box center [301, 195] width 47 height 10
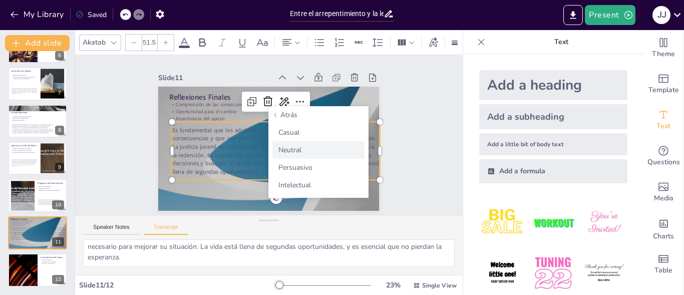
click at [316, 155] on div "Neutral" at bounding box center [318, 150] width 92 height 18
click at [310, 131] on div "Casual" at bounding box center [318, 133] width 92 height 18
click at [302, 172] on font "Persuasivo" at bounding box center [295, 168] width 34 height 10
click at [280, 117] on div at bounding box center [281, 121] width 200 height 72
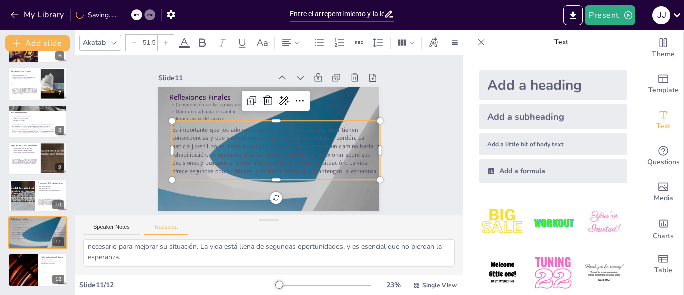
click at [492, 277] on img at bounding box center [502, 273] width 47 height 47
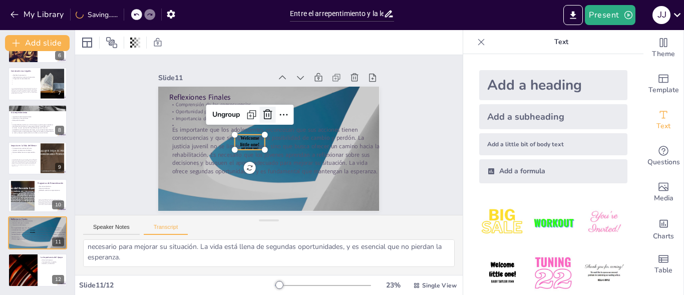
click at [262, 117] on div at bounding box center [271, 115] width 19 height 19
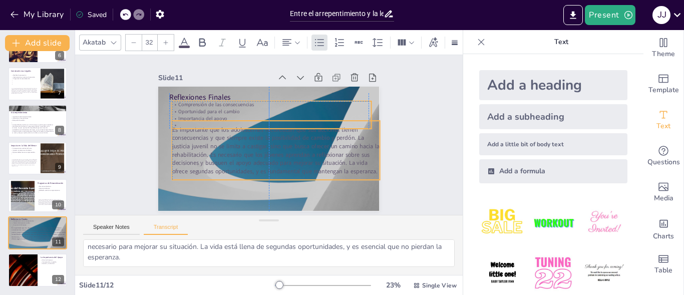
click at [171, 111] on div "Reflexiones Finales Comprensión de las consecuencias Oportunidad para el cambio…" at bounding box center [279, 88] width 216 height 46
click at [236, 134] on span "Es importante que los adolescentes reconozcan que sus acciones tienen consecuen…" at bounding box center [273, 151] width 210 height 71
type input "51.5"
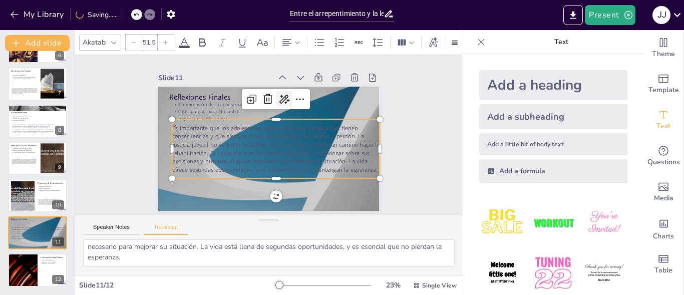
click at [284, 96] on icon at bounding box center [291, 103] width 14 height 14
click at [300, 101] on icon at bounding box center [307, 107] width 14 height 14
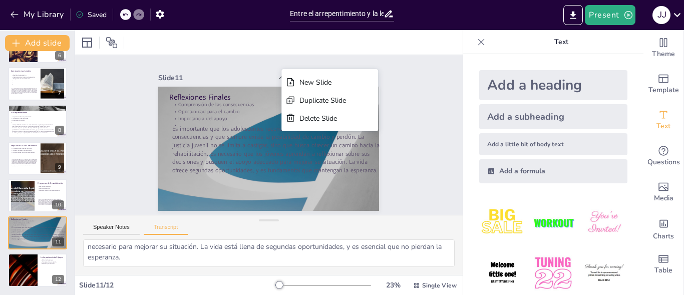
type textarea "Contar con el apoyo de la familia, amigos y profesionales puede marcar una gran…"
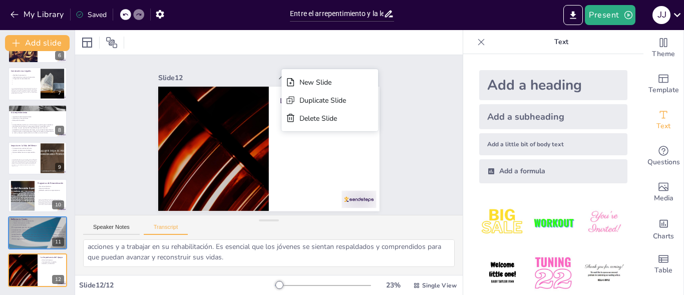
scroll to position [24, 0]
click at [427, 139] on div "Slide 1 Slide 2 precentacion sobre el codigo penal mpara menores nombre: juan j…" at bounding box center [269, 135] width 412 height 237
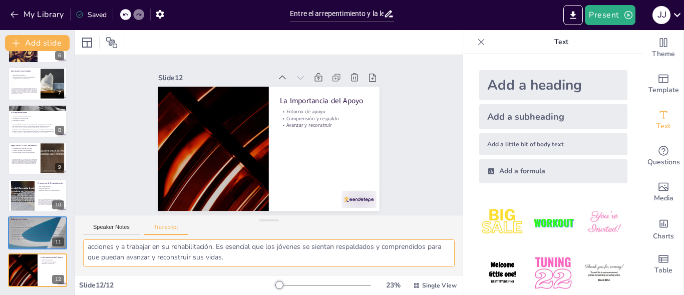
drag, startPoint x: 85, startPoint y: 248, endPoint x: 417, endPoint y: 267, distance: 332.6
click at [448, 265] on div "Contar con el apoyo de la familia, amigos y profesionales puede marcar una gran…" at bounding box center [269, 257] width 388 height 36
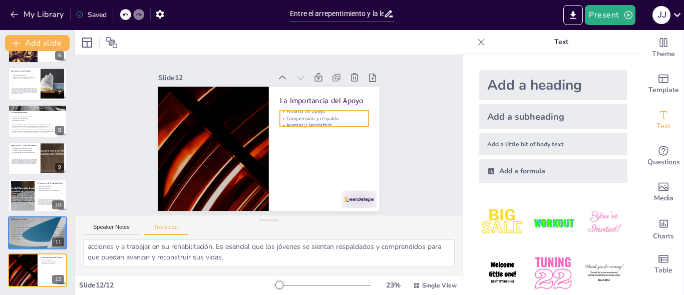
click at [325, 123] on p "Avanzar y reconstruir" at bounding box center [324, 131] width 89 height 16
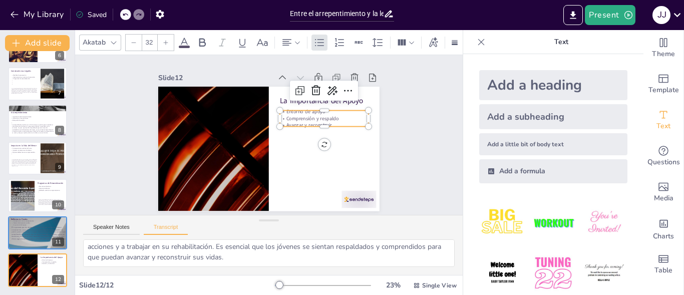
click at [323, 128] on p "Avanzar y reconstruir" at bounding box center [323, 149] width 84 height 42
click at [321, 126] on p "Avanzar y reconstruir" at bounding box center [324, 143] width 86 height 34
click at [323, 125] on p "Avanzar y reconstruir" at bounding box center [325, 137] width 88 height 25
click at [322, 126] on p "Avanzar y reconstruir" at bounding box center [324, 147] width 84 height 42
click at [322, 121] on p "Avanzar y reconstruir" at bounding box center [325, 129] width 89 height 16
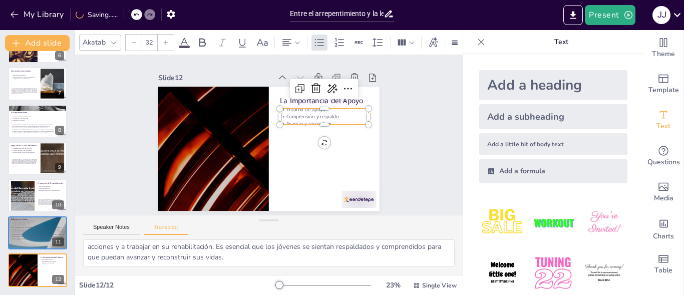
click at [331, 116] on p "Comprensión y respaldo" at bounding box center [327, 128] width 88 height 25
click at [319, 116] on div "Entorno de apoyo Comprensión y respaldo Avanzar y reconstruir" at bounding box center [327, 134] width 91 height 47
click at [320, 116] on p "Comprensión y respaldo" at bounding box center [327, 128] width 88 height 25
click at [324, 123] on p "Avanzar y reconstruir" at bounding box center [325, 135] width 88 height 25
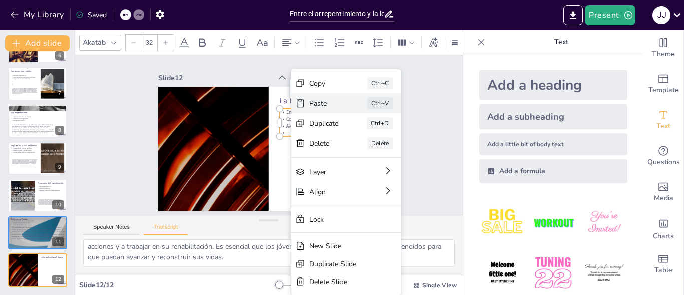
click at [381, 165] on div "Paste" at bounding box center [396, 171] width 31 height 13
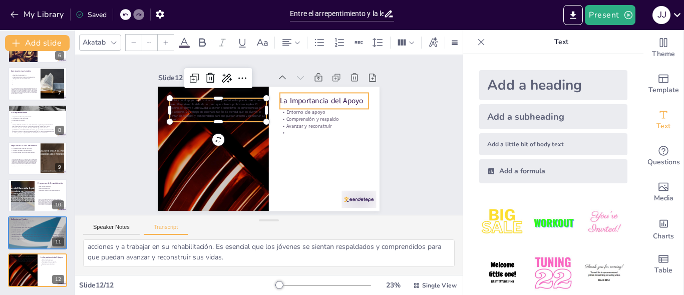
type input "24"
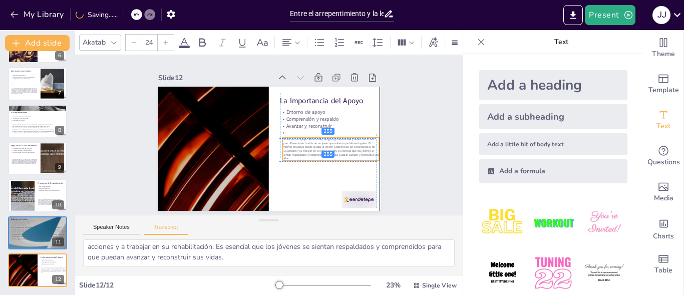
drag, startPoint x: 278, startPoint y: 129, endPoint x: 320, endPoint y: 134, distance: 41.4
click at [320, 139] on span "Contar con el apoyo de la familia, amigos y profesionales puede marcar una gran…" at bounding box center [328, 153] width 96 height 29
click at [321, 99] on div "La Importancia del Apoyo Entorno de apoyo Comprensión y respaldo Avanzar y reco…" at bounding box center [274, 87] width 220 height 23
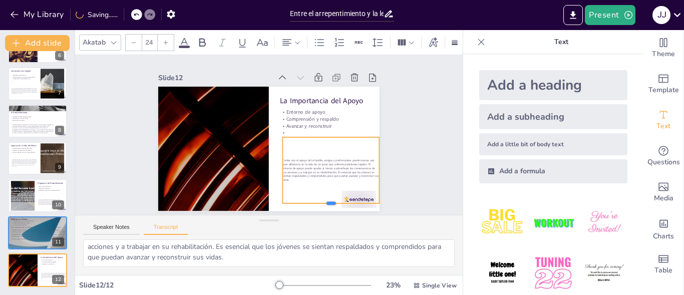
drag, startPoint x: 322, startPoint y: 157, endPoint x: 321, endPoint y: 201, distance: 43.6
click at [321, 204] on div at bounding box center [305, 223] width 95 height 38
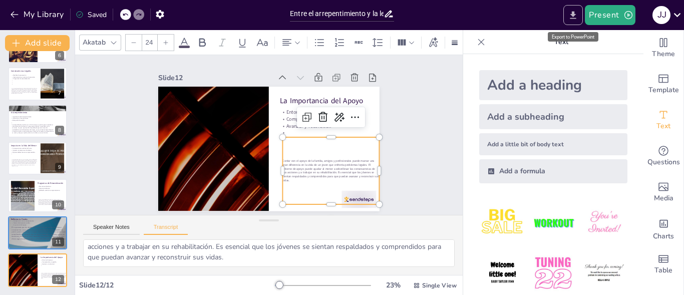
click at [572, 10] on icon "Export to PowerPoint" at bounding box center [573, 15] width 11 height 11
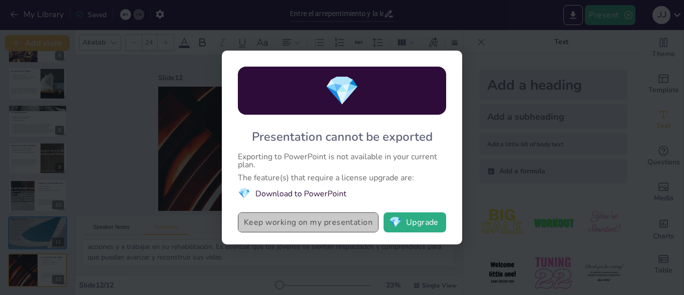
click at [316, 227] on button "Keep working on my presentation" at bounding box center [308, 222] width 141 height 20
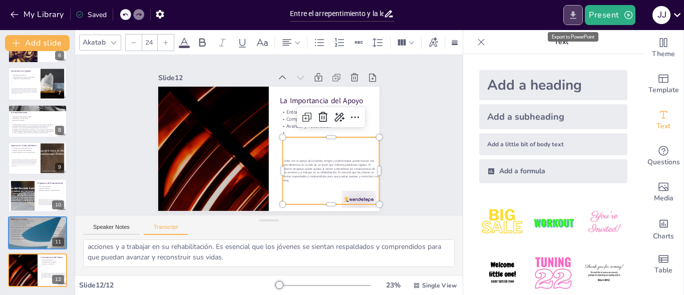
click at [573, 18] on icon "Export to PowerPoint" at bounding box center [573, 15] width 11 height 11
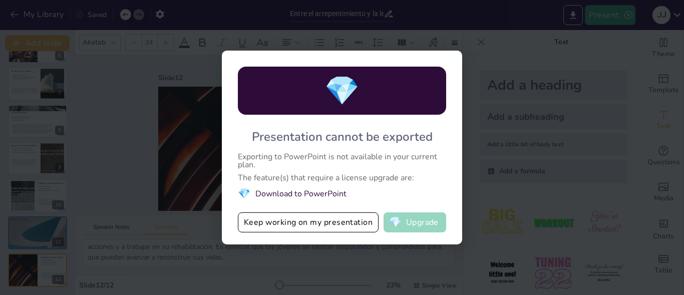
click at [432, 222] on button "💎 Upgrade" at bounding box center [415, 222] width 63 height 20
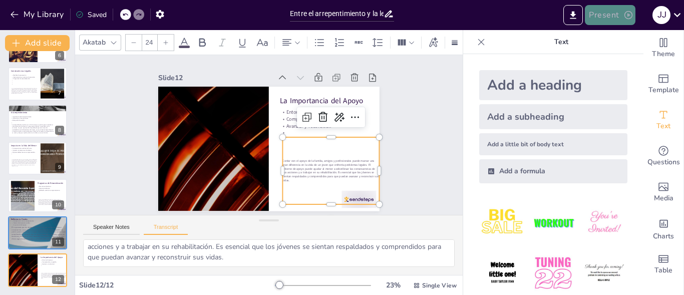
click at [610, 19] on button "Present" at bounding box center [610, 15] width 50 height 20
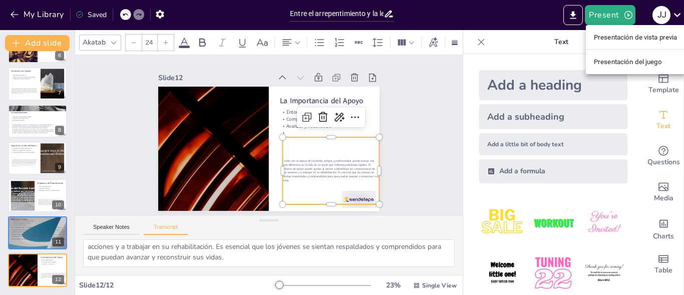
click at [624, 32] on font "Presentación de vista previa" at bounding box center [636, 37] width 84 height 10
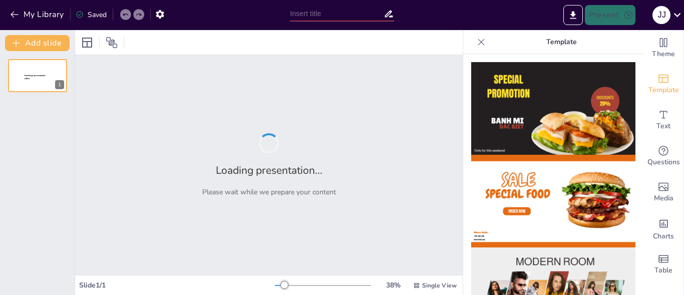
type input "Entre el arrepentimiento y la ley: Consecuencias para un chico de 16 años"
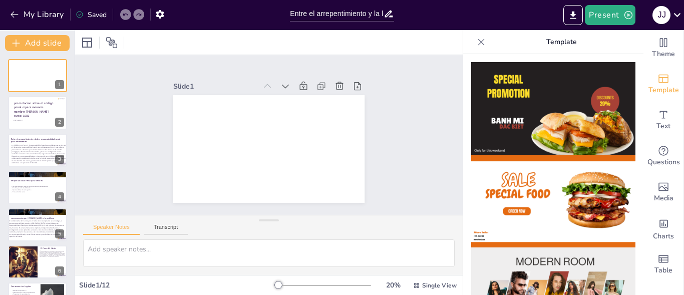
click at [476, 38] on icon at bounding box center [481, 42] width 10 height 10
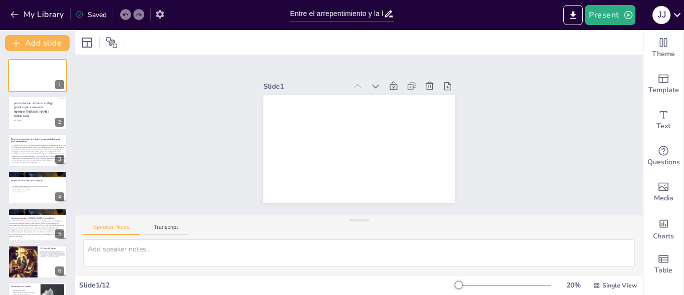
click at [157, 10] on icon "button" at bounding box center [160, 14] width 11 height 11
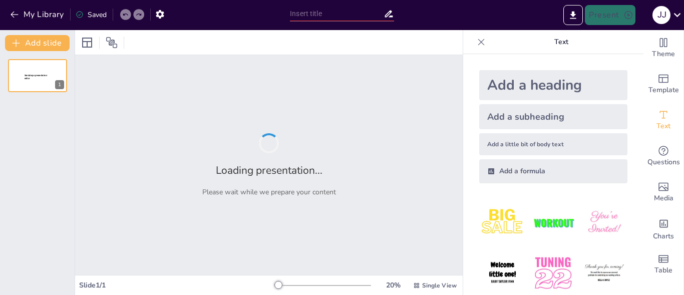
type input "Entre el arrepentimiento y la ley: Consecuencias para un chico de 16 años"
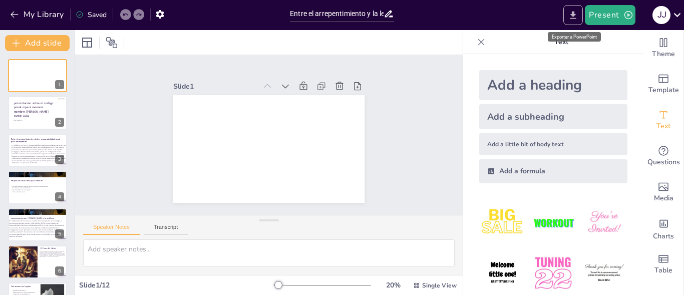
click at [568, 8] on button "Export to PowerPoint" at bounding box center [573, 15] width 20 height 20
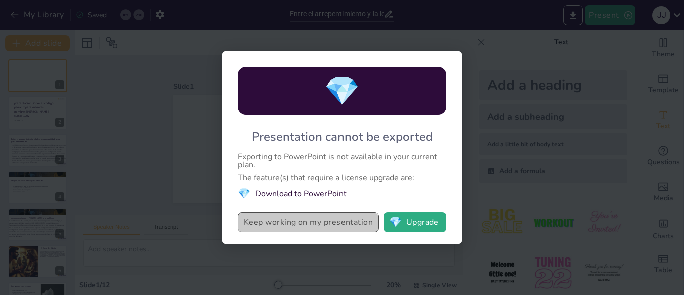
click at [361, 222] on button "Keep working on my presentation" at bounding box center [308, 222] width 141 height 20
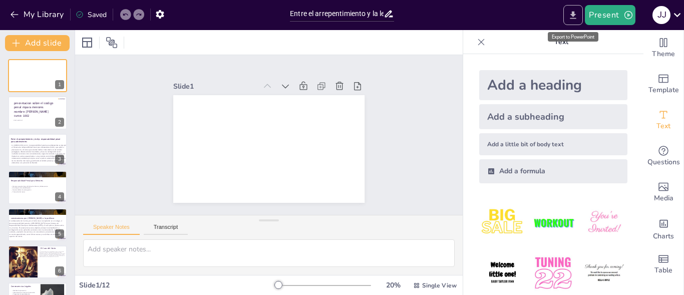
click at [577, 15] on icon "Export to PowerPoint" at bounding box center [573, 15] width 11 height 11
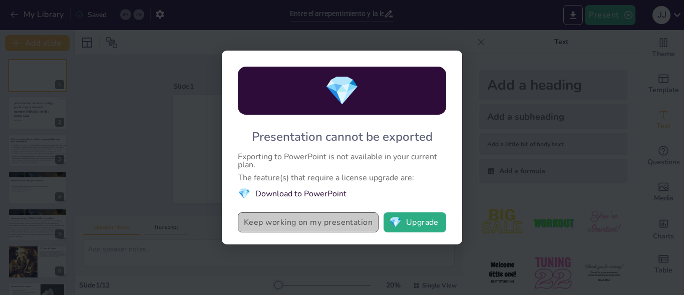
click at [333, 232] on button "Keep working on my presentation" at bounding box center [308, 222] width 141 height 20
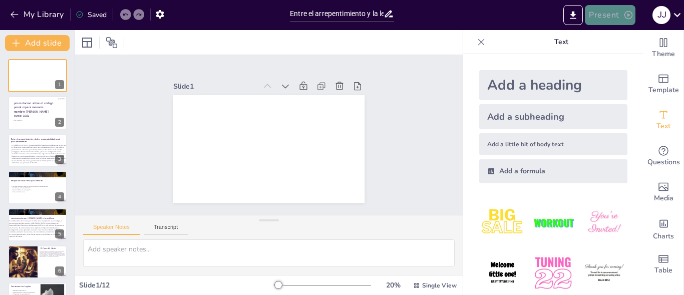
click at [618, 20] on button "Present" at bounding box center [610, 15] width 50 height 20
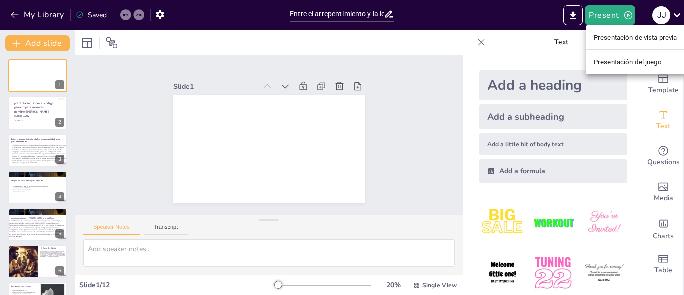
click at [574, 19] on div at bounding box center [342, 147] width 684 height 295
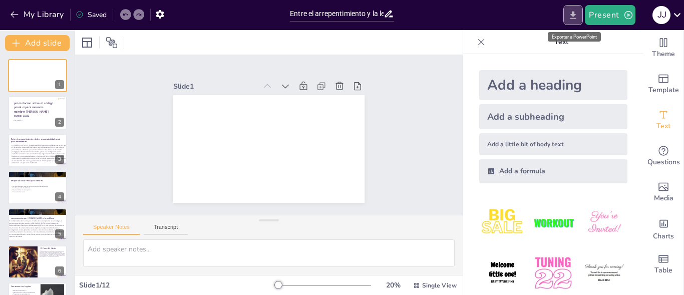
click at [577, 15] on icon "Export to PowerPoint" at bounding box center [573, 15] width 11 height 11
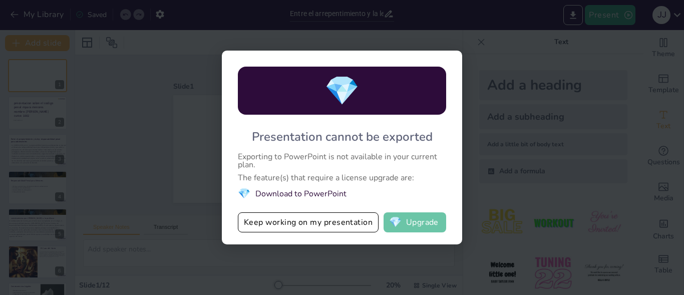
click at [418, 219] on button "💎 Upgrade" at bounding box center [415, 222] width 63 height 20
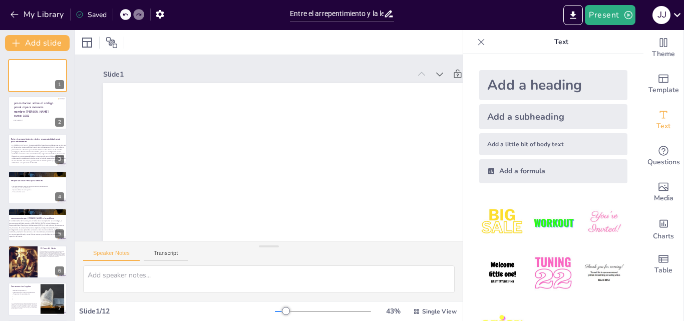
click at [87, 12] on div "Saved" at bounding box center [91, 15] width 31 height 10
click at [88, 13] on div "Saved" at bounding box center [91, 15] width 31 height 10
click at [15, 13] on icon "button" at bounding box center [15, 15] width 10 height 10
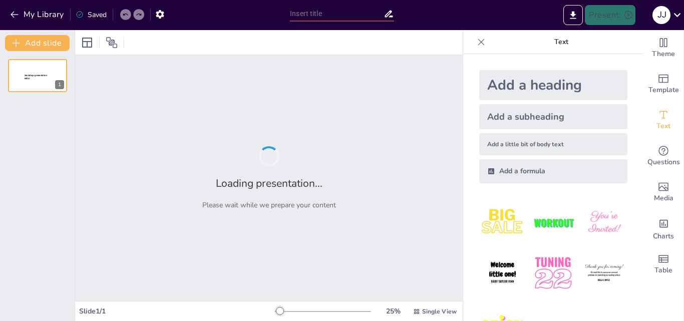
type input "Entre el arrepentimiento y la ley: Consecuencias para un chico de 16 años"
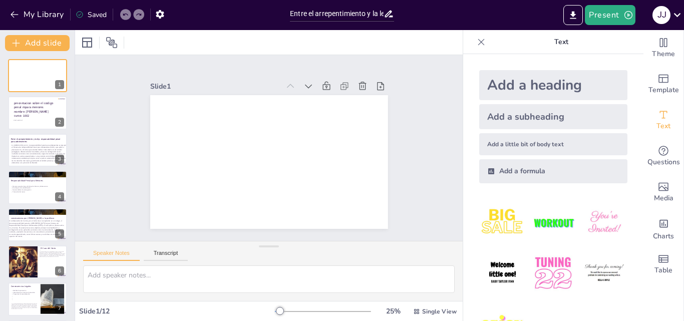
click at [242, 116] on div at bounding box center [256, 155] width 235 height 273
click at [242, 116] on div at bounding box center [256, 141] width 235 height 273
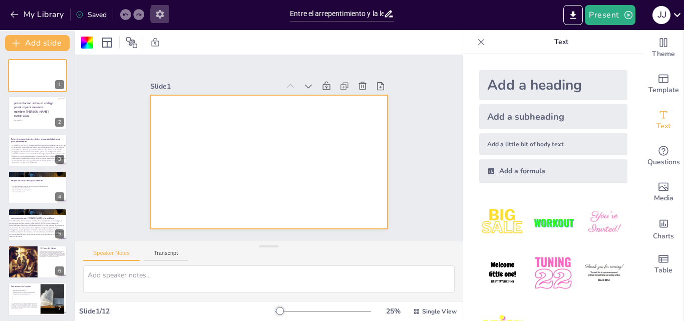
click at [156, 14] on icon "button" at bounding box center [160, 14] width 11 height 11
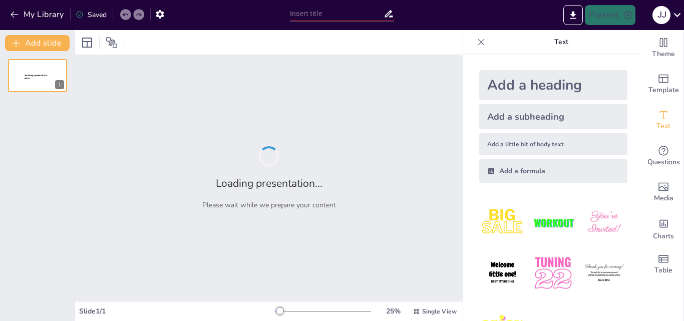
type input "Entre el arrepentimiento y la ley: Consecuencias para un chico de 16 años"
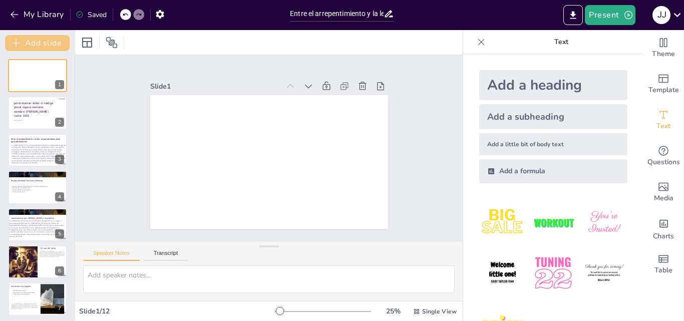
click at [30, 46] on button "Add slide" at bounding box center [37, 43] width 65 height 16
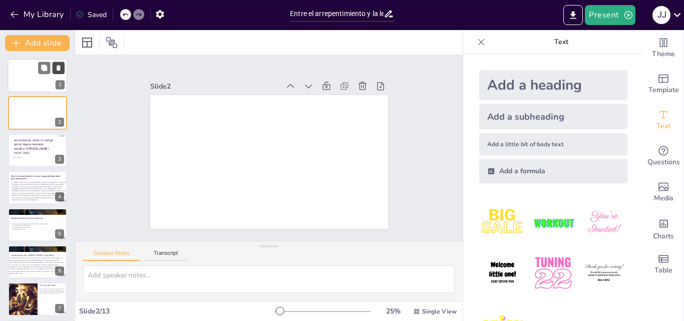
click at [59, 68] on icon at bounding box center [59, 68] width 4 height 6
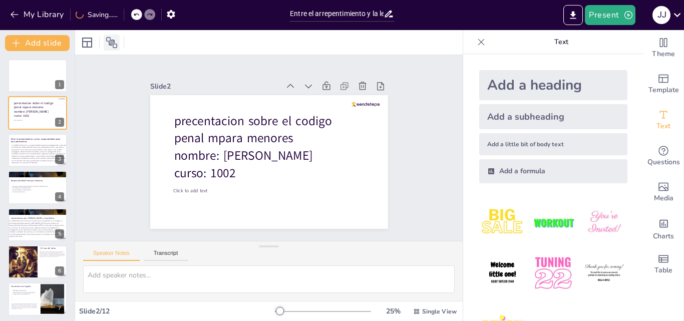
click at [109, 40] on icon at bounding box center [112, 43] width 12 height 12
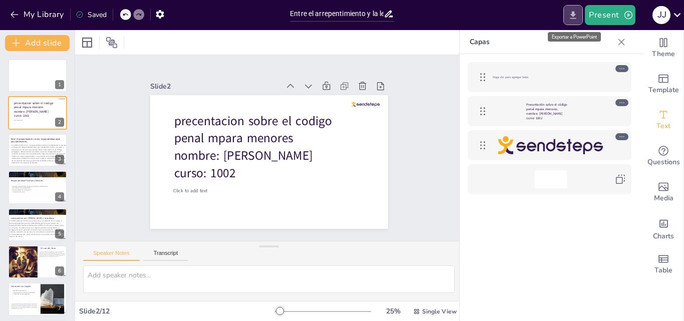
click at [573, 17] on icon "Export to PowerPoint" at bounding box center [573, 15] width 11 height 11
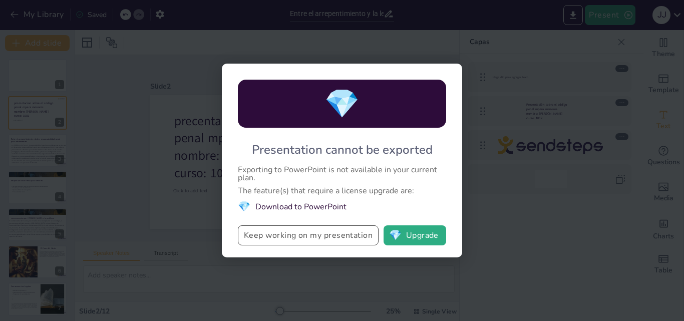
click at [329, 232] on button "Keep working on my presentation" at bounding box center [308, 235] width 141 height 20
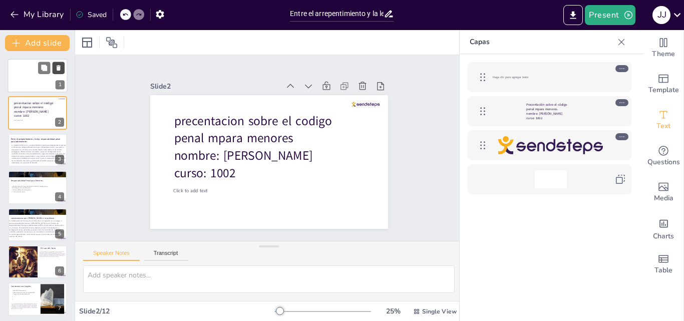
click at [54, 69] on button at bounding box center [59, 68] width 12 height 12
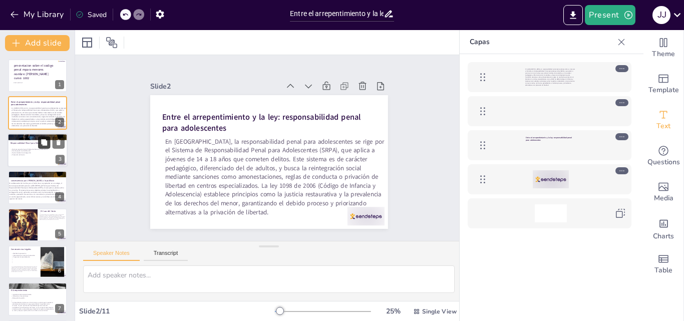
click at [48, 144] on button at bounding box center [44, 142] width 12 height 12
type textarea "Este punto destaca la importancia del marco legal que protege a los menores en …"
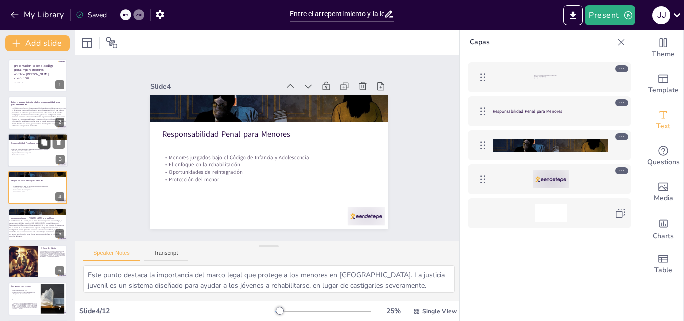
scroll to position [2, 0]
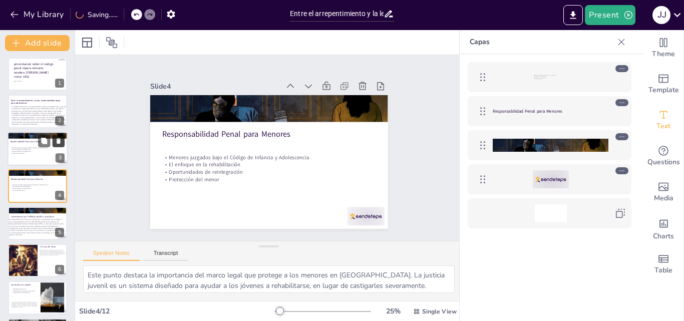
click at [56, 144] on icon at bounding box center [58, 140] width 7 height 7
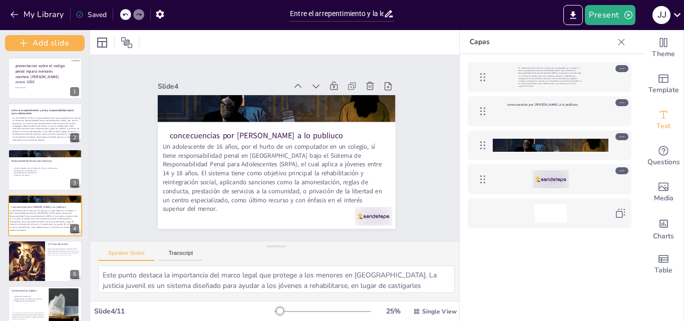
drag, startPoint x: 73, startPoint y: 99, endPoint x: 72, endPoint y: 143, distance: 44.1
click at [72, 125] on div "Add slide precentacion sobre el codigo penal mpara menores nombre: [PERSON_NAME…" at bounding box center [45, 175] width 90 height 291
drag, startPoint x: 72, startPoint y: 143, endPoint x: 75, endPoint y: 204, distance: 60.7
click at [75, 204] on div "precentacion sobre el codigo penal mpara menores nombre: juan jose aguilar boni…" at bounding box center [45, 307] width 90 height 499
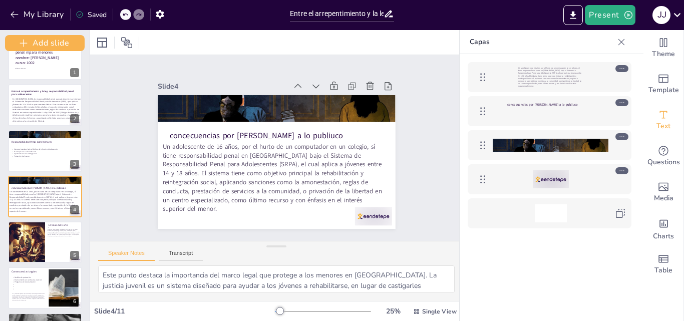
scroll to position [0, 0]
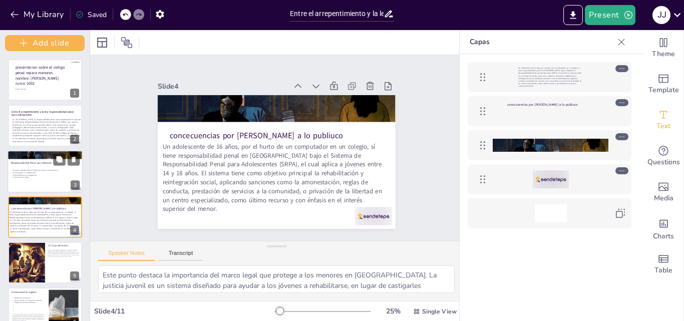
click at [36, 175] on p "Oportunidades de reintegración" at bounding box center [45, 174] width 68 height 3
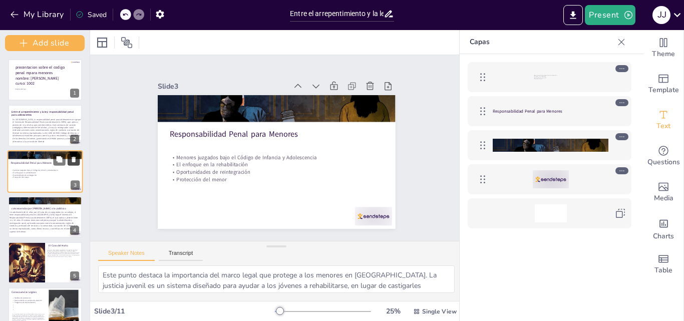
click at [71, 158] on icon at bounding box center [73, 159] width 7 height 7
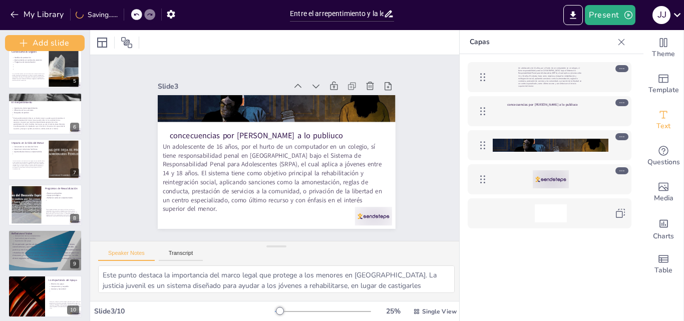
scroll to position [199, 0]
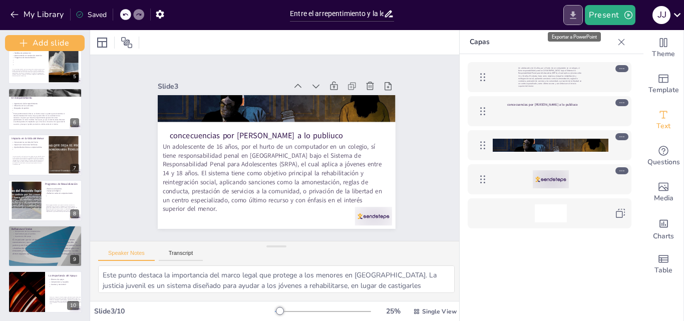
click at [579, 10] on icon "Export to PowerPoint" at bounding box center [573, 15] width 11 height 11
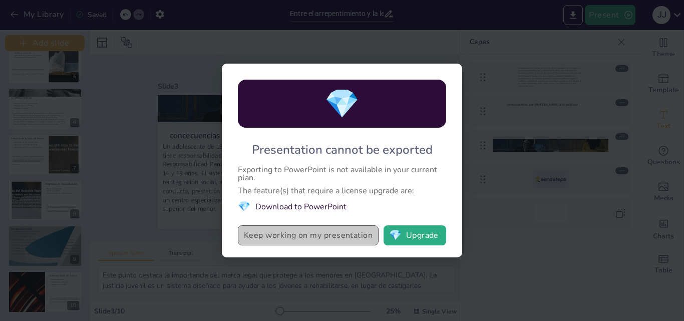
click at [338, 233] on button "Keep working on my presentation" at bounding box center [308, 235] width 141 height 20
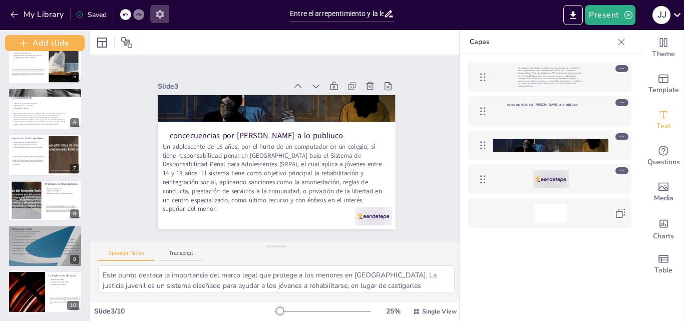
click at [159, 15] on icon "button" at bounding box center [160, 14] width 11 height 11
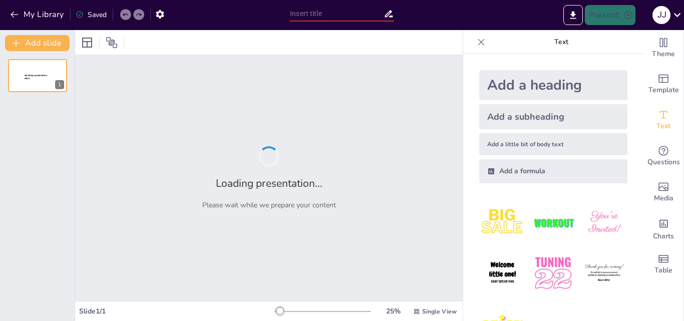
type input "Entre el arrepentimiento y la ley: Consecuencias para un chico de 16 años"
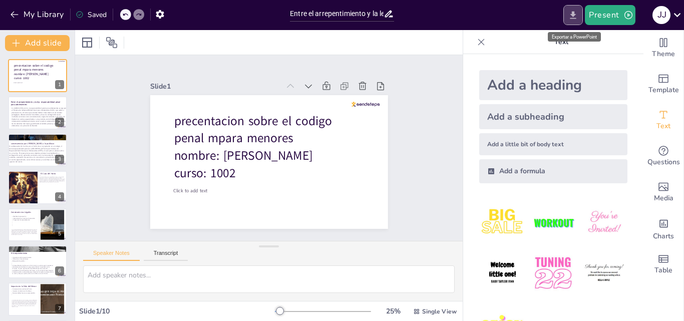
click at [575, 22] on button "Export to PowerPoint" at bounding box center [573, 15] width 20 height 20
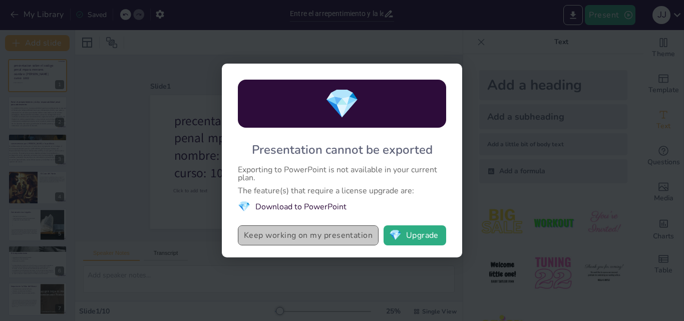
click at [294, 238] on button "Keep working on my presentation" at bounding box center [308, 235] width 141 height 20
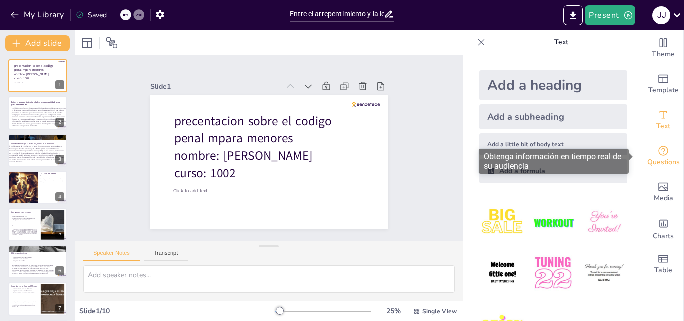
click at [661, 160] on span "Questions" at bounding box center [664, 162] width 33 height 11
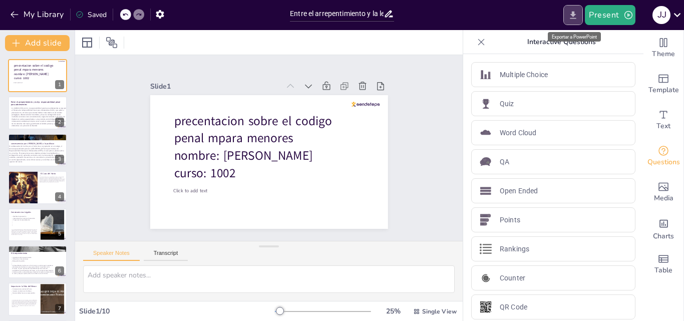
click at [566, 16] on button "Export to PowerPoint" at bounding box center [573, 15] width 20 height 20
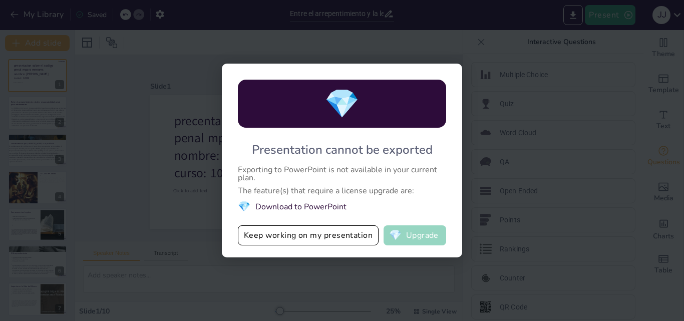
click at [416, 235] on button "💎 Upgrade" at bounding box center [415, 235] width 63 height 20
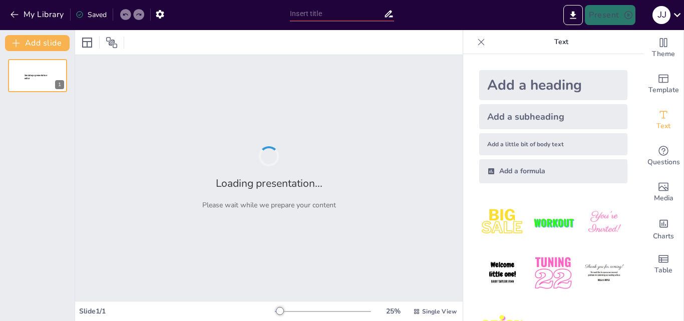
type input "Entre el arrepentimiento y la ley: Consecuencias para un chico de 16 años"
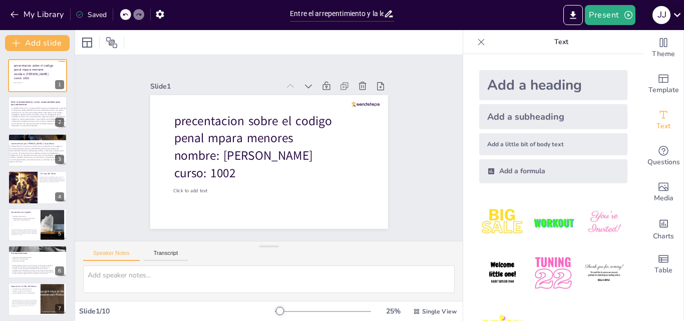
click at [678, 14] on icon at bounding box center [678, 15] width 14 height 14
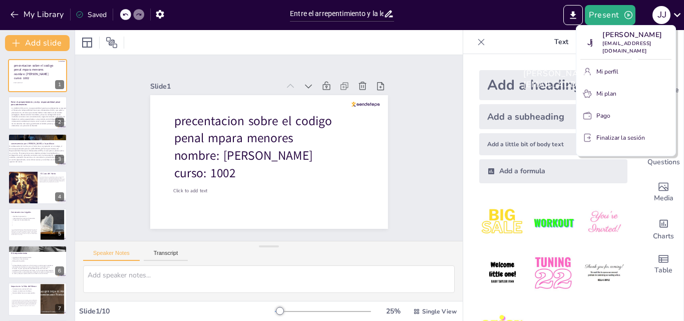
click at [610, 44] on font "juanchoaguilarbonilla696@gmail.com" at bounding box center [627, 47] width 49 height 15
click at [615, 69] on div "juancho juancho juanchoaguilarbonilla696@gmail.com" at bounding box center [598, 79] width 167 height 38
click at [626, 90] on div "juancho juancho juanchoaguilarbonilla696@gmail.com" at bounding box center [598, 79] width 167 height 38
click at [549, 22] on div at bounding box center [342, 160] width 684 height 321
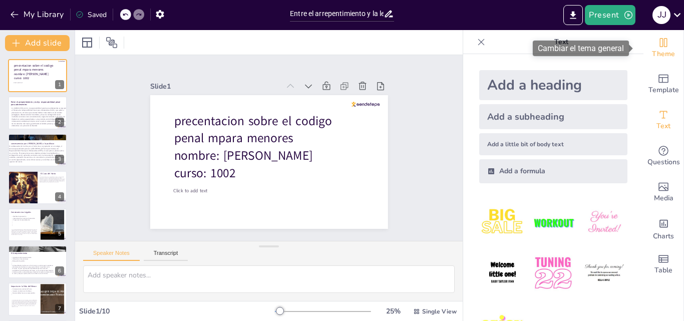
click at [661, 61] on div "Theme" at bounding box center [664, 48] width 40 height 36
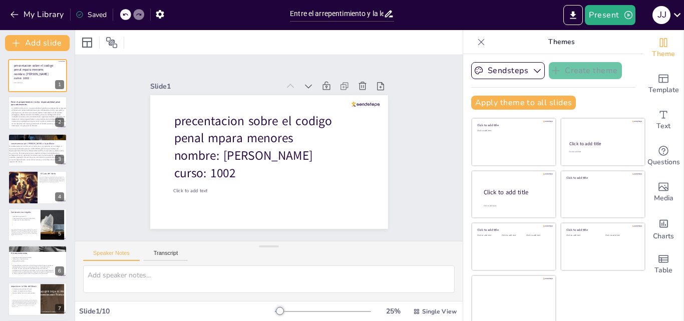
click at [511, 13] on div "Present j j" at bounding box center [541, 15] width 285 height 20
click at [115, 155] on div "Slide 1 precentacion sobre el codigo penal mpara menores nombre: [PERSON_NAME] …" at bounding box center [269, 148] width 330 height 245
